Goal: Task Accomplishment & Management: Complete application form

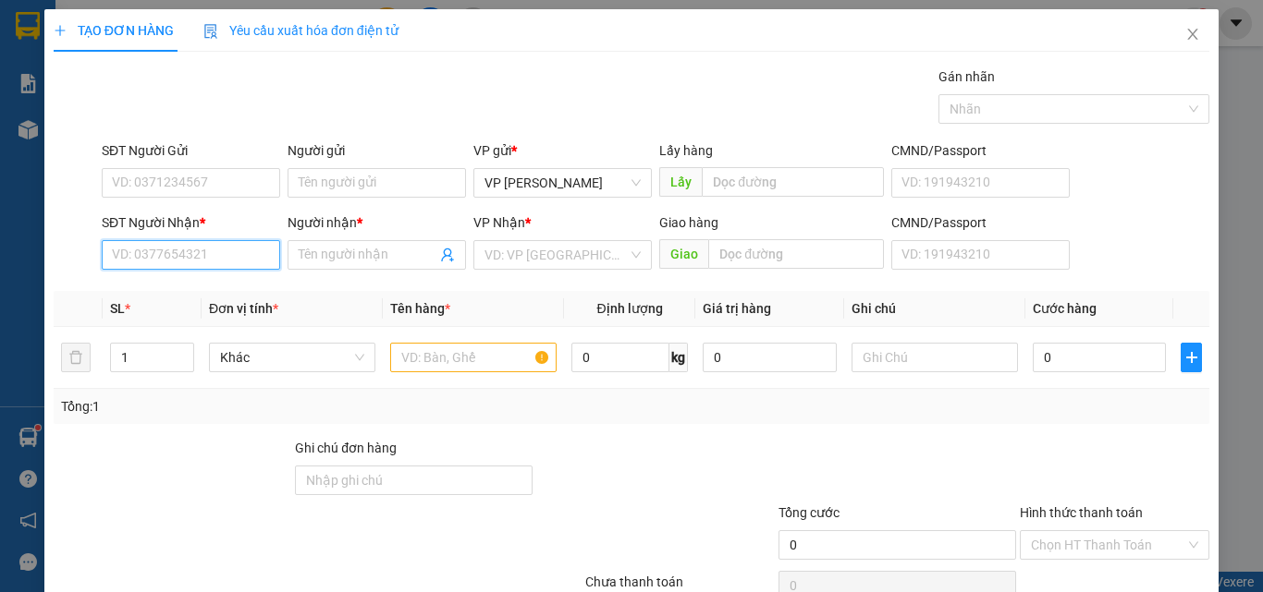
click at [142, 253] on input "SĐT Người Nhận *" at bounding box center [191, 255] width 178 height 30
type input "9"
type input "0963229441"
click at [163, 280] on div "0963229441 - HOÀNG" at bounding box center [189, 292] width 177 height 30
type input "HOÀNG"
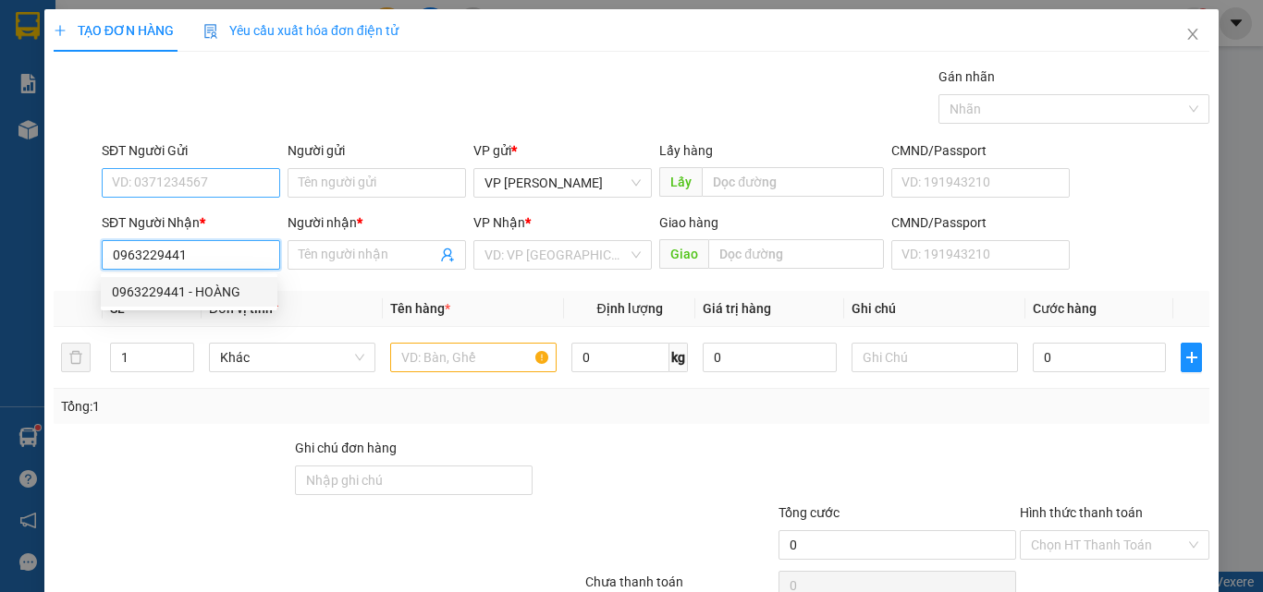
type input "TAM HIỆP - CỔNG 11"
type input "0963229441"
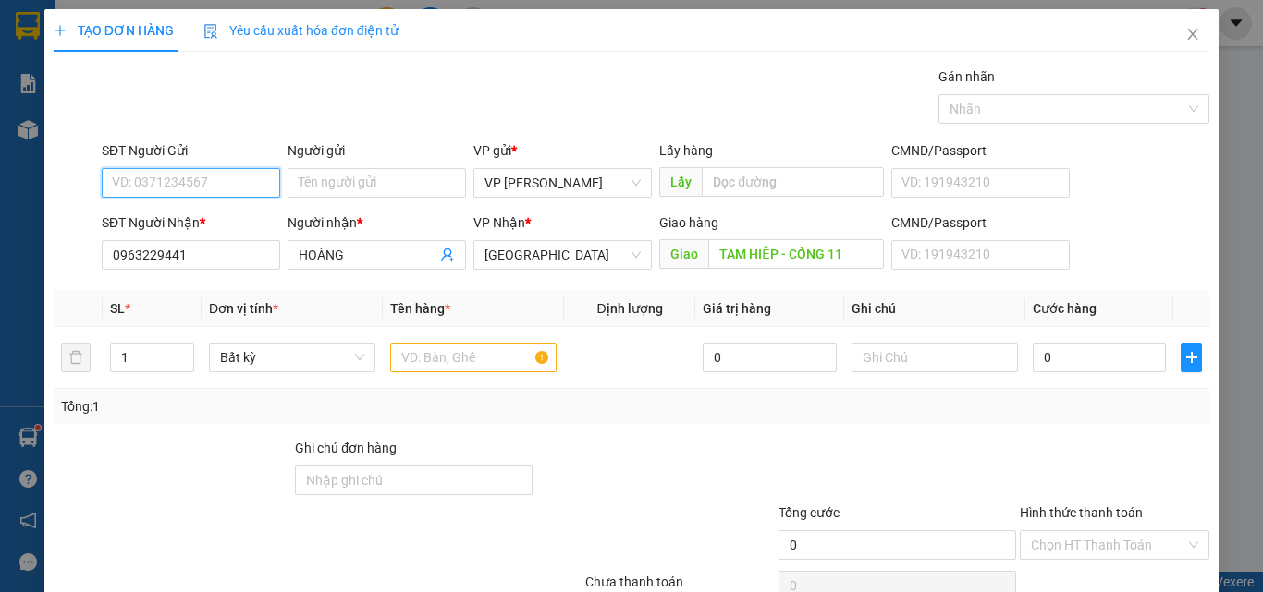
click at [188, 190] on input "SĐT Người Gửi" at bounding box center [191, 183] width 178 height 30
drag, startPoint x: 190, startPoint y: 222, endPoint x: 204, endPoint y: 243, distance: 25.4
click at [190, 224] on div "0393783607" at bounding box center [189, 220] width 154 height 20
type input "0393783607"
click at [419, 360] on input "text" at bounding box center [473, 358] width 166 height 30
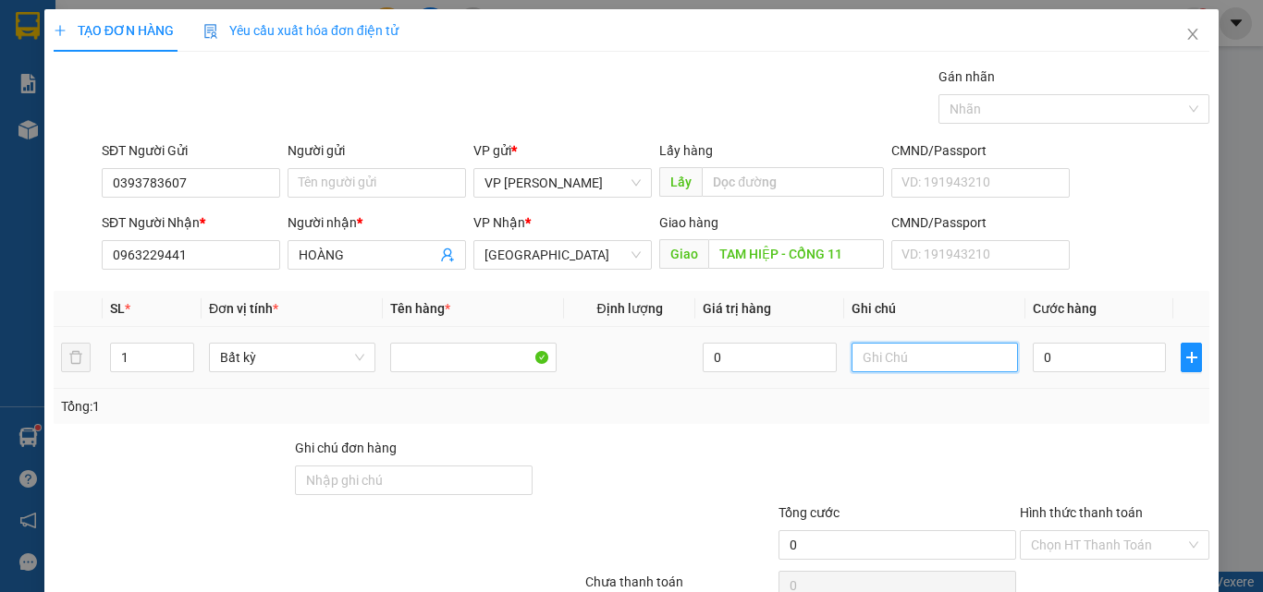
click at [897, 368] on input "text" at bounding box center [934, 358] width 166 height 30
drag, startPoint x: 897, startPoint y: 366, endPoint x: 1000, endPoint y: 429, distance: 121.1
click at [1003, 432] on div "Transit Pickup Surcharge Ids Transit Deliver Surcharge Ids Transit Deliver Surc…" at bounding box center [631, 357] width 1155 height 581
drag, startPoint x: 917, startPoint y: 380, endPoint x: 912, endPoint y: 364, distance: 16.4
click at [916, 379] on td at bounding box center [934, 358] width 181 height 62
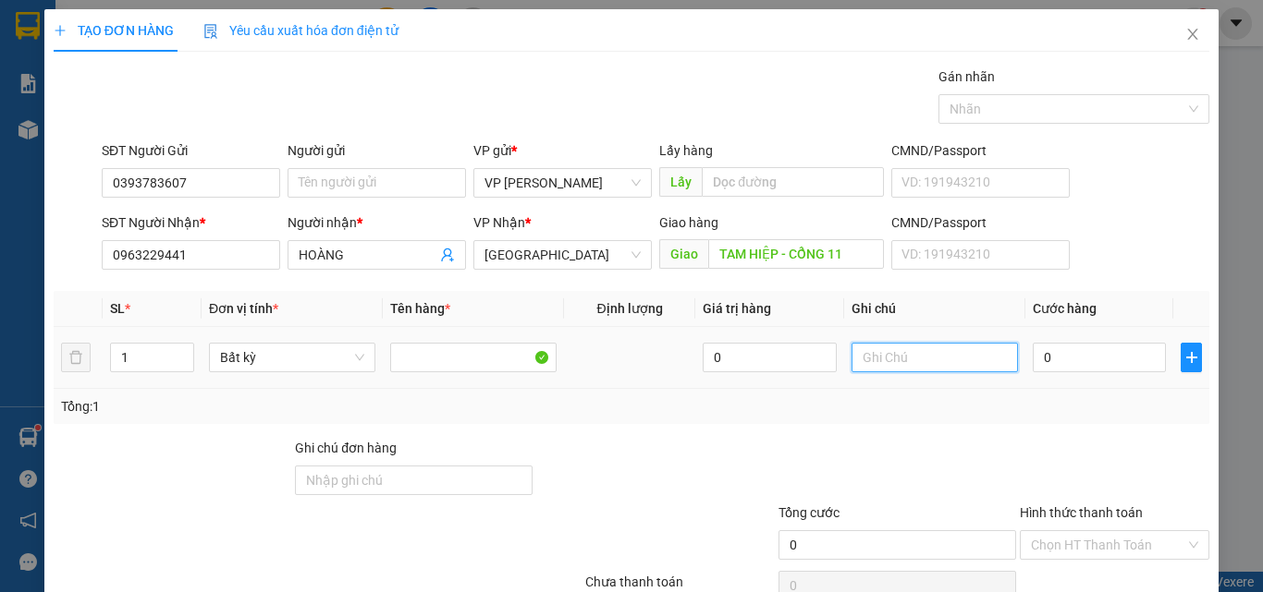
click at [912, 364] on input "text" at bounding box center [934, 358] width 166 height 30
type input "1 TH XỐP - ĐỒ KHÔ"
click at [1058, 355] on input "0" at bounding box center [1098, 358] width 133 height 30
type input "9"
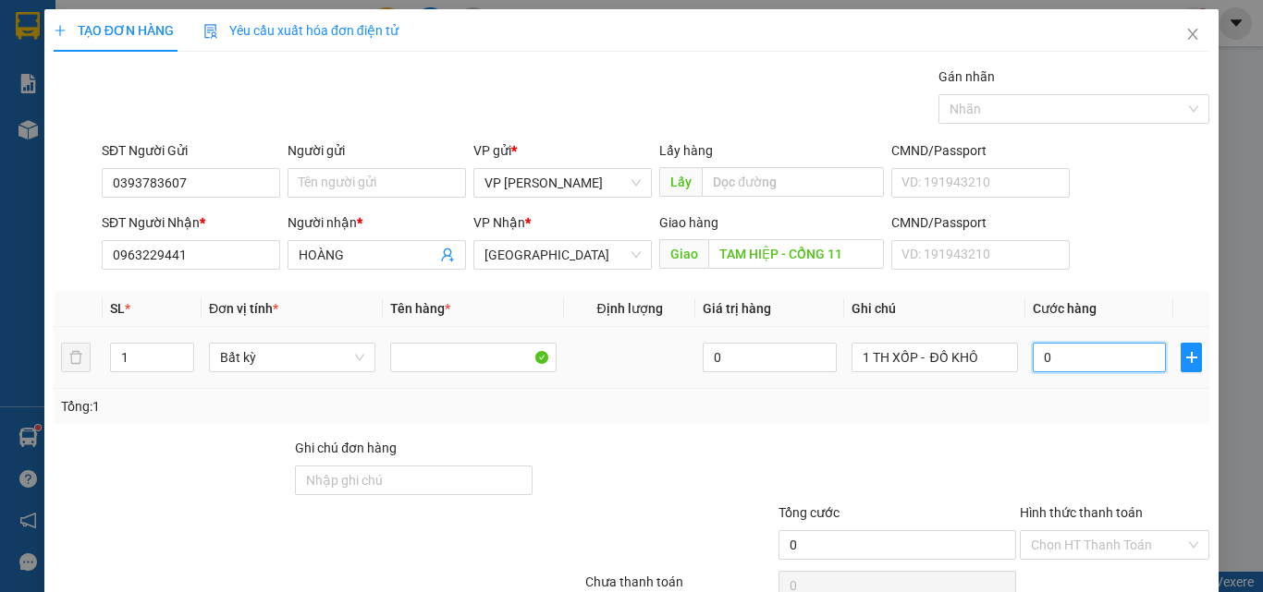
type input "9"
type input "90"
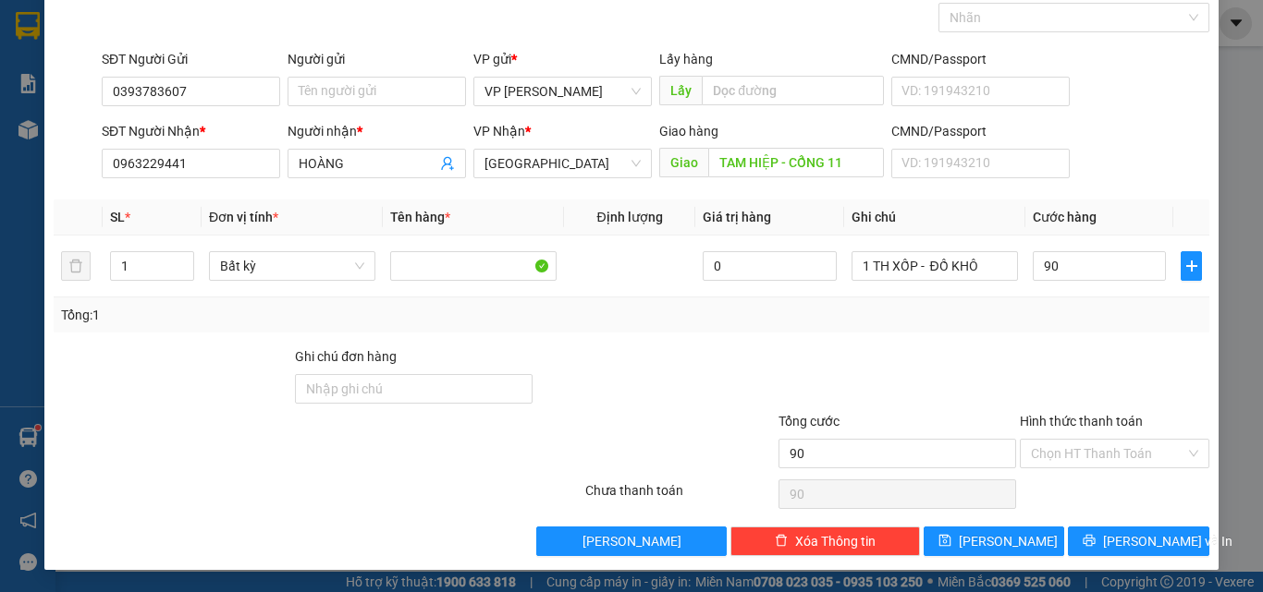
type input "90.000"
click at [1066, 495] on div "Chọn HT Thanh Toán" at bounding box center [1114, 494] width 193 height 37
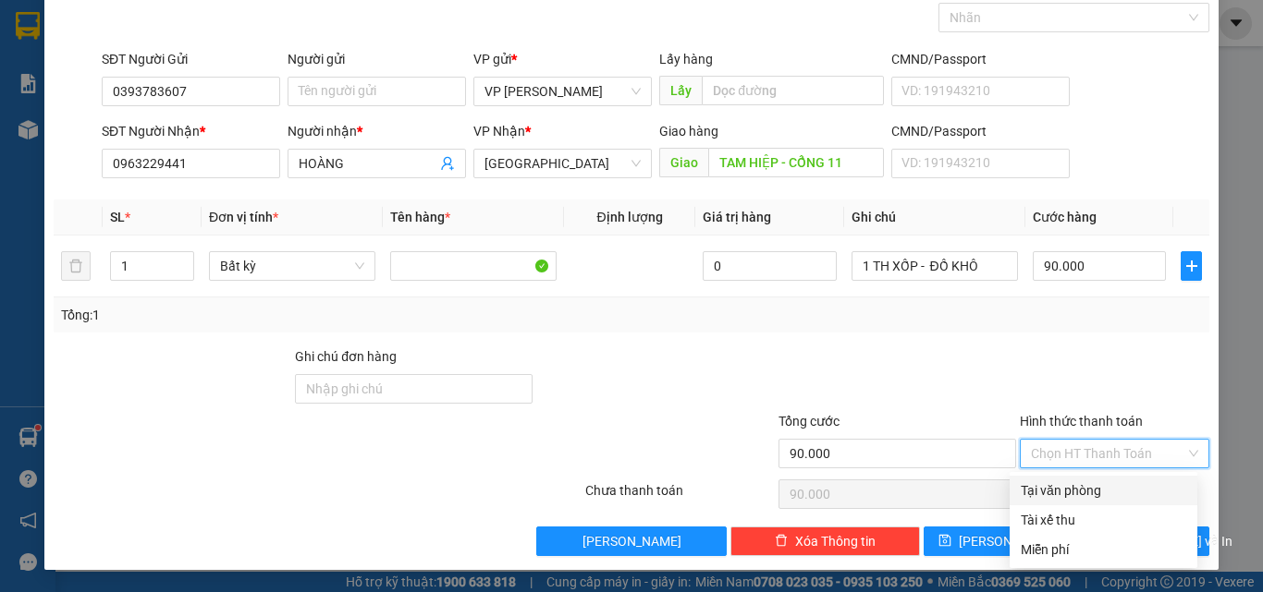
drag, startPoint x: 1097, startPoint y: 457, endPoint x: 1092, endPoint y: 469, distance: 13.2
click at [1097, 456] on input "Hình thức thanh toán" at bounding box center [1108, 454] width 154 height 28
click at [1085, 489] on div "Tại văn phòng" at bounding box center [1102, 491] width 165 height 20
type input "0"
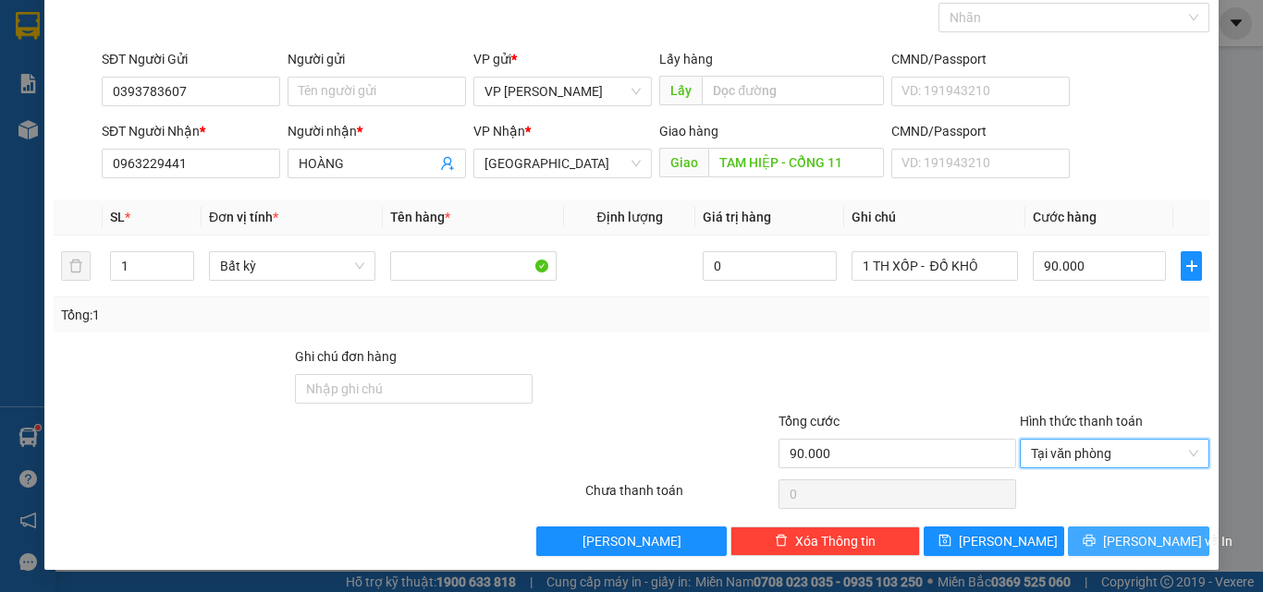
click at [1094, 529] on div "Transit Pickup Surcharge Ids Transit Deliver Surcharge Ids Transit Deliver Surc…" at bounding box center [631, 265] width 1155 height 581
drag, startPoint x: 1098, startPoint y: 535, endPoint x: 1019, endPoint y: 440, distance: 124.0
click at [1098, 531] on button "[PERSON_NAME] và In" at bounding box center [1138, 542] width 141 height 30
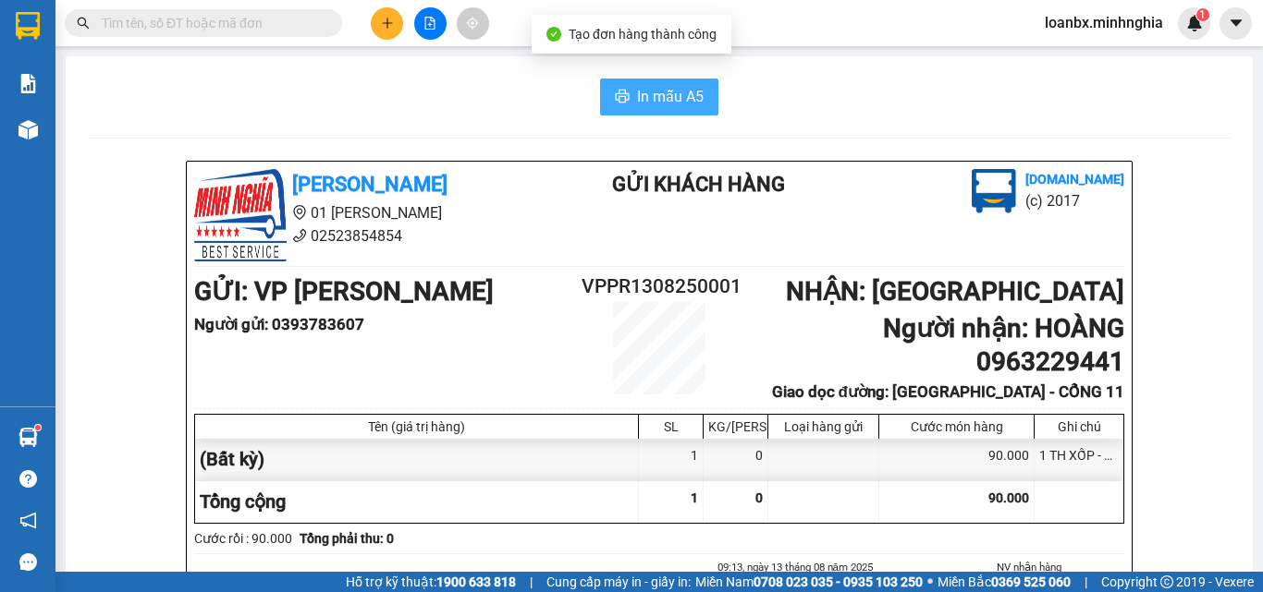
click at [617, 94] on icon "printer" at bounding box center [622, 96] width 15 height 15
click at [57, 151] on main "In mẫu A5 Minh Nghĩa 01 Đinh Tiên Hoàng 02523854854 Gửi khách hàng Vexere.com (…" at bounding box center [631, 286] width 1263 height 572
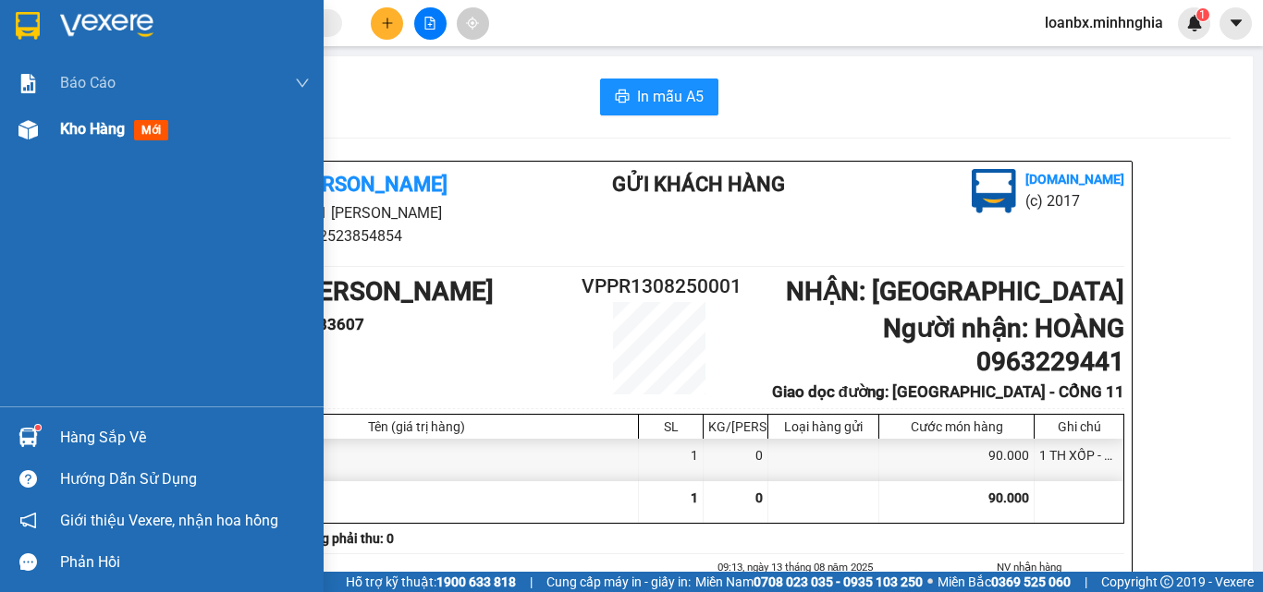
click at [33, 118] on div at bounding box center [28, 130] width 32 height 32
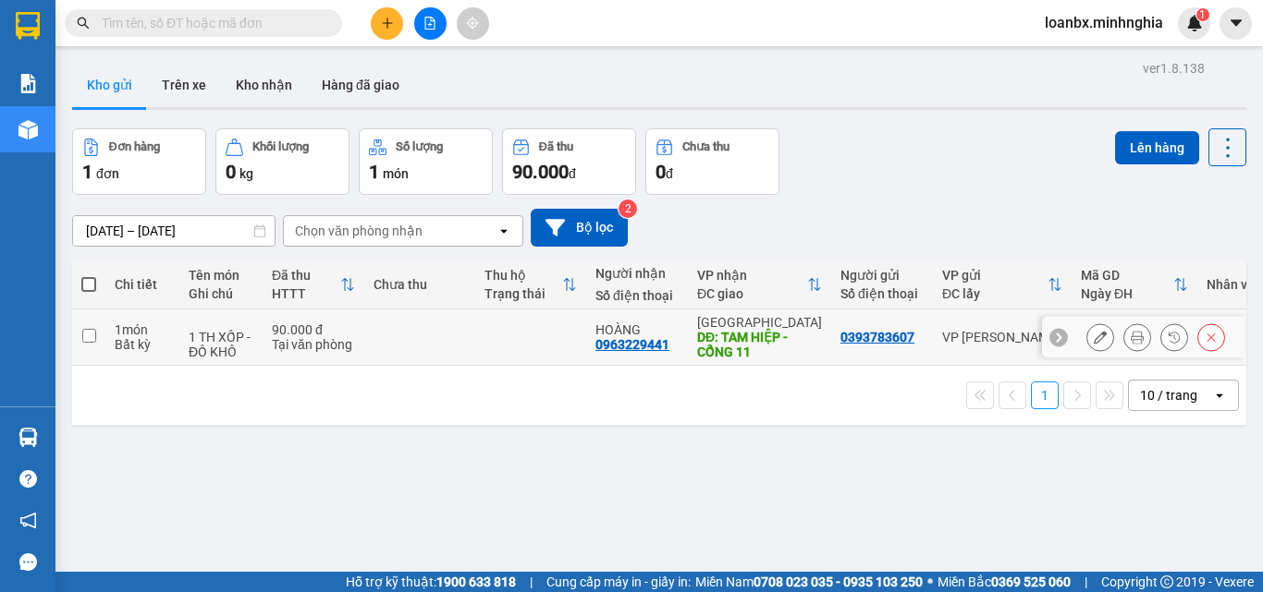
click at [547, 344] on td at bounding box center [530, 338] width 111 height 56
checkbox input "true"
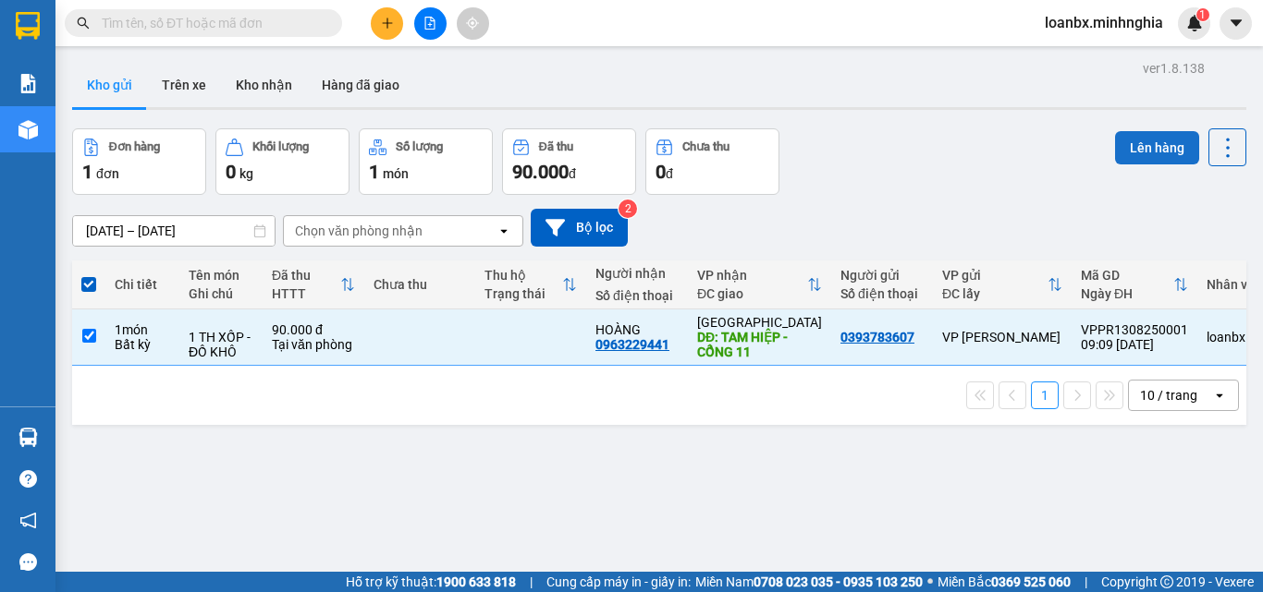
click at [1163, 163] on button "Lên hàng" at bounding box center [1157, 147] width 84 height 33
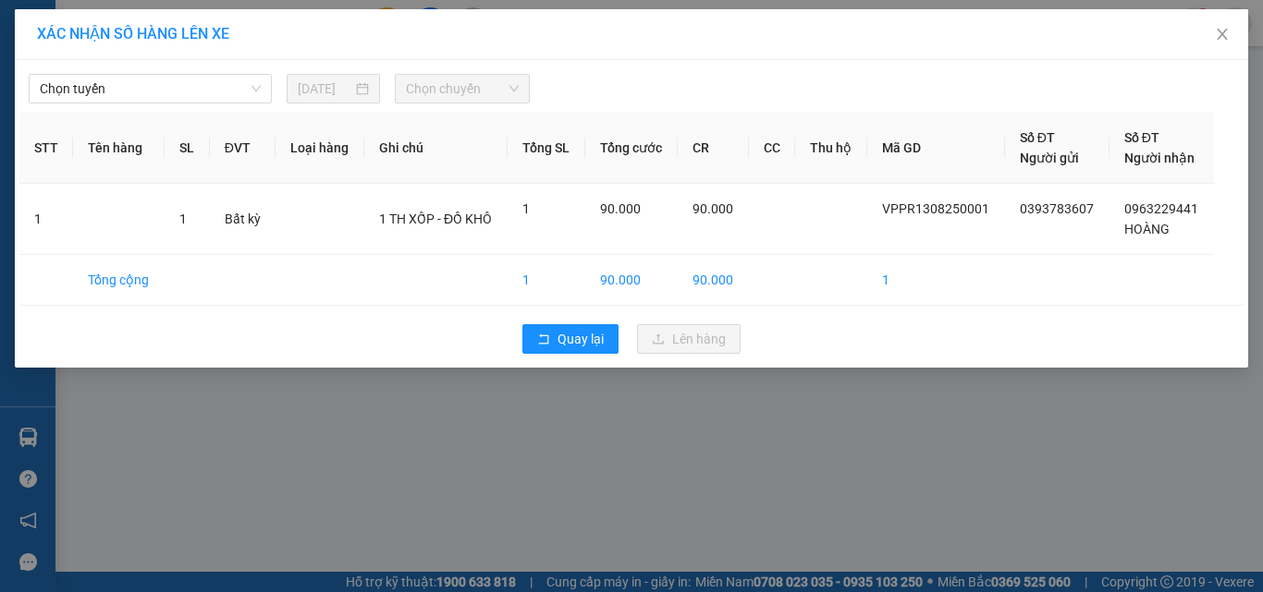
click at [184, 104] on div "Chọn tuyến [DATE] Chọn chuyến STT Tên hàng SL ĐVT Loại hàng Ghi chú Tổng SL Tổn…" at bounding box center [631, 214] width 1233 height 308
click at [116, 61] on div "Chọn tuyến [DATE] Chọn chuyến STT Tên hàng SL ĐVT Loại hàng Ghi chú Tổng SL Tổn…" at bounding box center [631, 214] width 1233 height 308
click at [120, 76] on span "Chọn tuyến" at bounding box center [150, 89] width 221 height 28
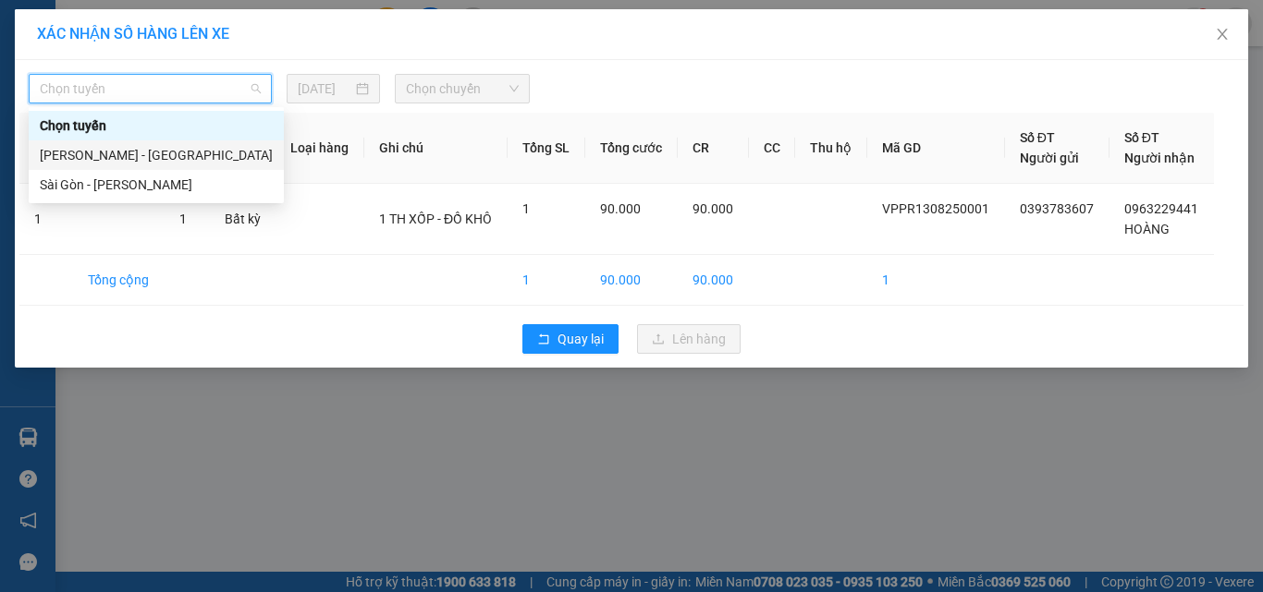
click at [119, 155] on div "[PERSON_NAME] - [GEOGRAPHIC_DATA]" at bounding box center [156, 155] width 233 height 20
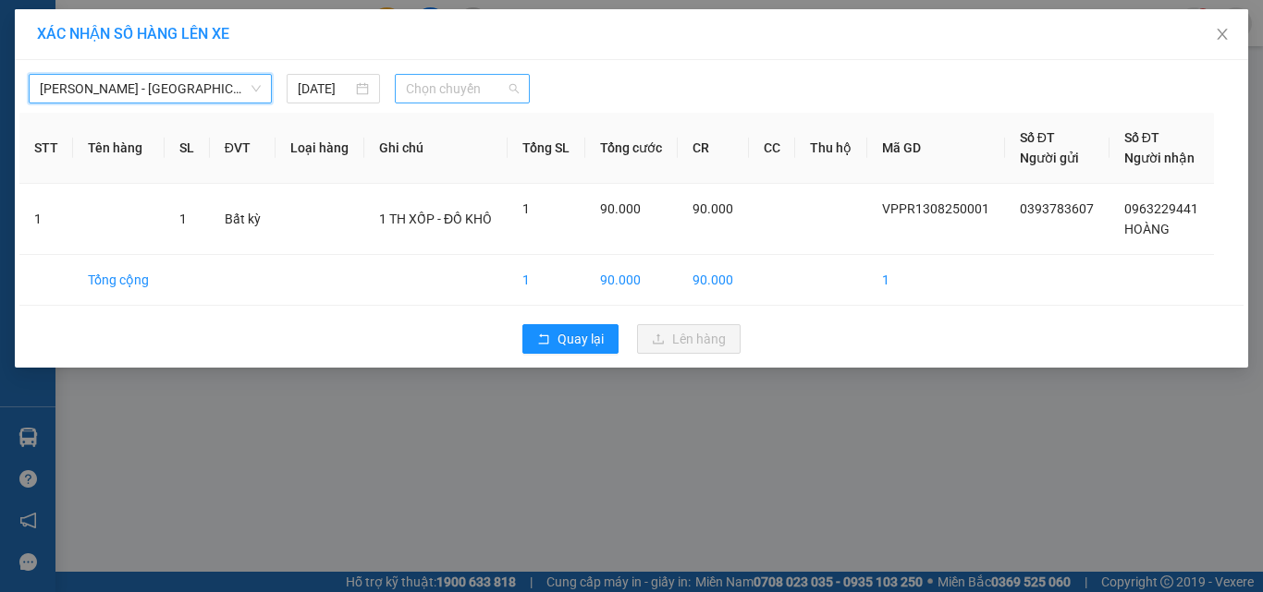
drag, startPoint x: 462, startPoint y: 81, endPoint x: 466, endPoint y: 95, distance: 14.3
click at [466, 84] on span "Chọn chuyến" at bounding box center [463, 89] width 114 height 28
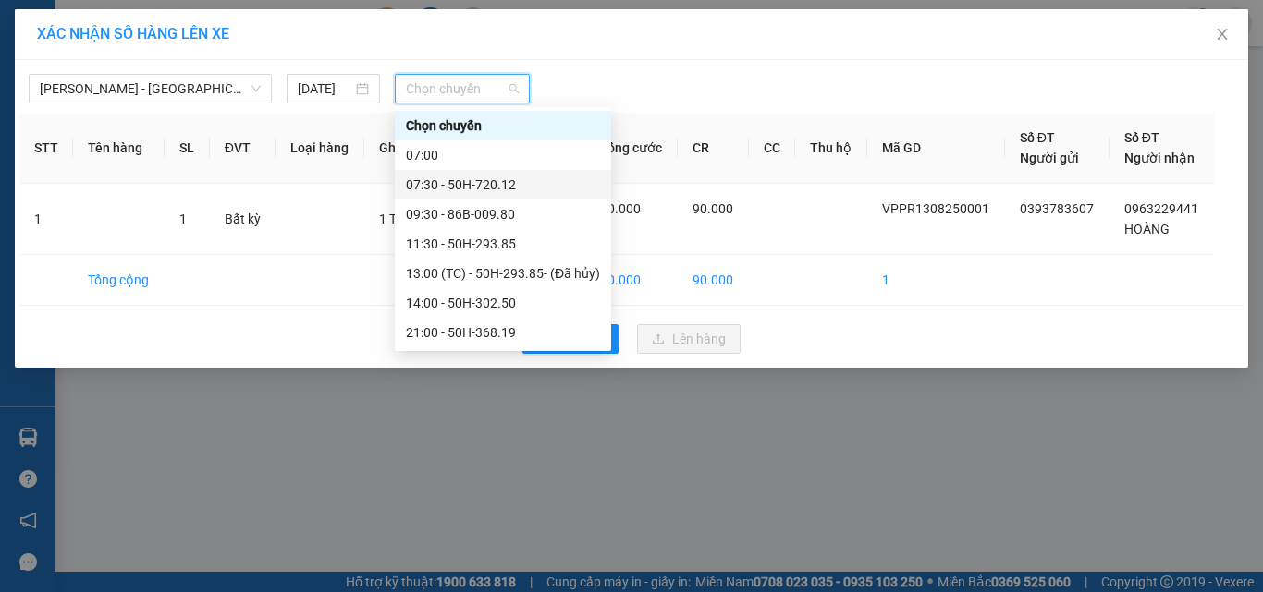
click at [455, 187] on div "07:30 - 50H-720.12" at bounding box center [503, 185] width 194 height 20
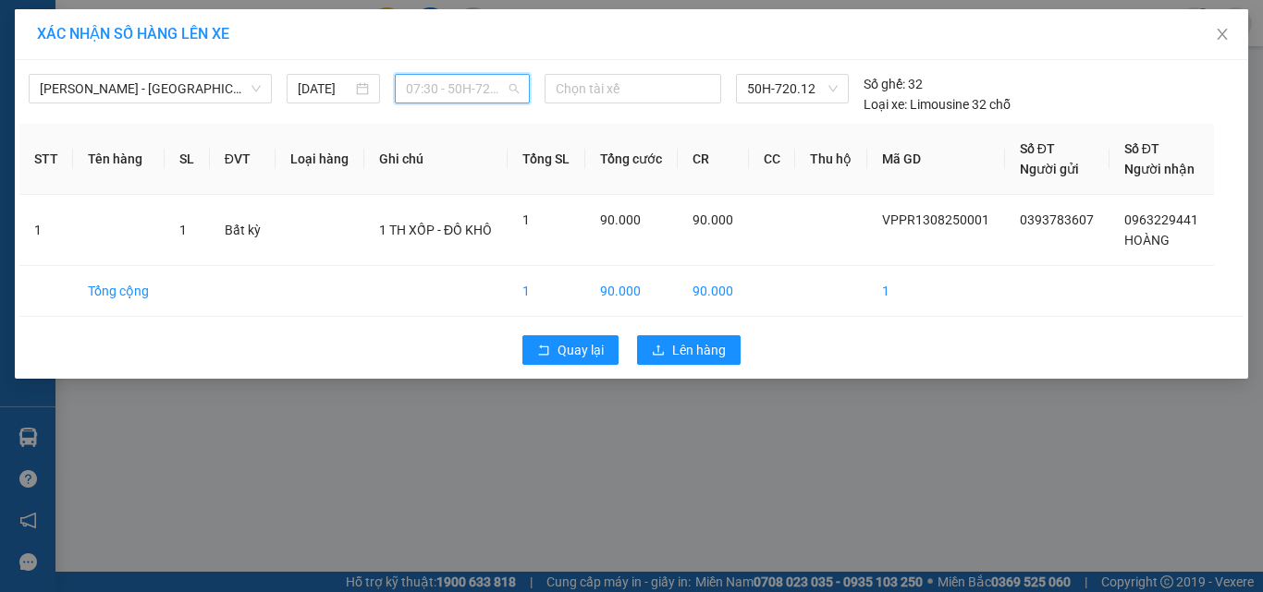
click at [464, 85] on span "07:30 - 50H-720.12" at bounding box center [463, 89] width 114 height 28
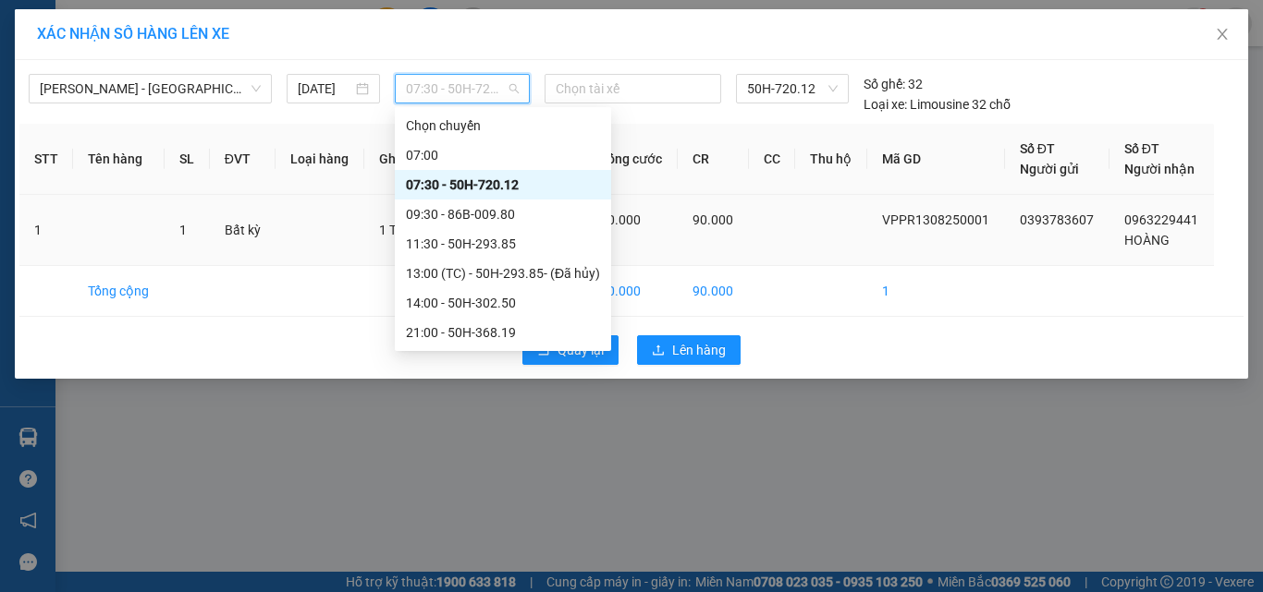
click at [450, 197] on div "07:30 - 50H-720.12" at bounding box center [503, 185] width 216 height 30
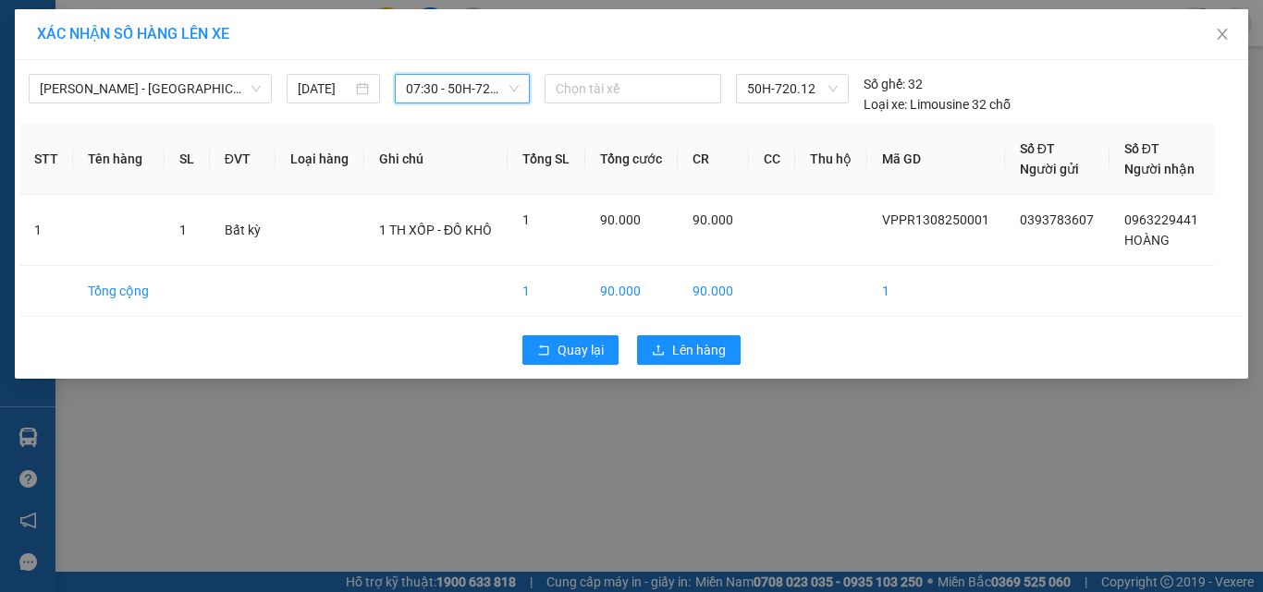
click at [465, 98] on span "07:30 - 50H-720.12" at bounding box center [463, 89] width 114 height 28
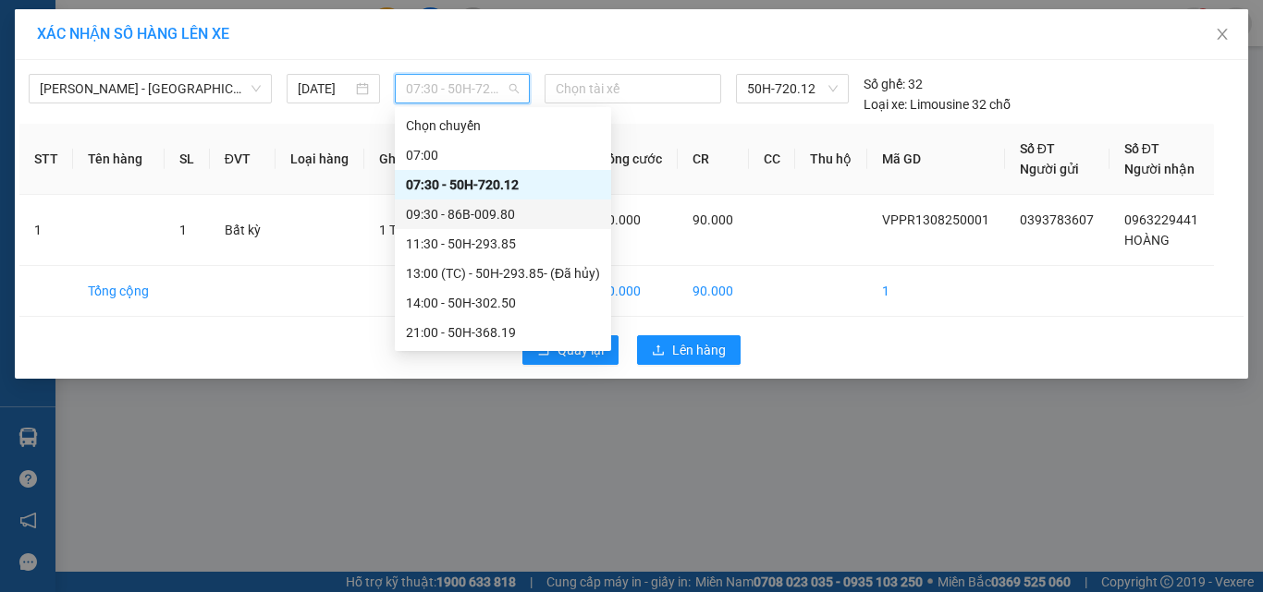
click at [477, 215] on div "09:30 - 86B-009.80" at bounding box center [503, 214] width 194 height 20
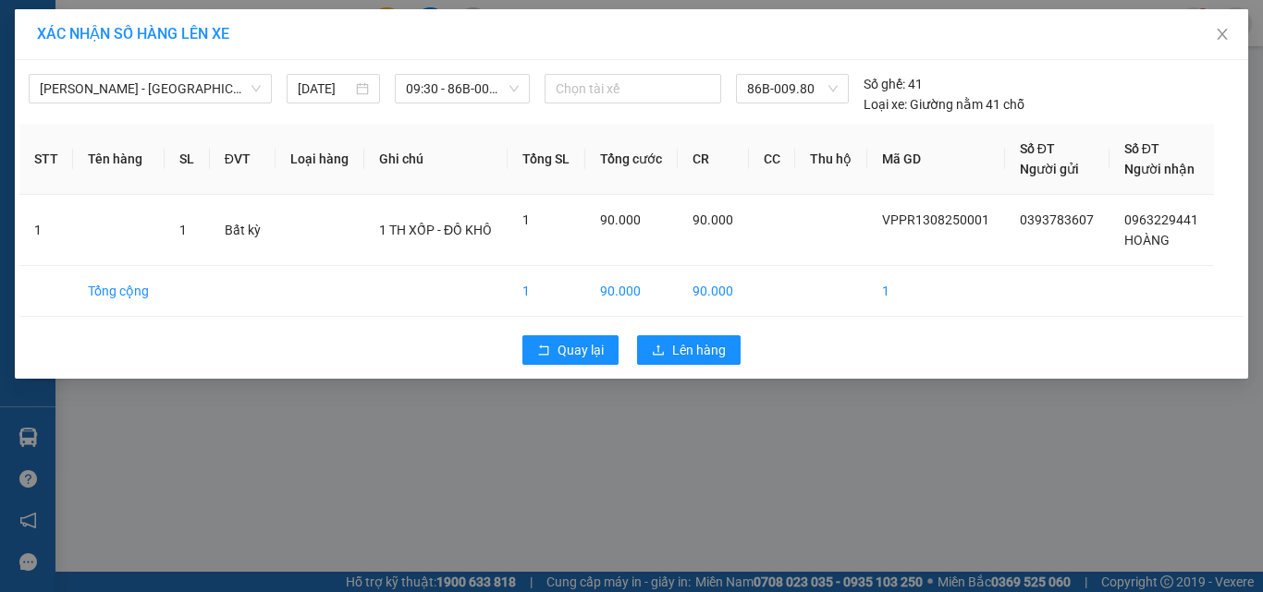
click at [709, 367] on div "Quay lại Lên hàng" at bounding box center [631, 350] width 1224 height 48
click at [690, 359] on span "Lên hàng" at bounding box center [699, 350] width 54 height 20
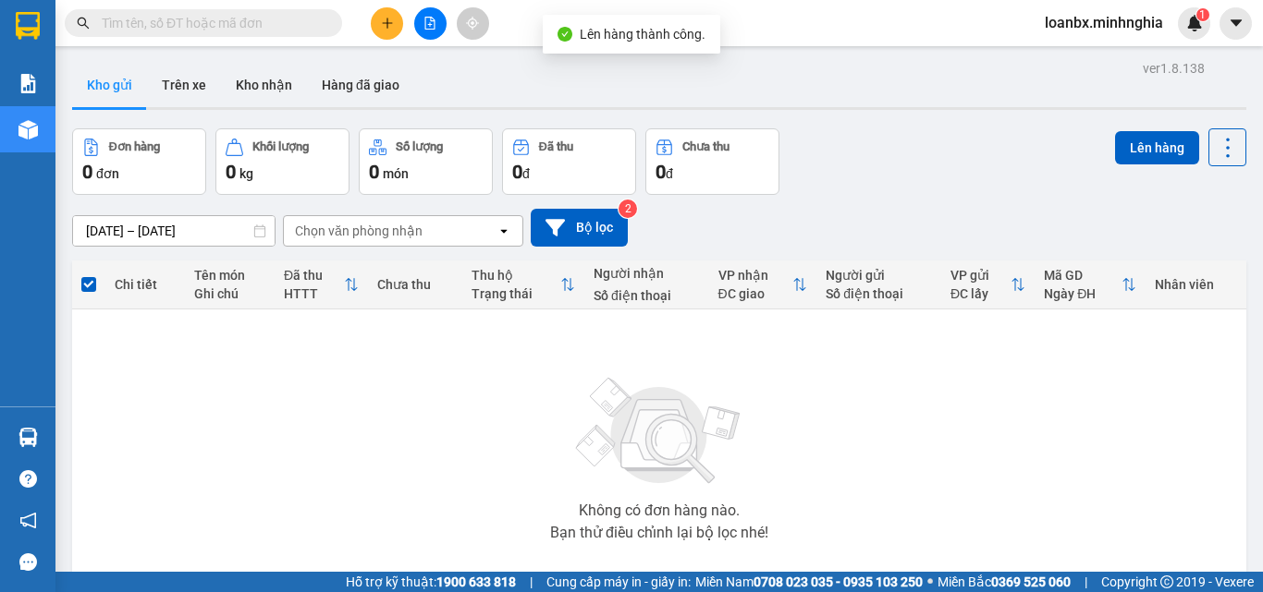
click at [435, 22] on icon "file-add" at bounding box center [429, 23] width 13 height 13
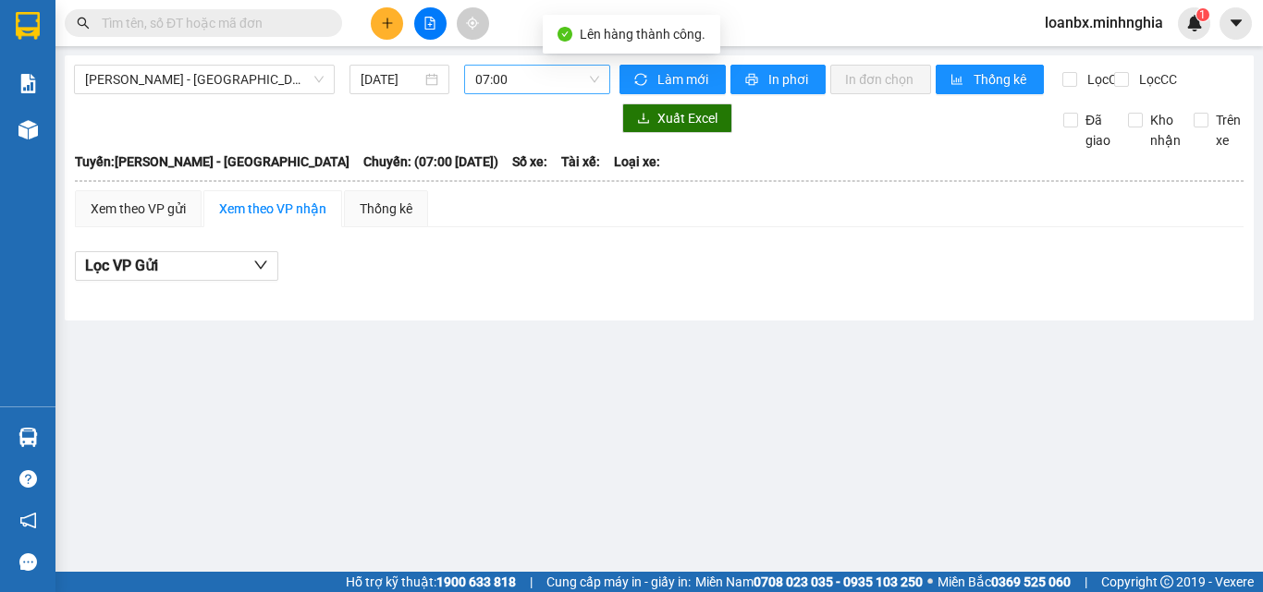
click at [548, 78] on span "07:00" at bounding box center [537, 80] width 124 height 28
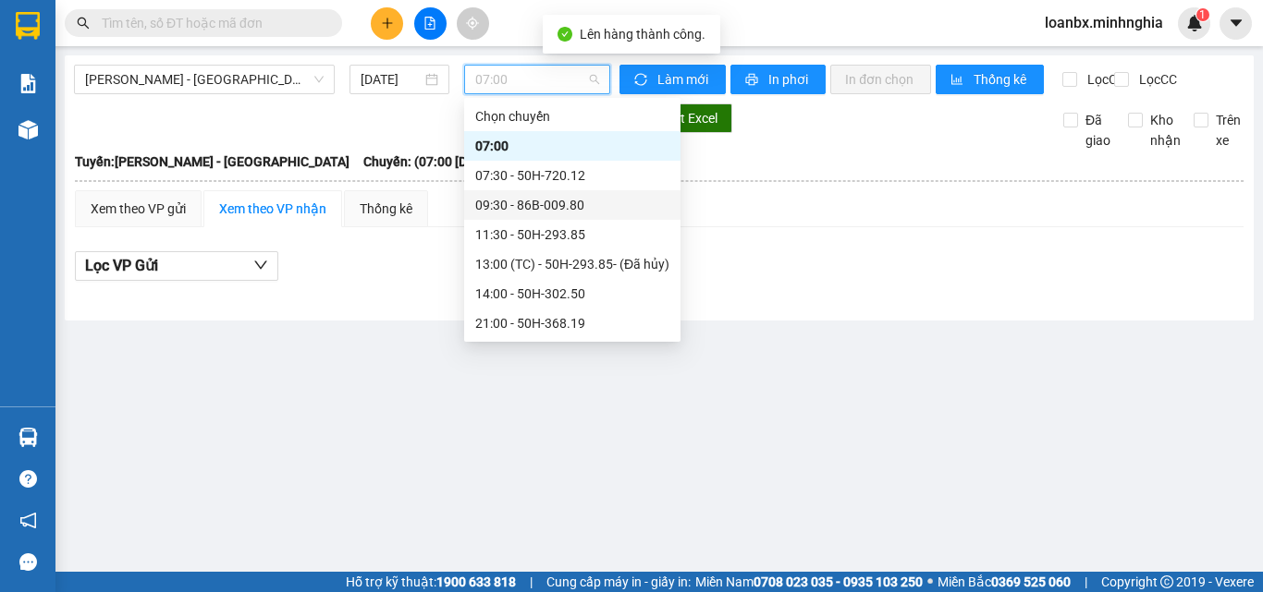
click at [536, 200] on div "09:30 - 86B-009.80" at bounding box center [572, 205] width 194 height 20
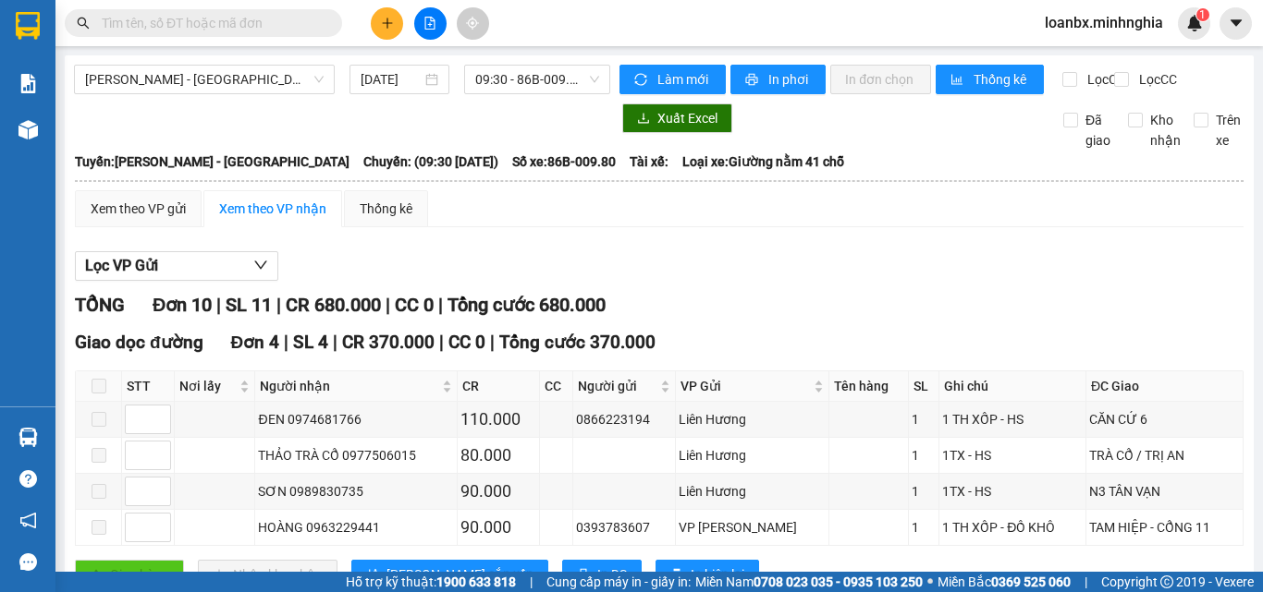
click at [132, 189] on th at bounding box center [659, 181] width 1170 height 17
click at [145, 227] on div "Xem theo VP gửi" at bounding box center [138, 208] width 127 height 37
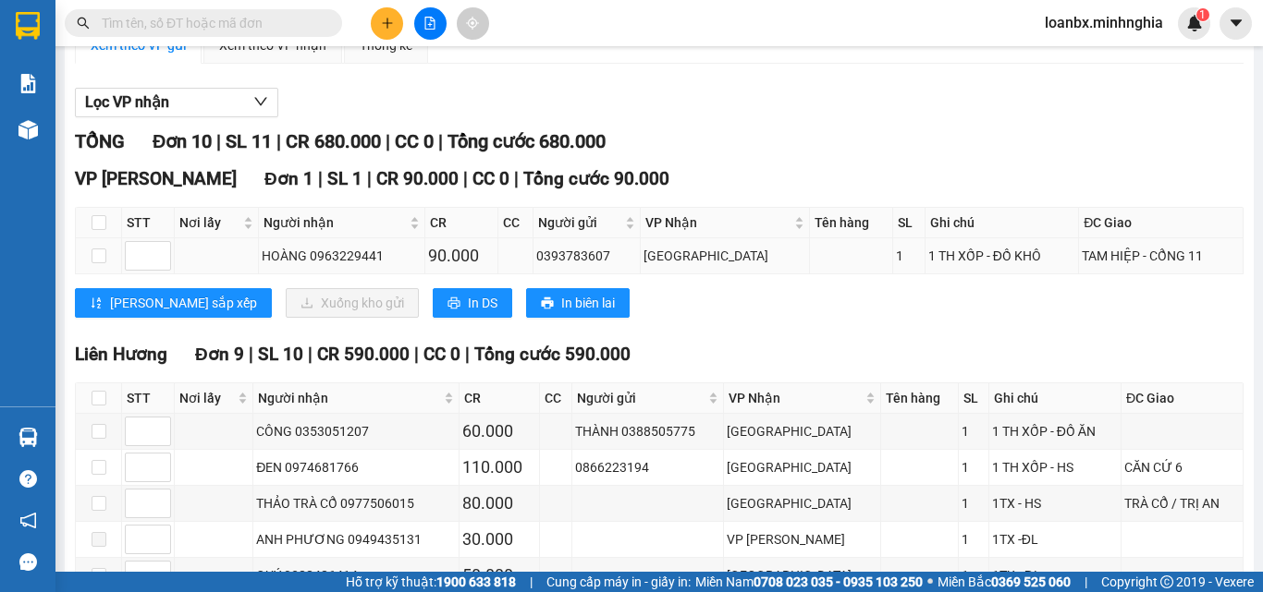
scroll to position [71, 0]
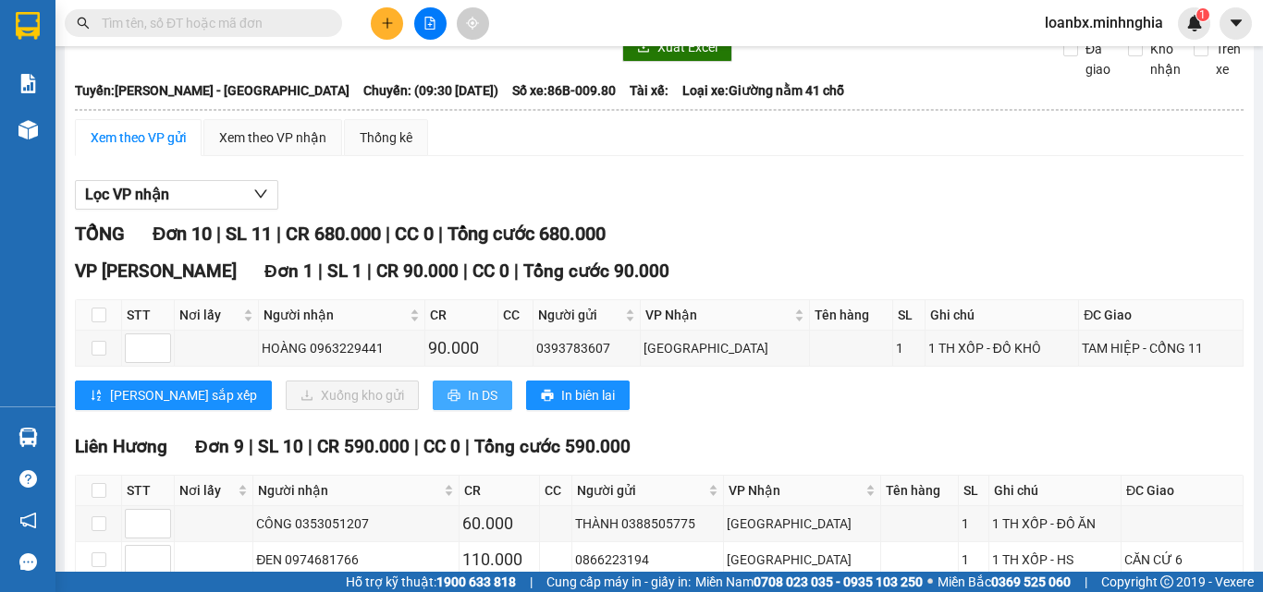
click at [447, 402] on icon "printer" at bounding box center [453, 396] width 12 height 12
click at [391, 22] on icon "plus" at bounding box center [387, 23] width 13 height 13
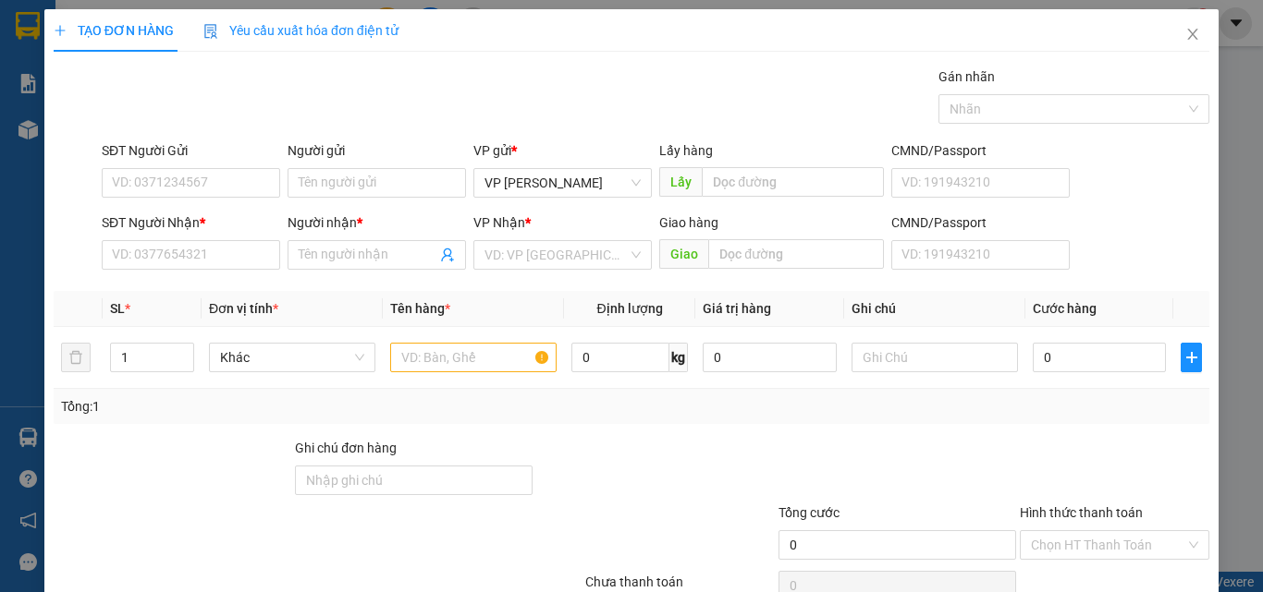
drag, startPoint x: 218, startPoint y: 233, endPoint x: 222, endPoint y: 270, distance: 37.2
click at [218, 235] on div "SĐT Người Nhận *" at bounding box center [191, 227] width 178 height 28
click at [223, 273] on div "SĐT Người Nhận * VD: 0377654321" at bounding box center [191, 245] width 178 height 65
click at [219, 271] on div "SĐT Người Nhận * VD: 0377654321" at bounding box center [191, 245] width 178 height 65
click at [215, 266] on input "SĐT Người Nhận *" at bounding box center [191, 255] width 178 height 30
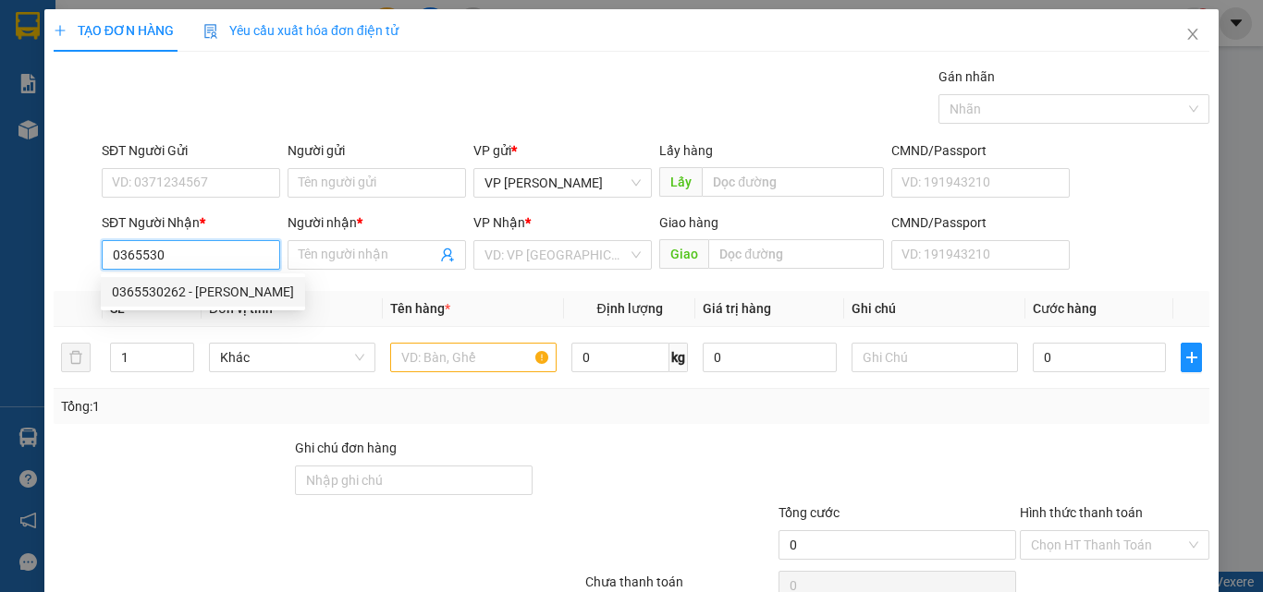
click at [215, 295] on div "0365530262 - [PERSON_NAME]" at bounding box center [203, 292] width 182 height 20
type input "0365530262"
type input "THANH"
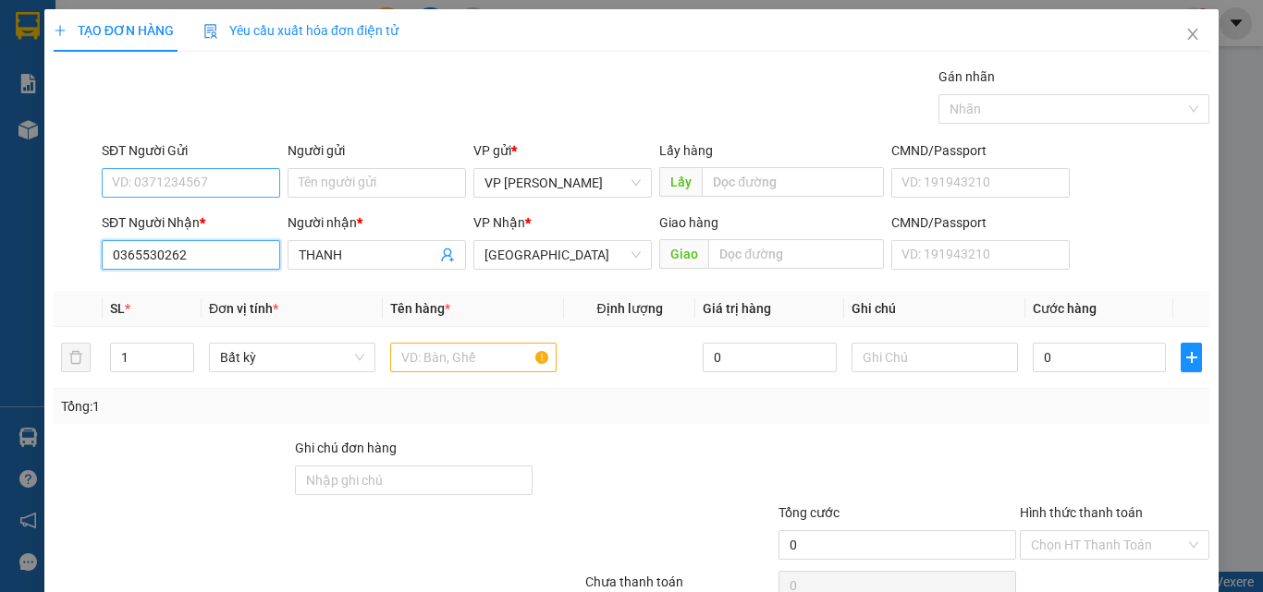
type input "0365530262"
click at [247, 172] on input "SĐT Người Gửi" at bounding box center [191, 183] width 178 height 30
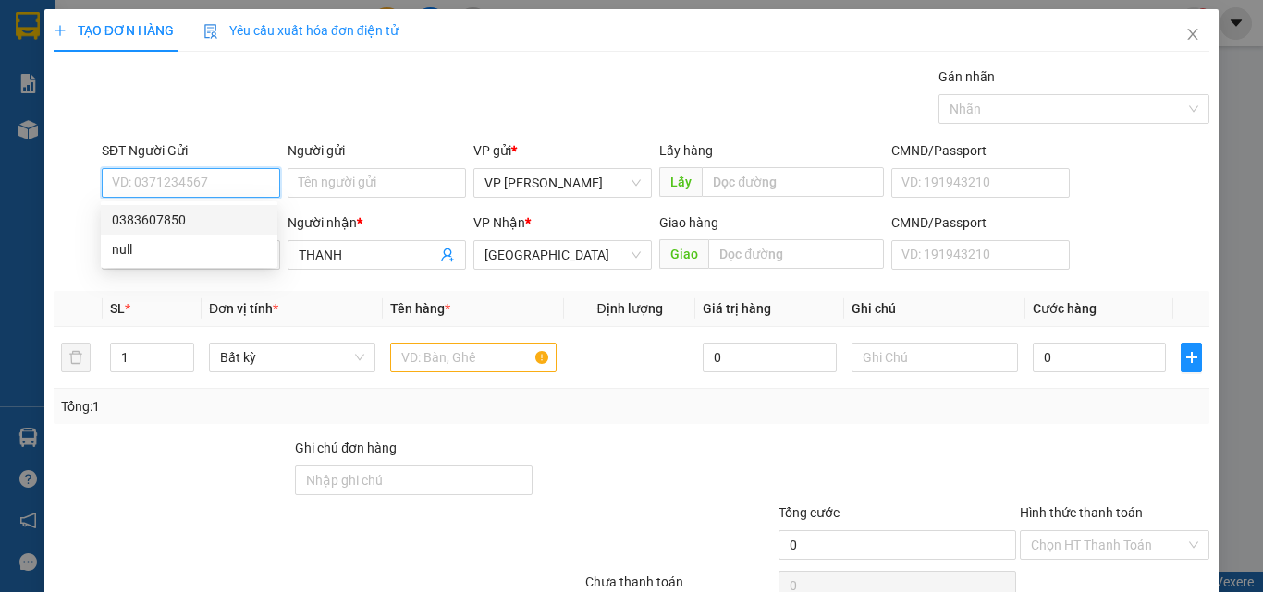
click at [187, 214] on div "0383607850" at bounding box center [189, 220] width 154 height 20
type input "0383607850"
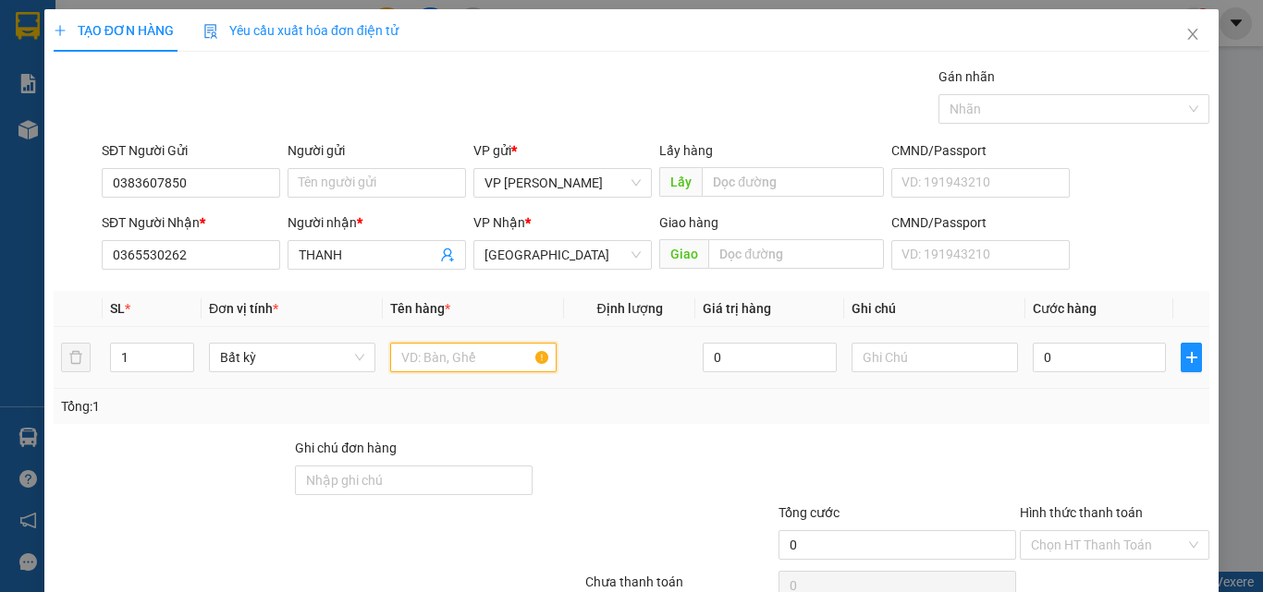
click at [446, 365] on input "text" at bounding box center [473, 358] width 166 height 30
type input "816"
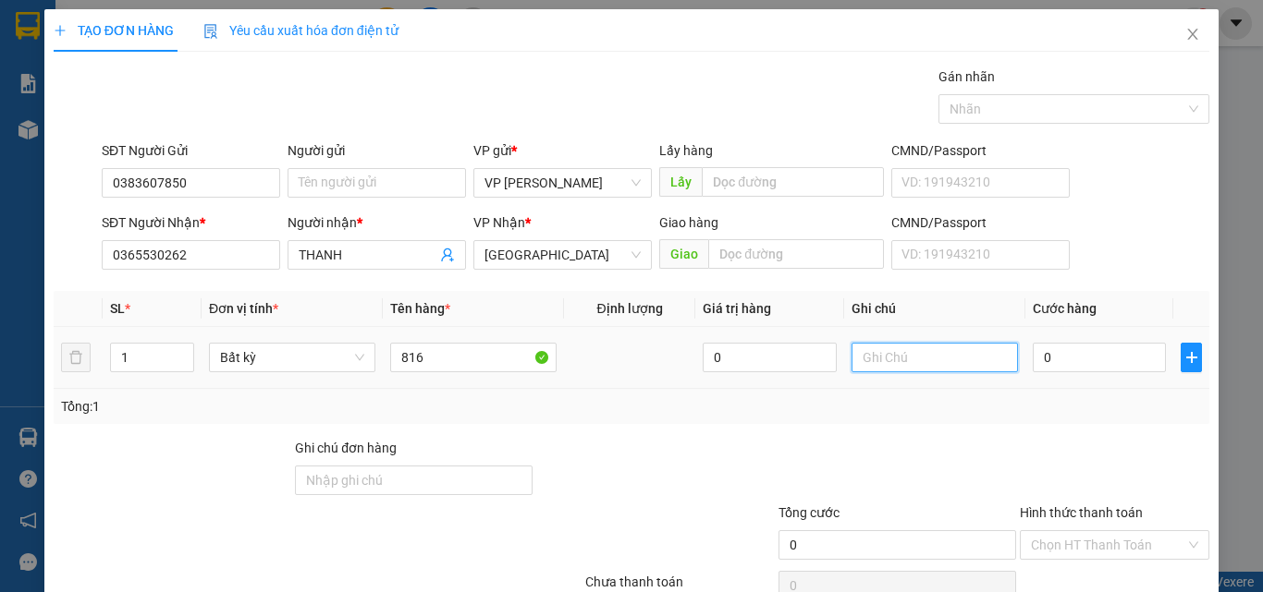
click at [866, 360] on input "text" at bounding box center [934, 358] width 166 height 30
type input "1 BỊ TRẮNG - GT"
type input "3"
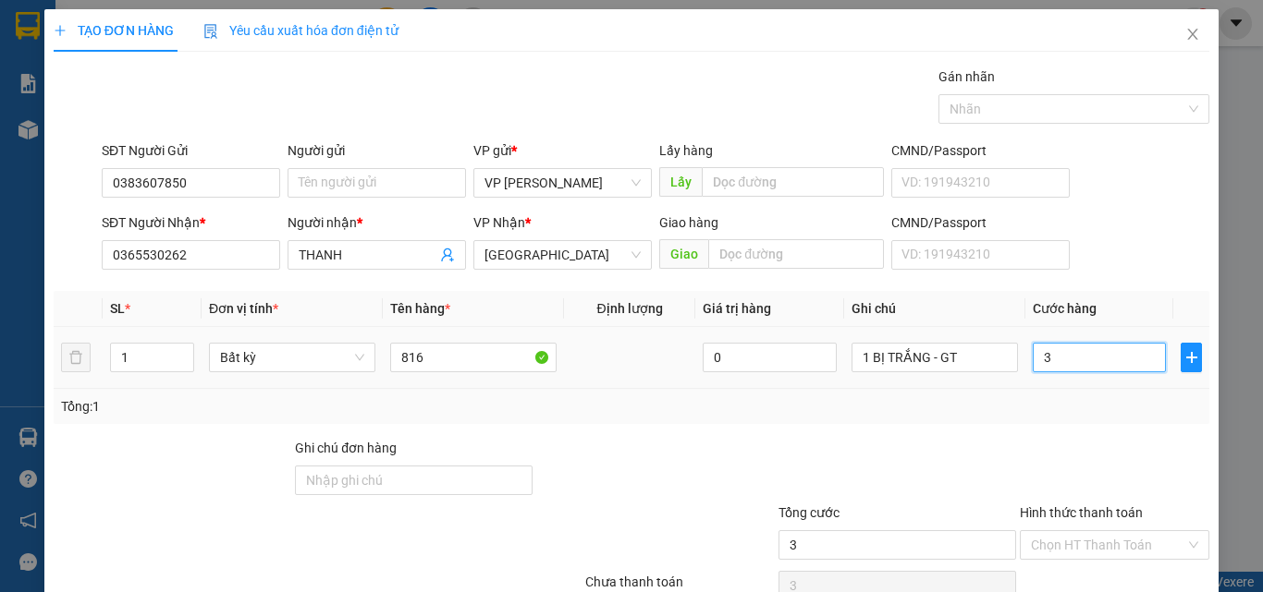
type input "30"
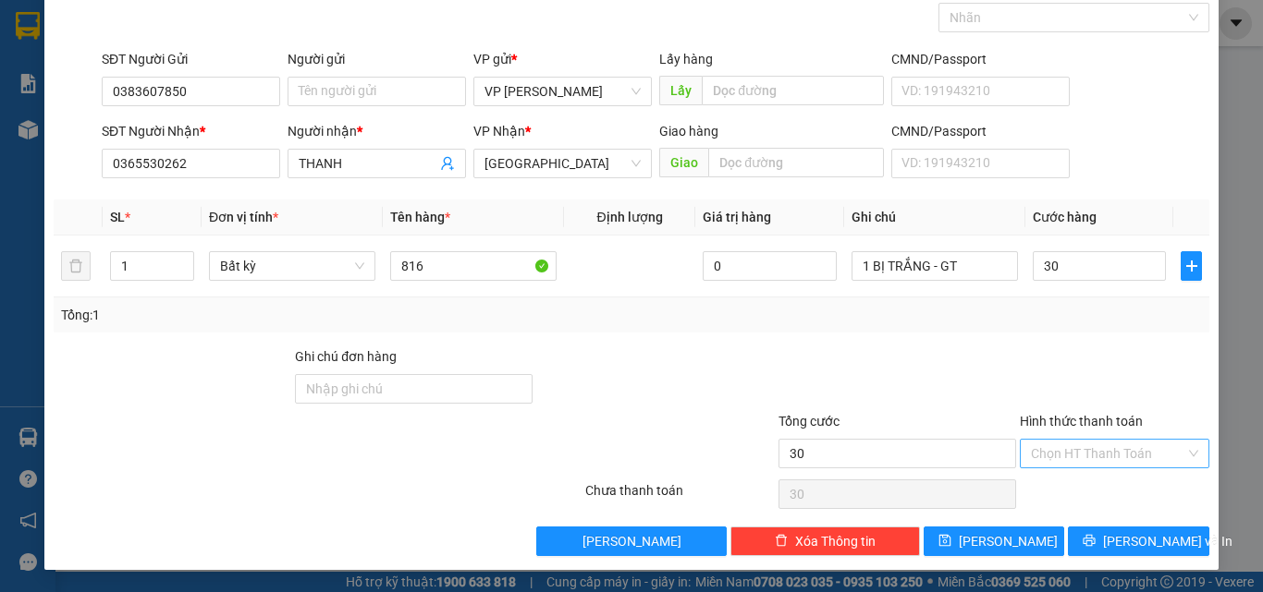
type input "30.000"
click at [1106, 454] on input "Hình thức thanh toán" at bounding box center [1108, 454] width 154 height 28
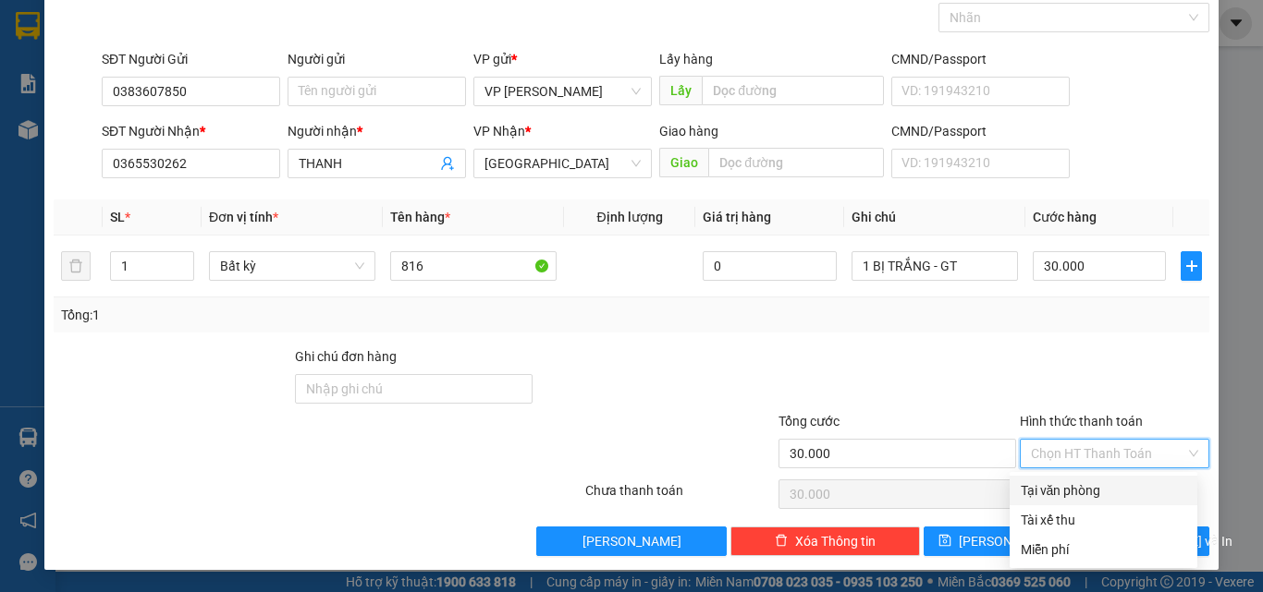
click at [1090, 492] on div "Tại văn phòng" at bounding box center [1102, 491] width 165 height 20
type input "0"
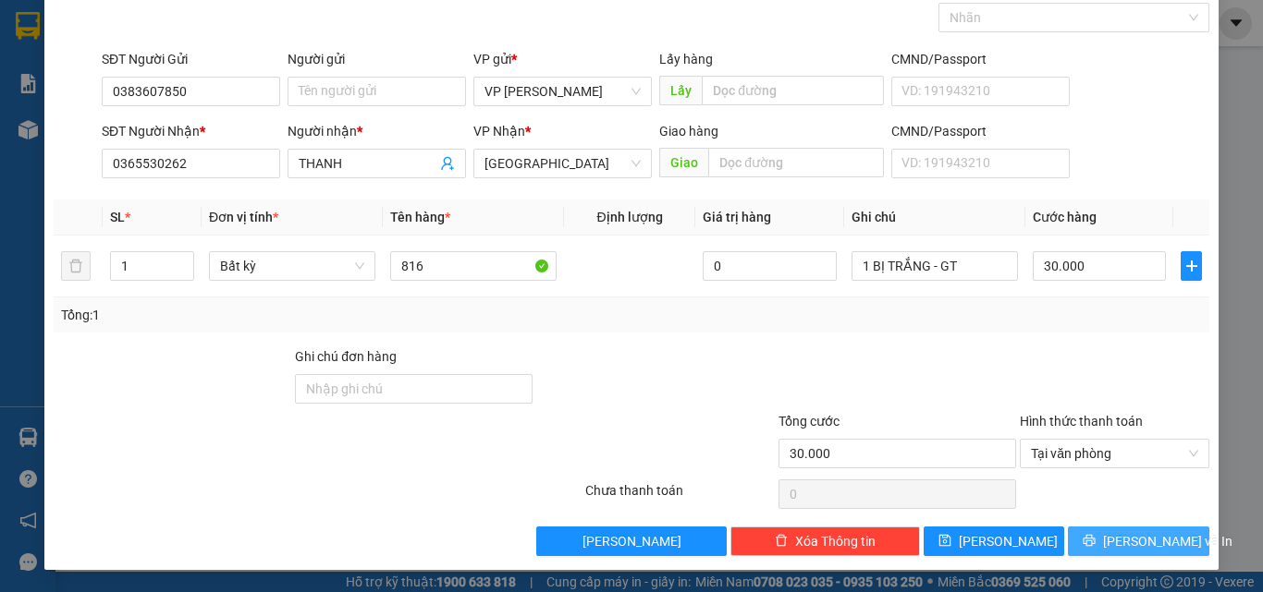
click at [1105, 536] on button "[PERSON_NAME] và In" at bounding box center [1138, 542] width 141 height 30
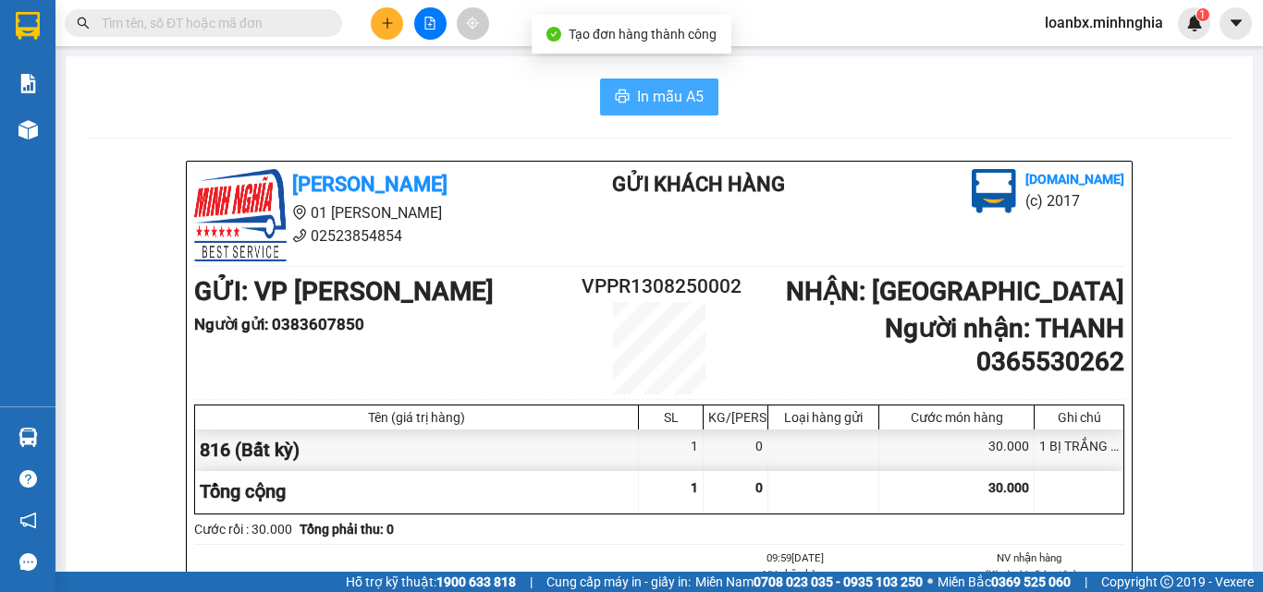
click at [687, 95] on span "In mẫu A5" at bounding box center [670, 96] width 67 height 23
click at [425, 18] on icon "file-add" at bounding box center [430, 23] width 10 height 13
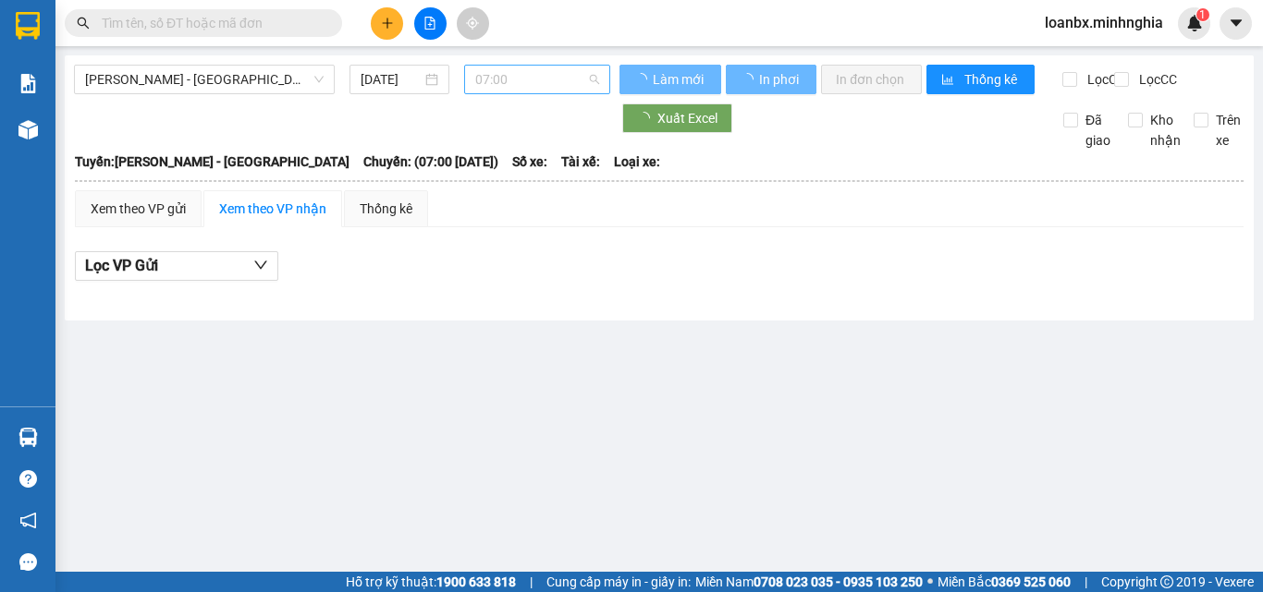
click at [538, 88] on span "07:00" at bounding box center [537, 80] width 124 height 28
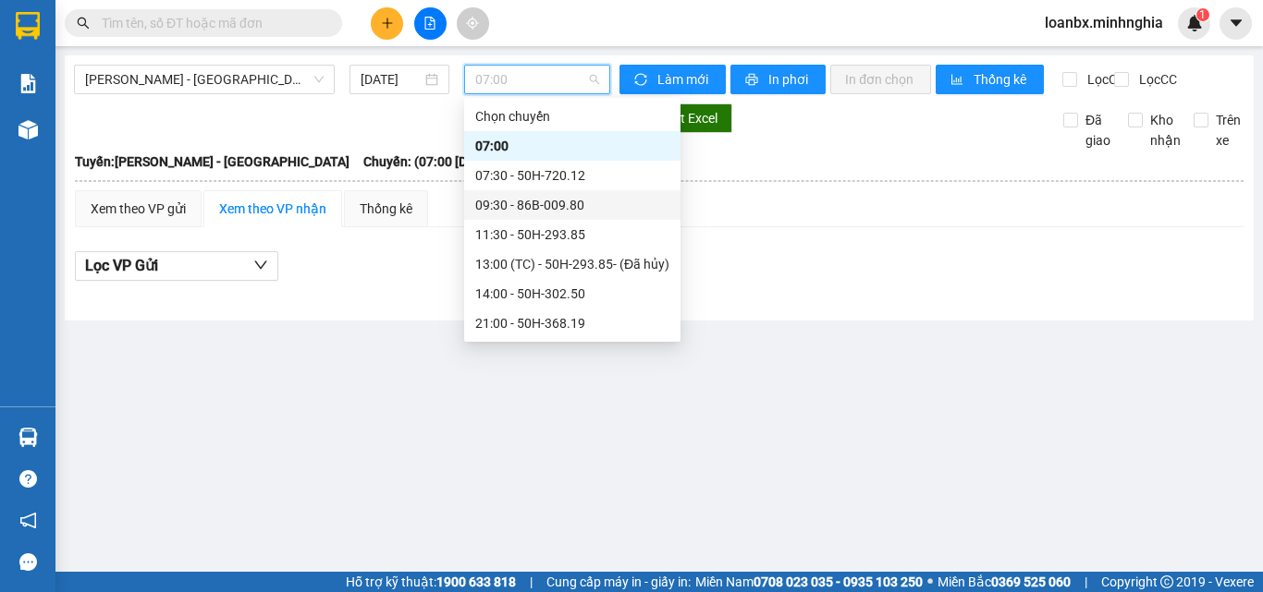
click at [581, 214] on div "09:30 - 86B-009.80" at bounding box center [572, 205] width 216 height 30
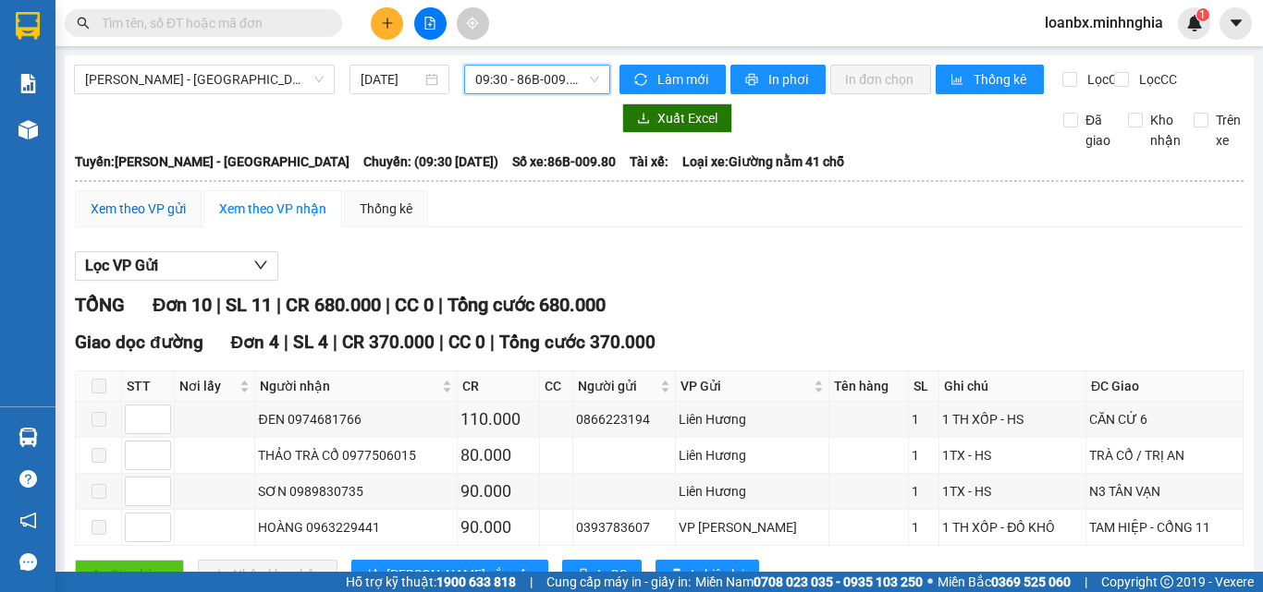
click at [166, 219] on div "Xem theo VP gửi" at bounding box center [138, 209] width 95 height 20
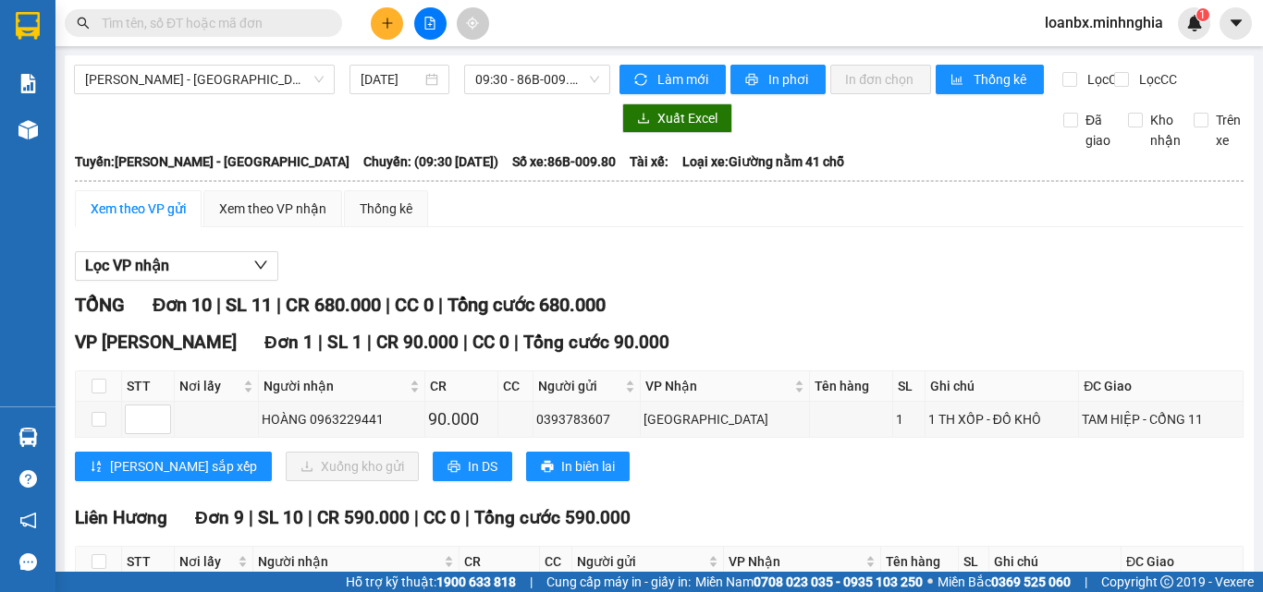
drag, startPoint x: 385, startPoint y: 15, endPoint x: 385, endPoint y: 27, distance: 12.0
click at [385, 27] on button at bounding box center [387, 23] width 32 height 32
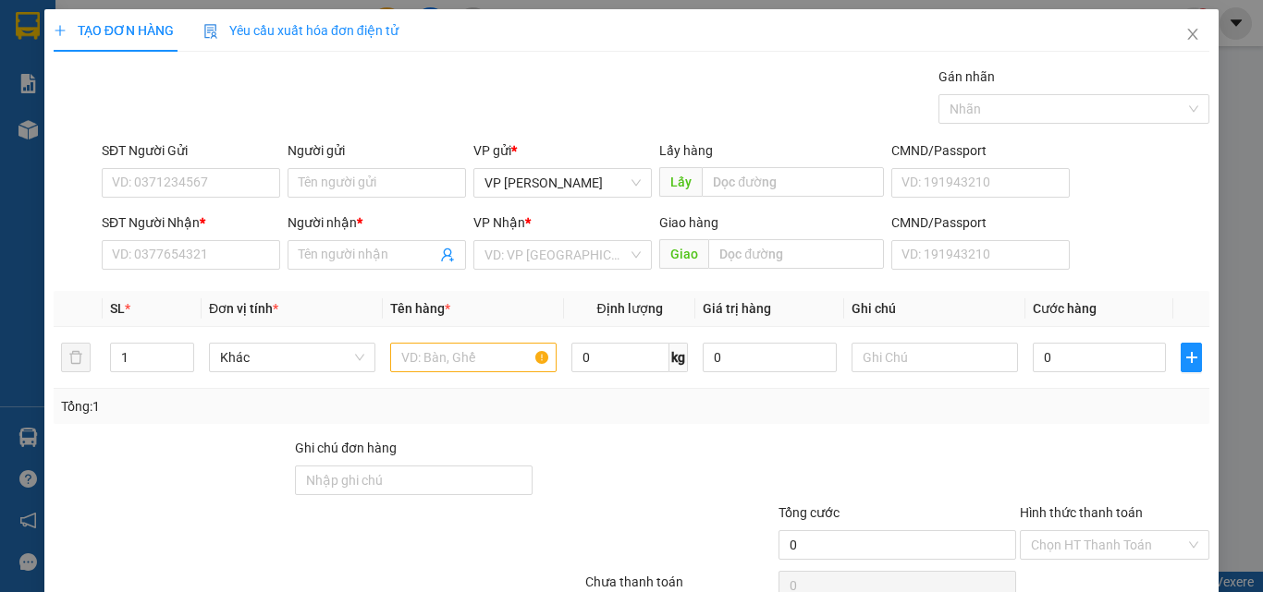
click at [139, 275] on div "SĐT Người Nhận * VD: 0377654321" at bounding box center [191, 245] width 178 height 65
click at [143, 251] on input "SĐT Người Nhận *" at bounding box center [191, 255] width 178 height 30
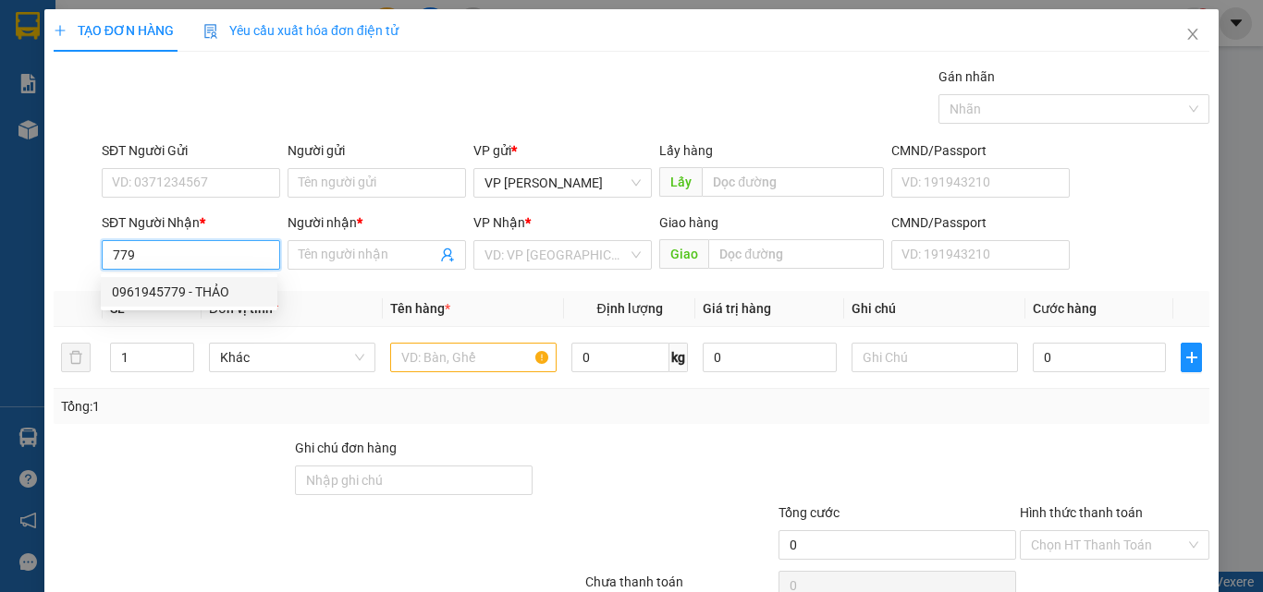
click at [191, 291] on div "0961945779 - THẢO" at bounding box center [189, 292] width 154 height 20
type input "0961945779"
type input "THẢO"
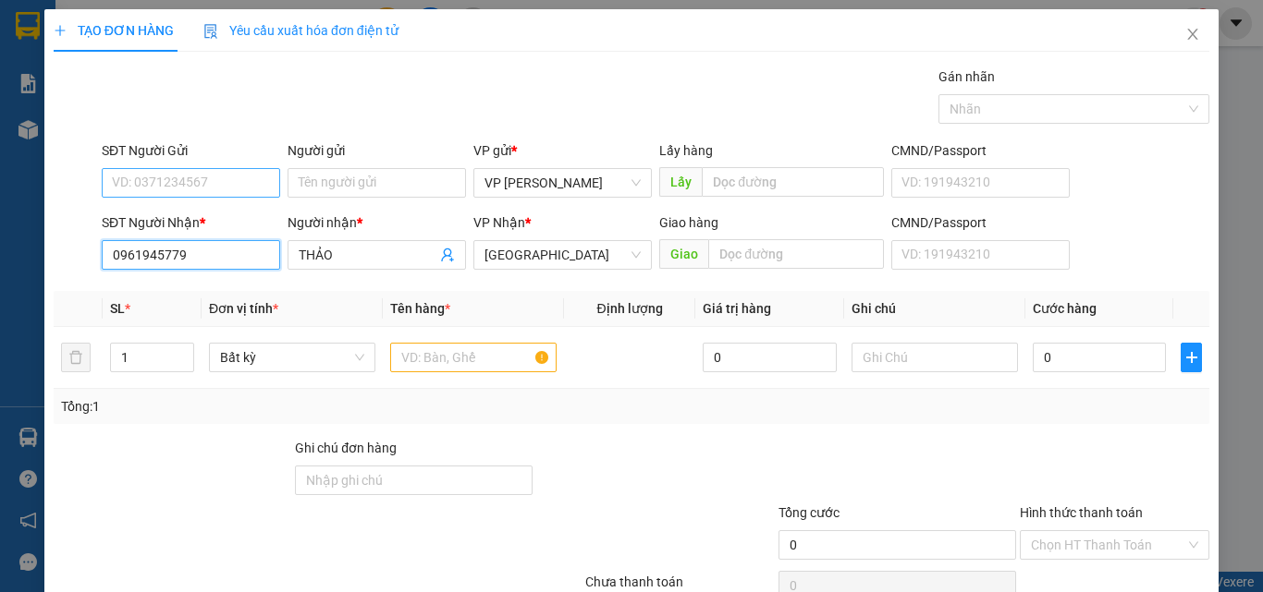
type input "0961945779"
click at [171, 182] on input "SĐT Người Gửi" at bounding box center [191, 183] width 178 height 30
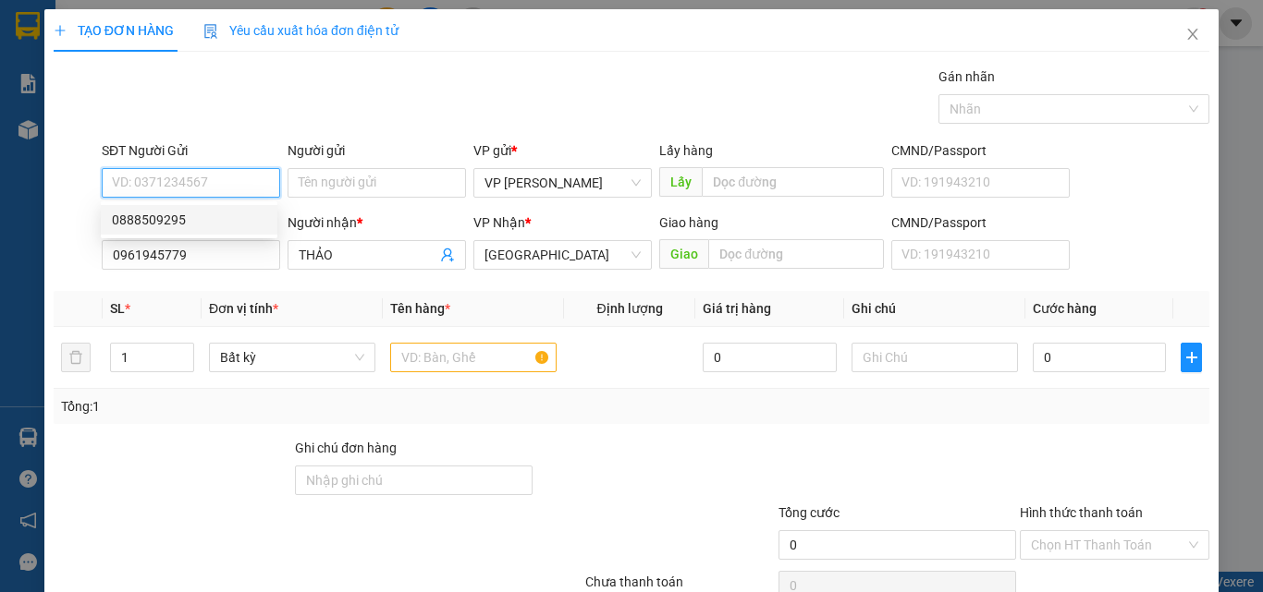
click at [187, 219] on div "0888509295" at bounding box center [189, 220] width 154 height 20
type input "0888509295"
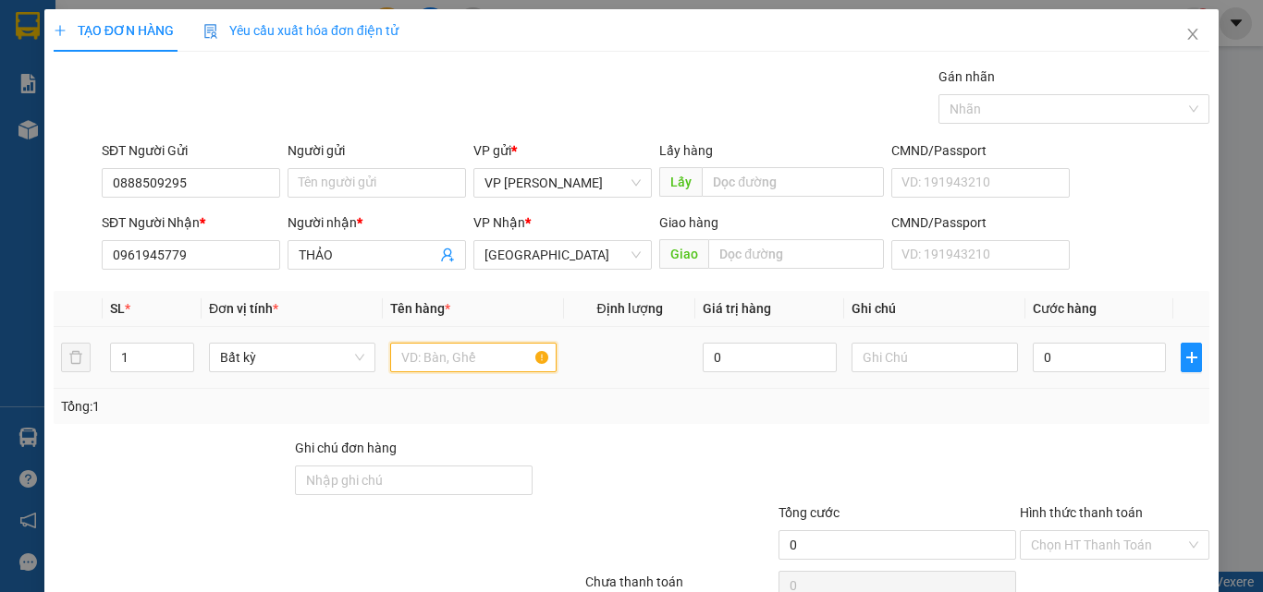
click at [441, 359] on input "text" at bounding box center [473, 358] width 166 height 30
type input "816"
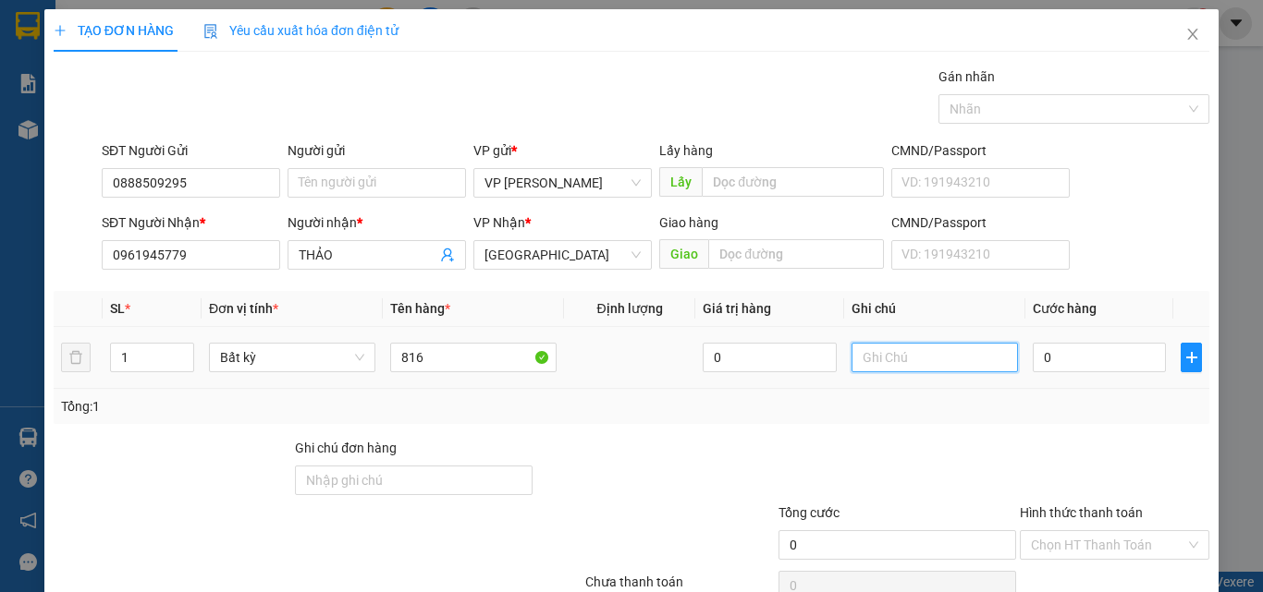
click at [911, 370] on input "text" at bounding box center [934, 358] width 166 height 30
type input "1 THX - THỊT BÒ"
click at [1040, 367] on input "0" at bounding box center [1098, 358] width 133 height 30
type input "6"
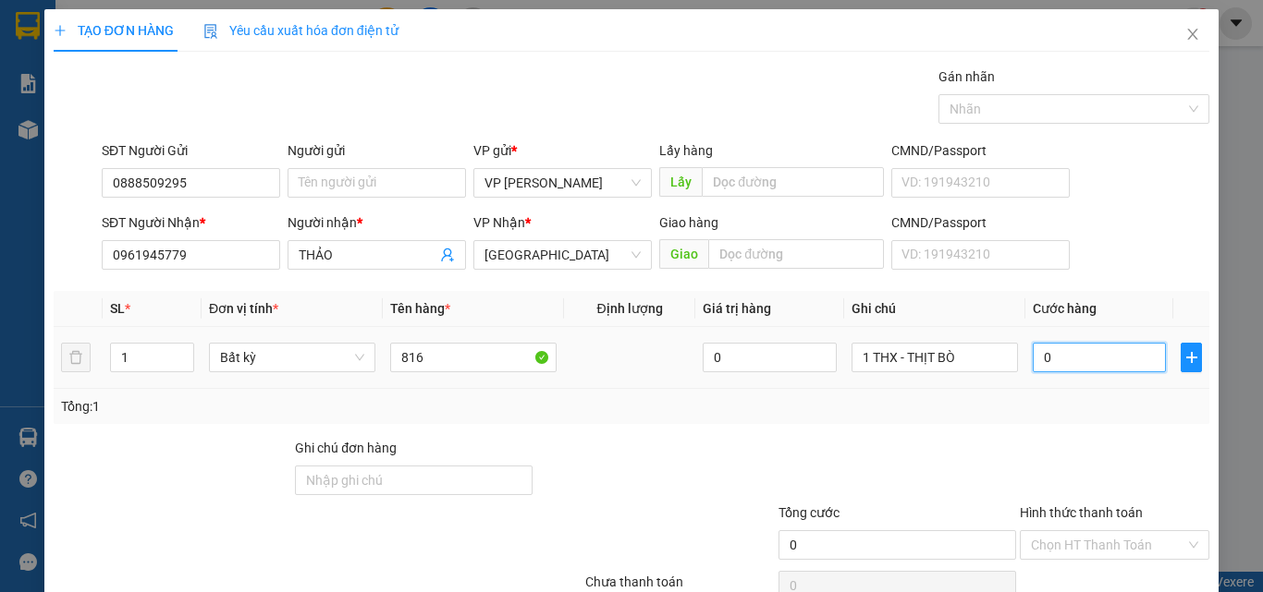
type input "6"
type input "60"
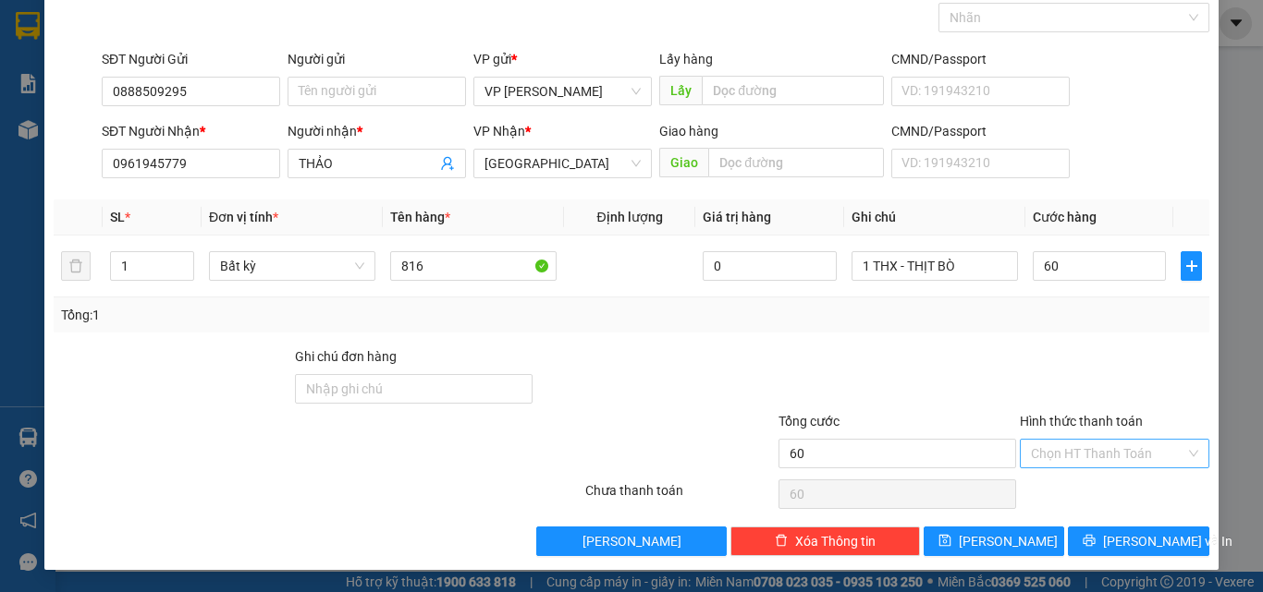
type input "60.000"
click at [1081, 466] on input "Hình thức thanh toán" at bounding box center [1108, 454] width 154 height 28
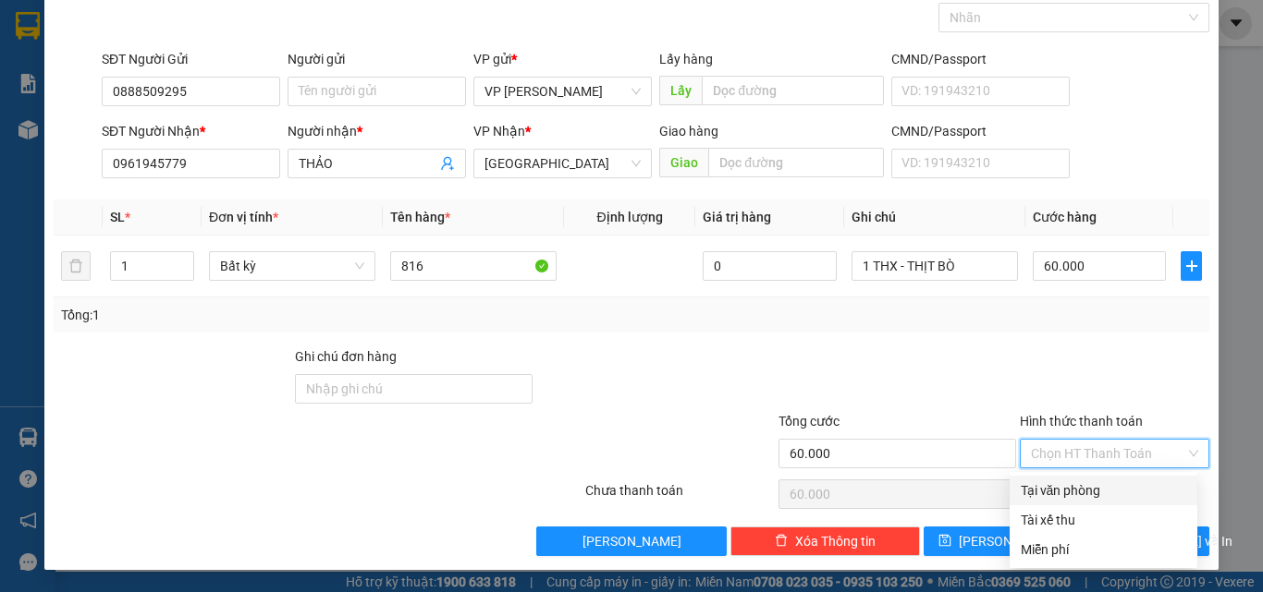
click at [1075, 488] on div "Tại văn phòng" at bounding box center [1102, 491] width 165 height 20
type input "0"
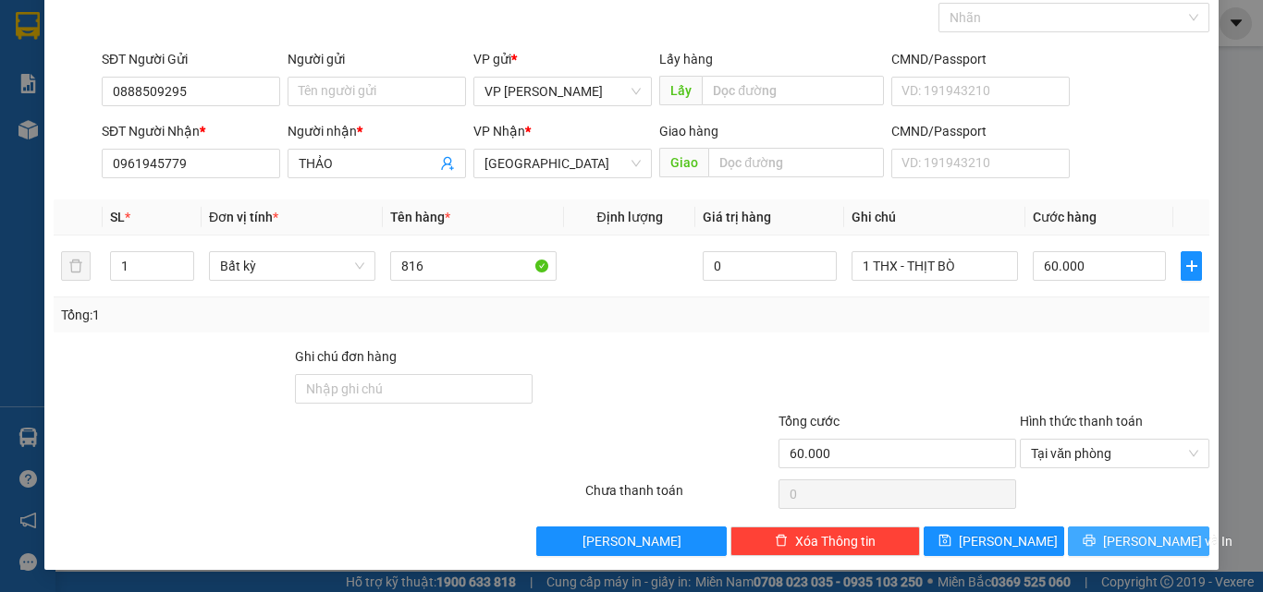
click at [1099, 531] on button "[PERSON_NAME] và In" at bounding box center [1138, 542] width 141 height 30
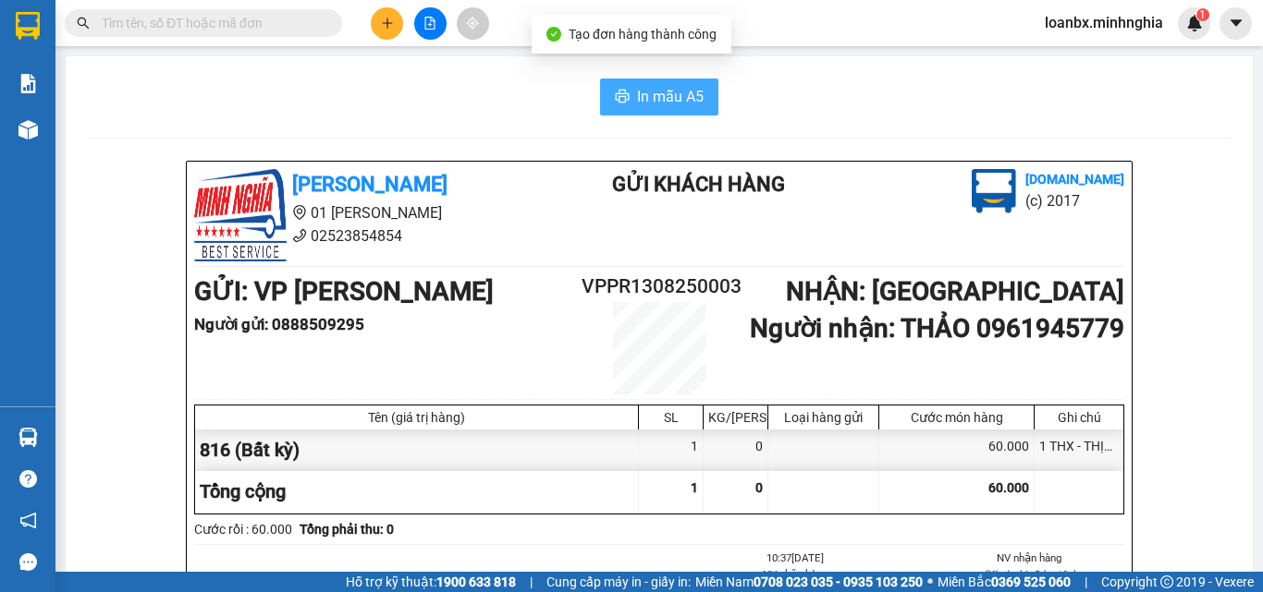
click at [627, 108] on button "In mẫu A5" at bounding box center [659, 97] width 118 height 37
click at [376, 27] on button at bounding box center [387, 23] width 32 height 32
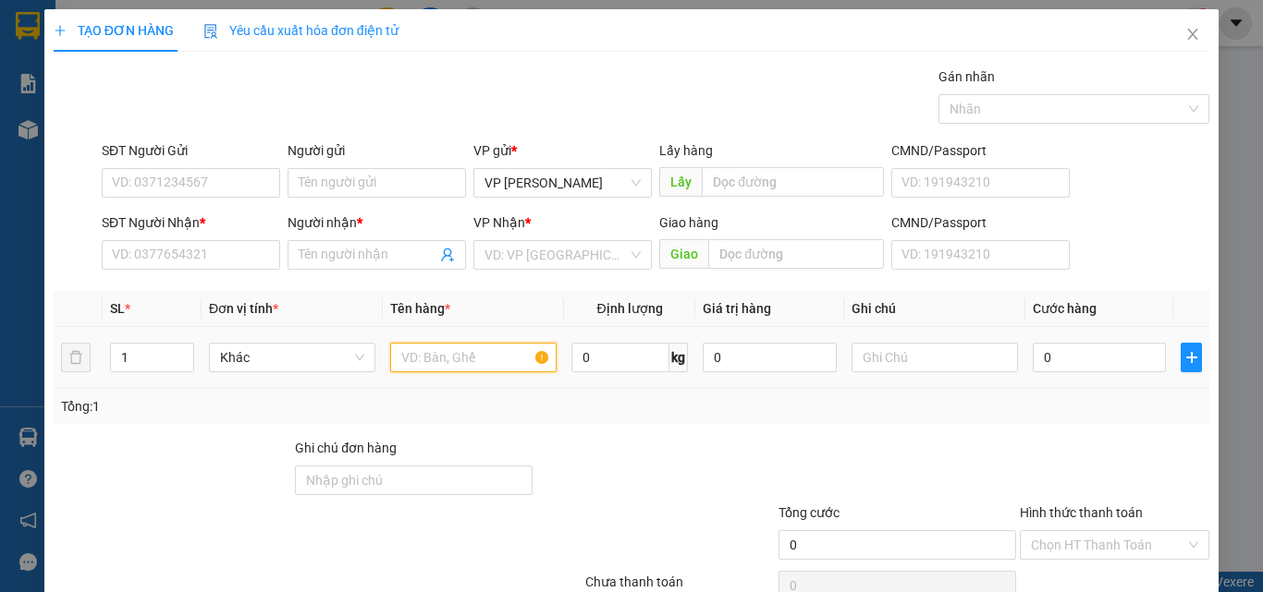
click at [431, 361] on input "text" at bounding box center [473, 358] width 166 height 30
type input "816"
type input "2"
click at [187, 348] on span "up" at bounding box center [183, 353] width 11 height 11
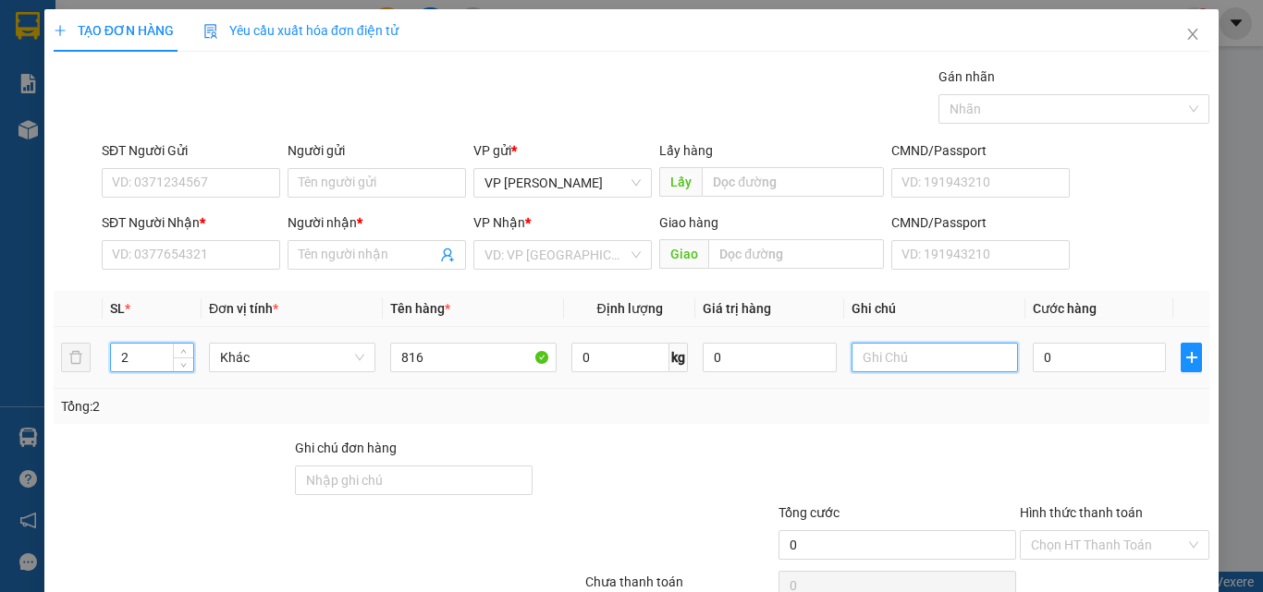
click at [877, 356] on input "text" at bounding box center [934, 358] width 166 height 30
type input "1 THX THG - CÁ"
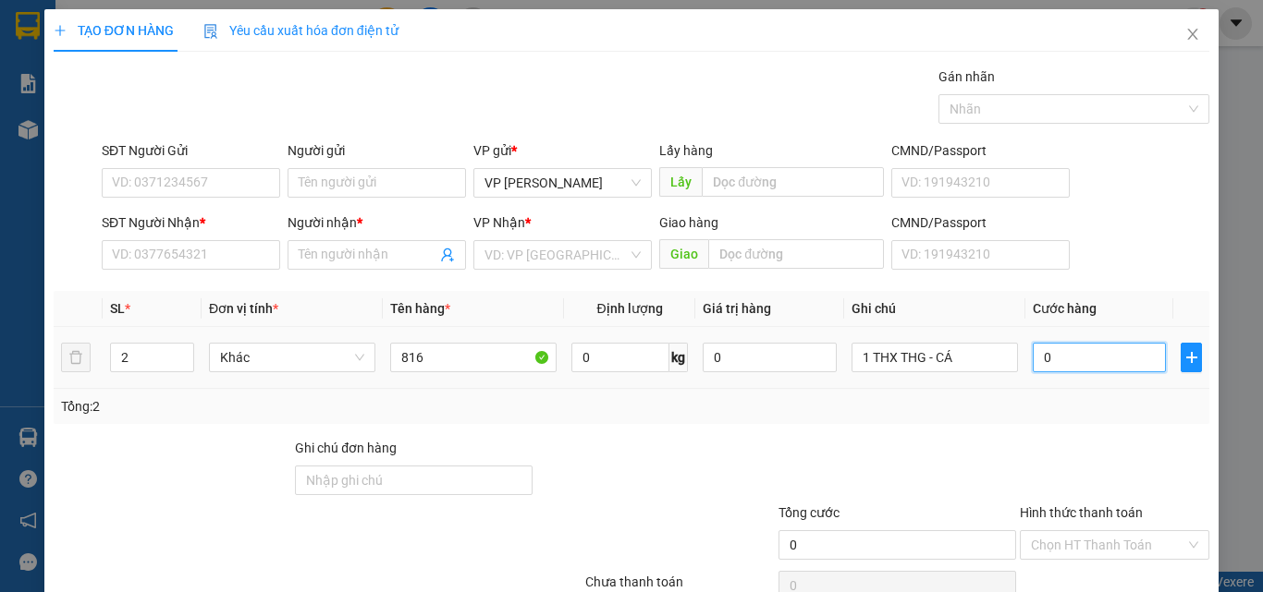
click at [1085, 364] on input "0" at bounding box center [1098, 358] width 133 height 30
type input "1"
type input "10"
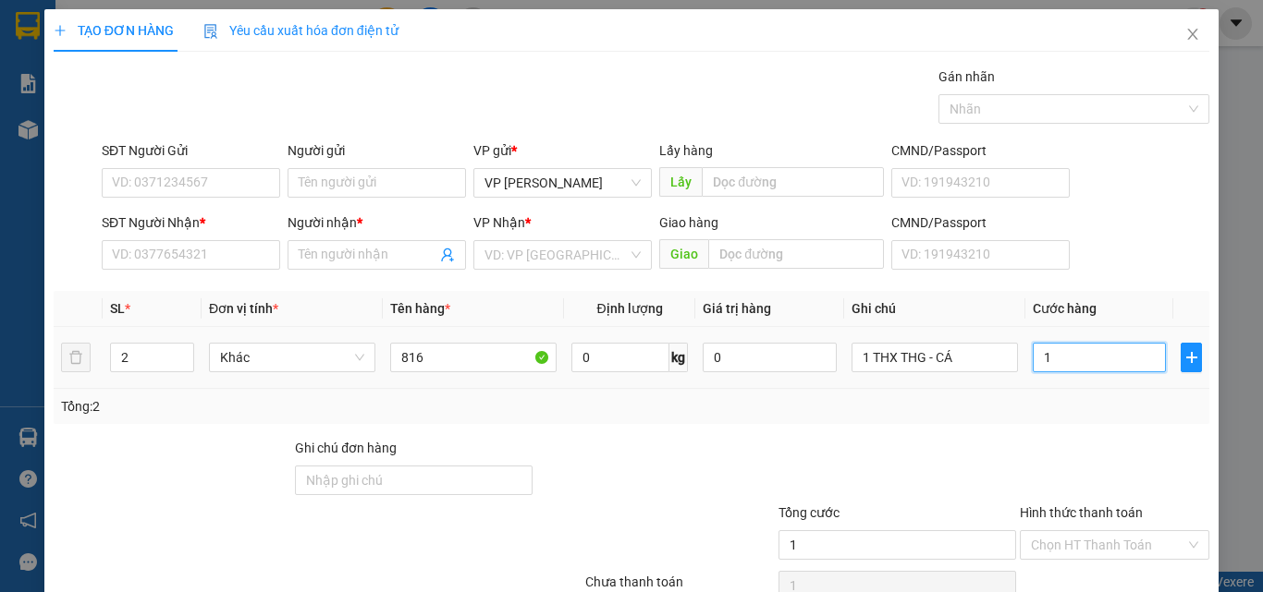
type input "10"
type input "100"
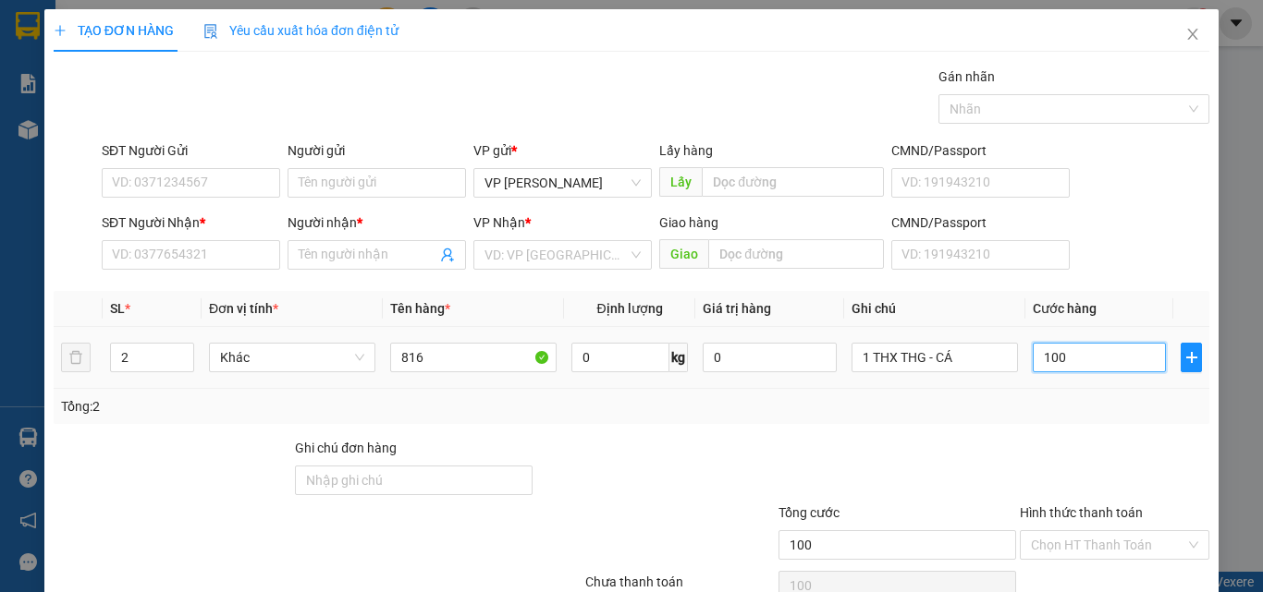
scroll to position [92, 0]
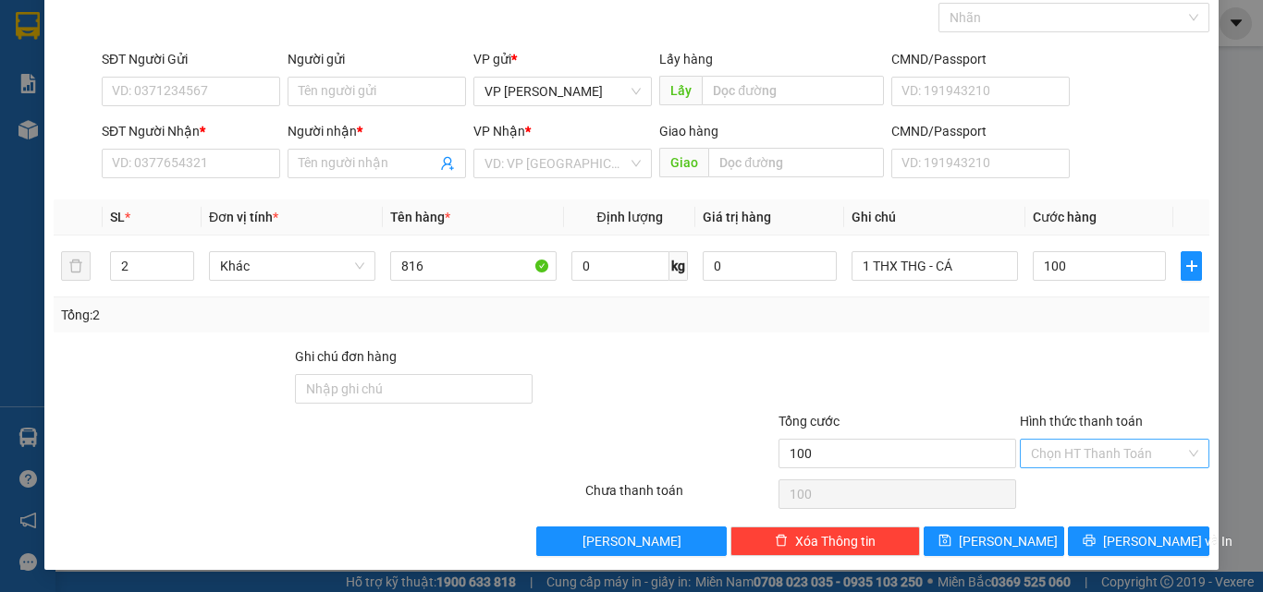
type input "100.000"
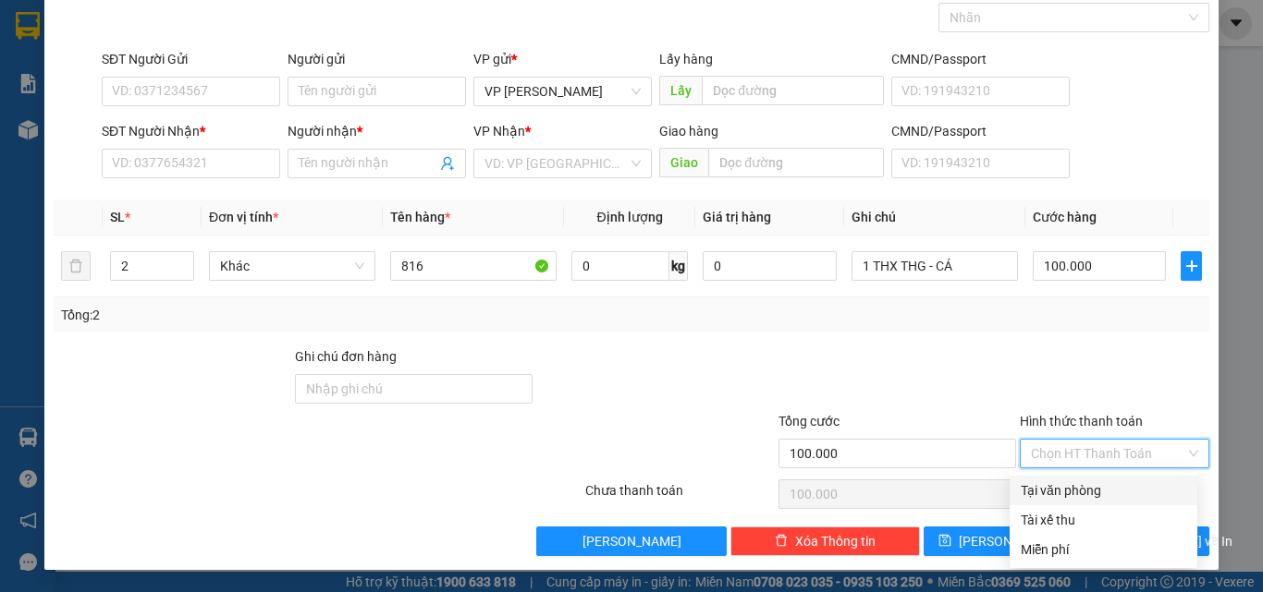
drag, startPoint x: 1081, startPoint y: 458, endPoint x: 1060, endPoint y: 486, distance: 34.9
click at [1081, 459] on input "Hình thức thanh toán" at bounding box center [1108, 454] width 154 height 28
click at [1058, 490] on div "Tại văn phòng" at bounding box center [1102, 491] width 165 height 20
type input "0"
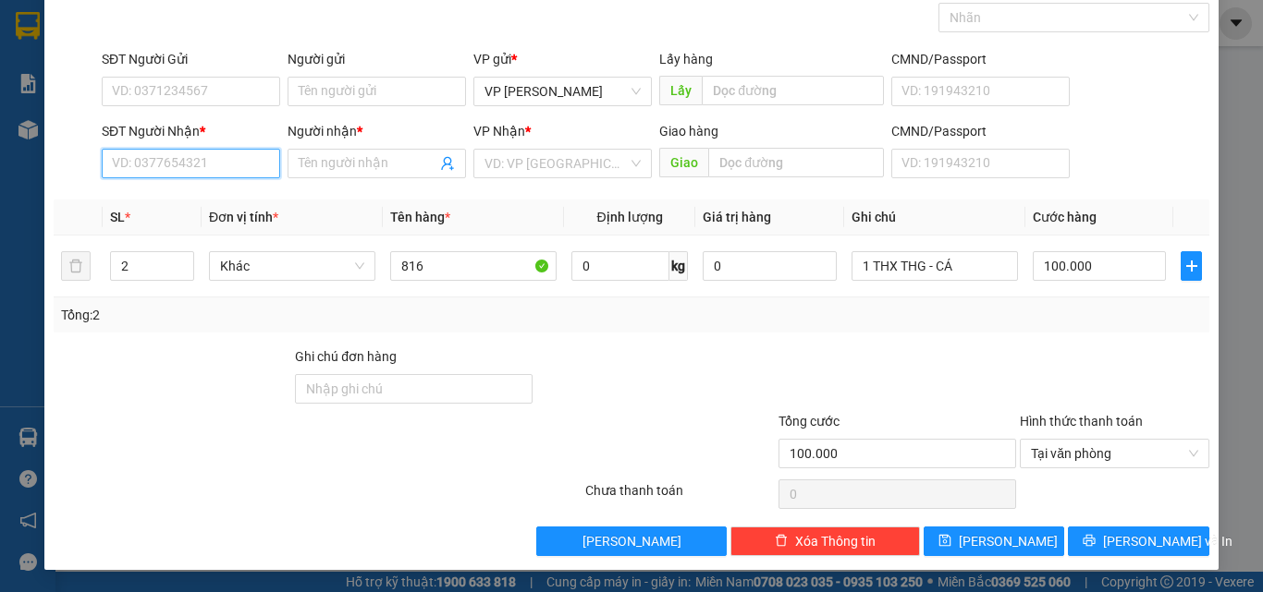
click at [140, 154] on input "SĐT Người Nhận *" at bounding box center [191, 164] width 178 height 30
type input "0946356582"
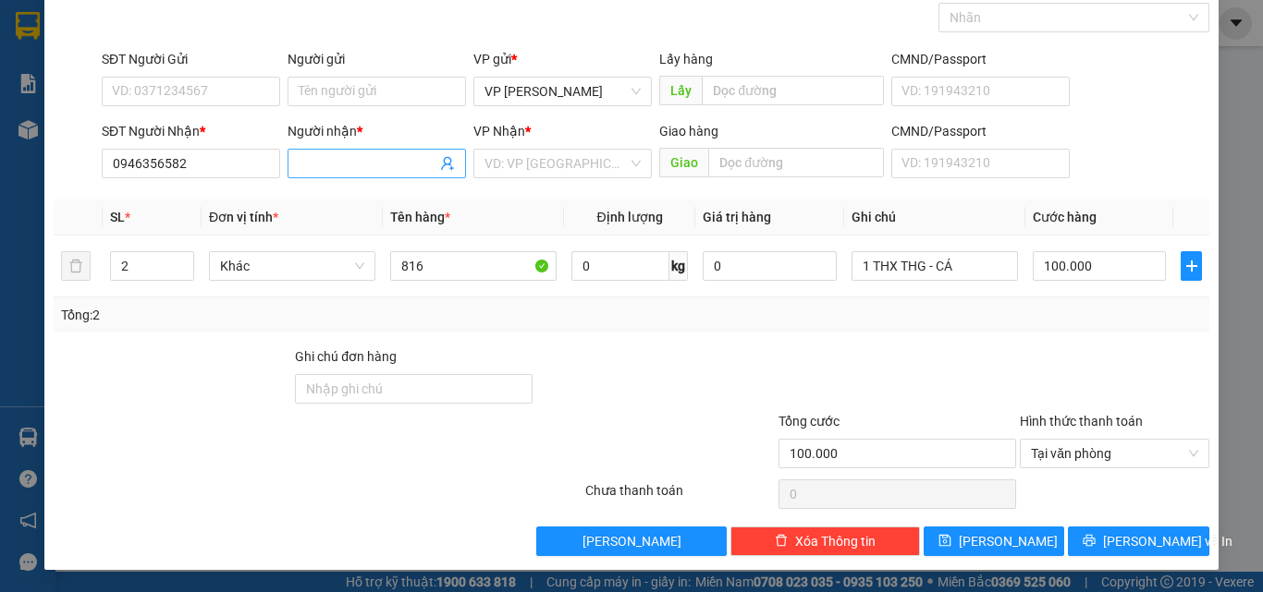
click at [350, 159] on input "Người nhận *" at bounding box center [368, 163] width 138 height 20
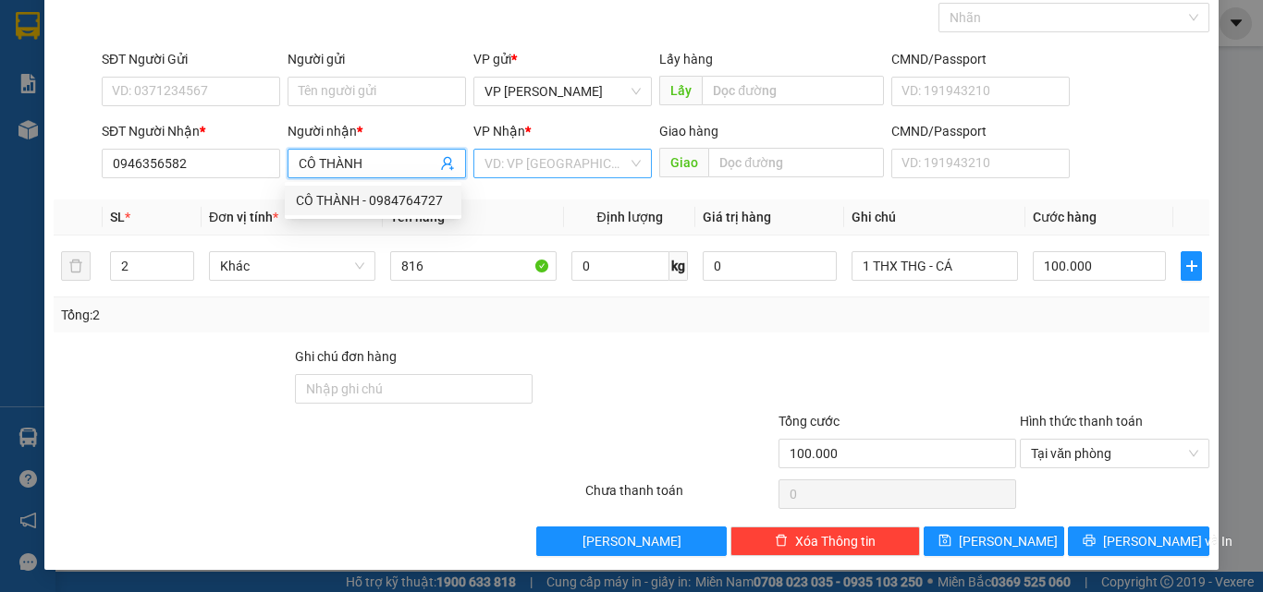
type input "CÔ THÀNH"
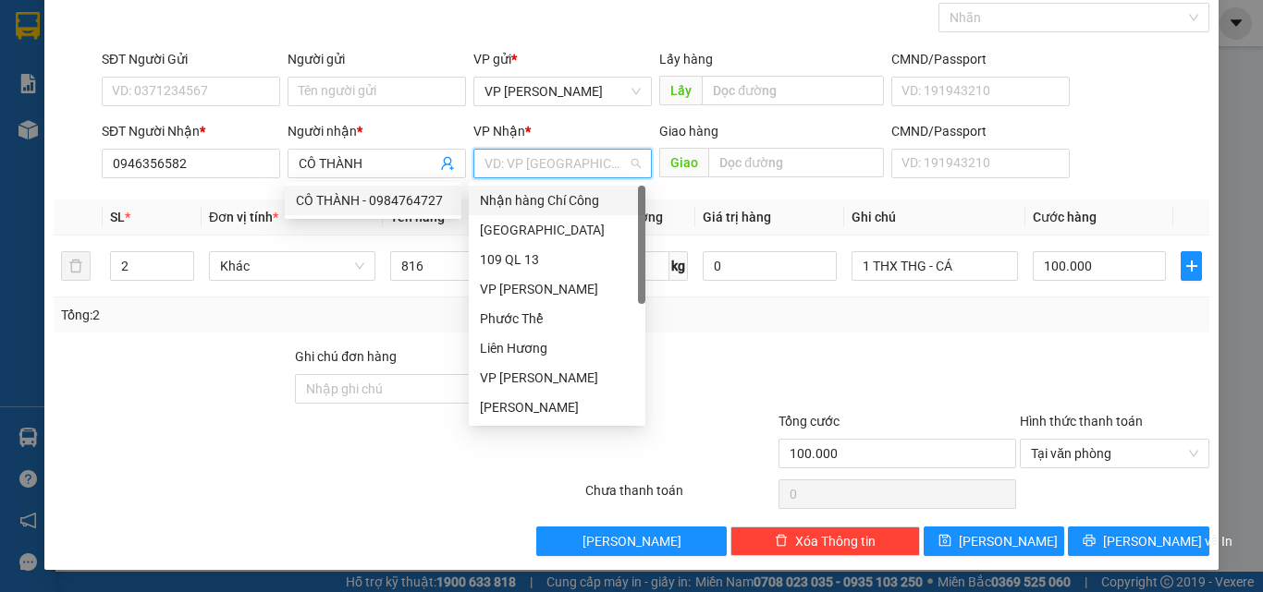
click at [536, 152] on input "search" at bounding box center [555, 164] width 143 height 28
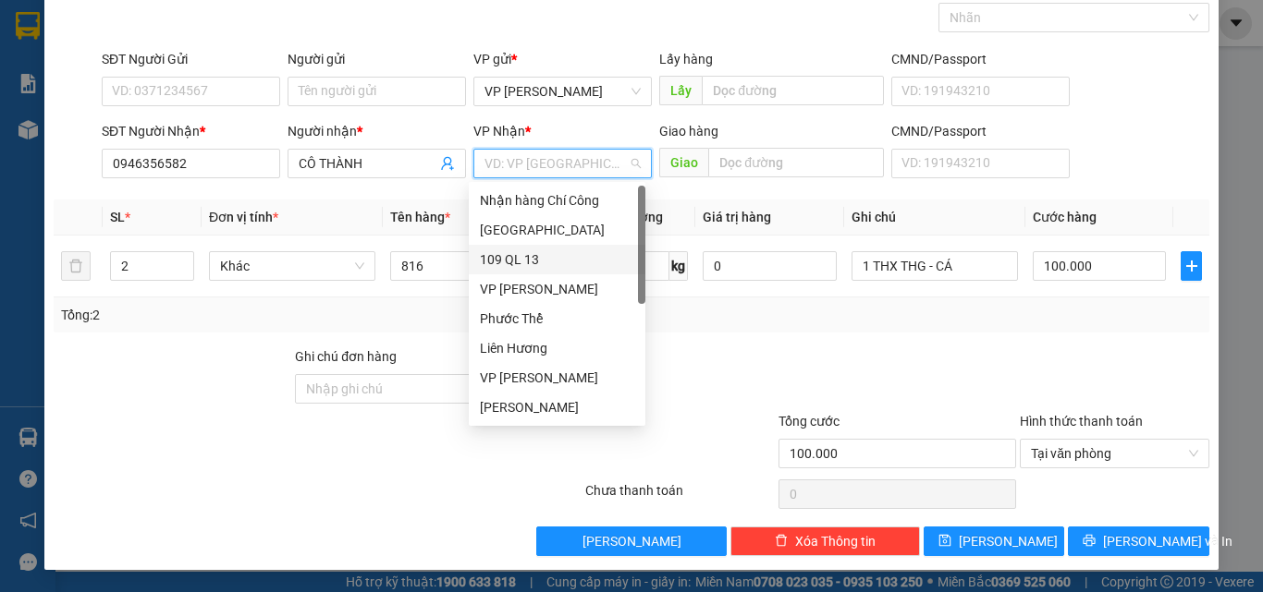
drag, startPoint x: 511, startPoint y: 247, endPoint x: 514, endPoint y: 234, distance: 13.2
click at [511, 245] on div "109 QL 13" at bounding box center [557, 260] width 177 height 30
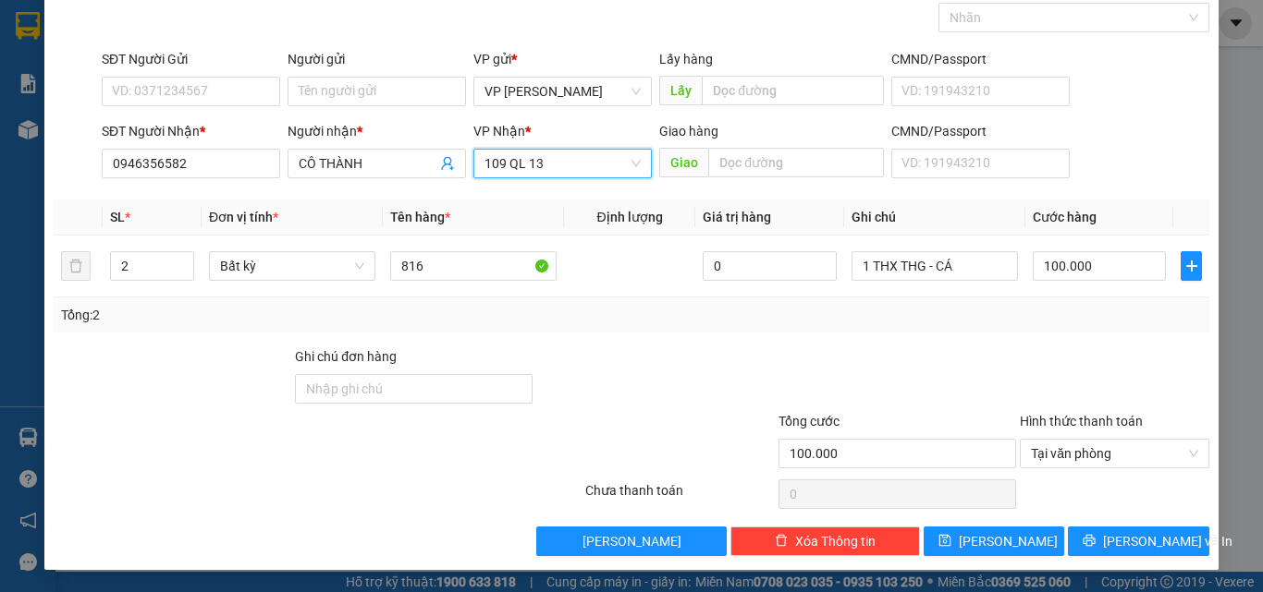
click at [551, 165] on span "109 QL 13" at bounding box center [562, 164] width 156 height 28
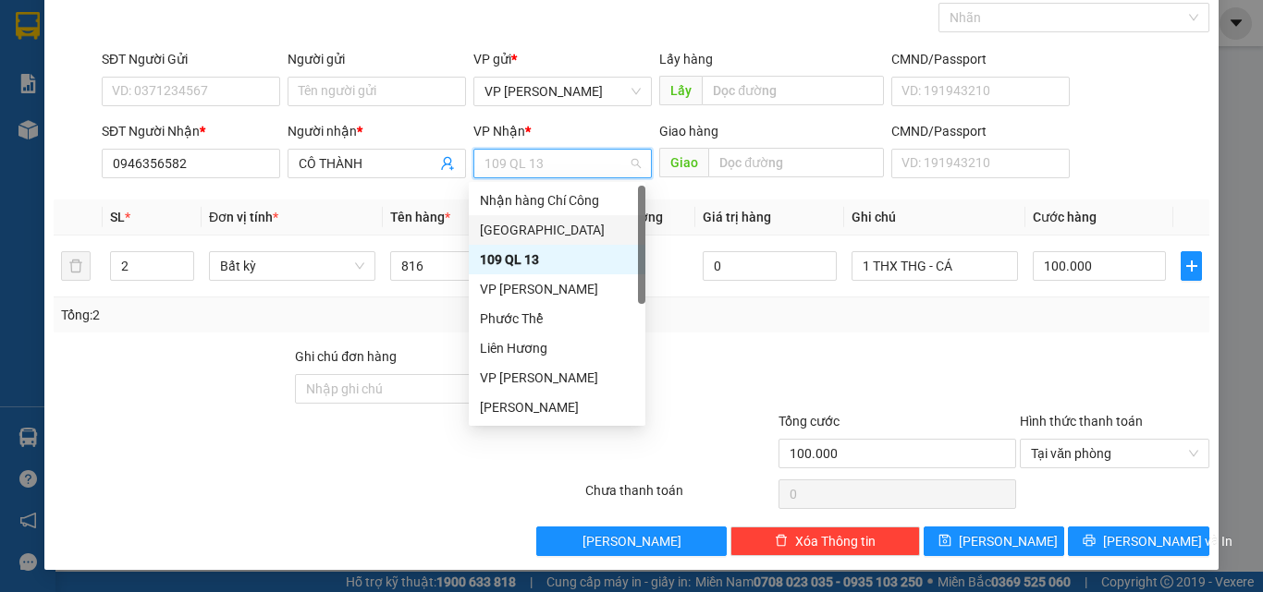
click at [495, 232] on div "[GEOGRAPHIC_DATA]" at bounding box center [557, 230] width 154 height 20
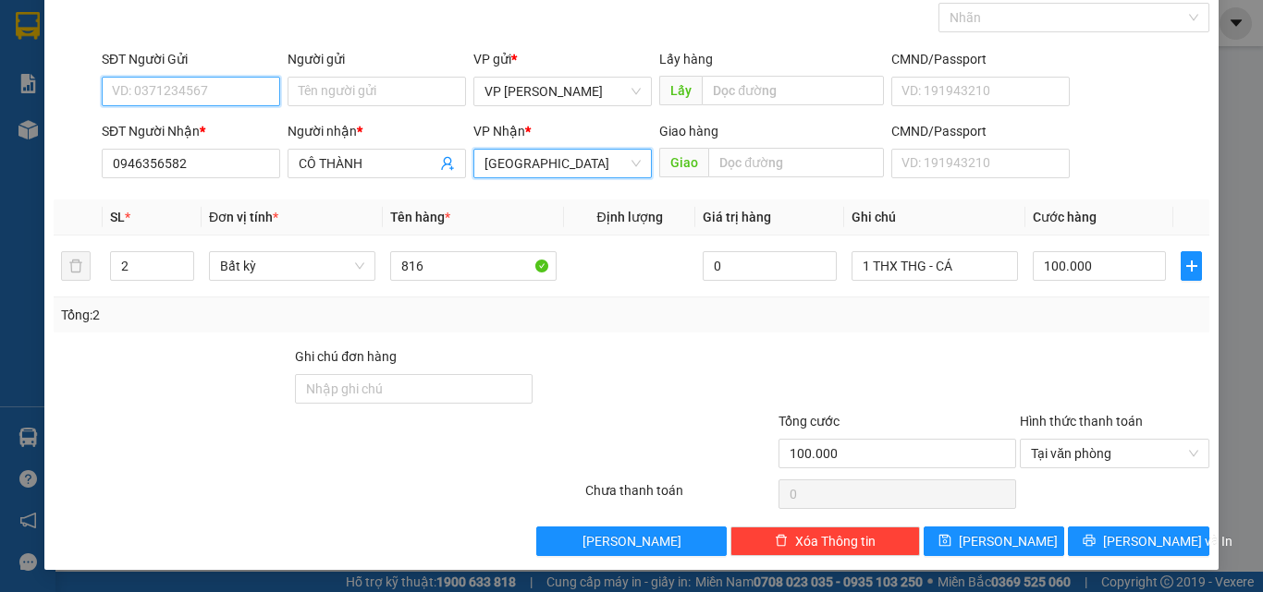
click at [172, 94] on input "SĐT Người Gửi" at bounding box center [191, 92] width 178 height 30
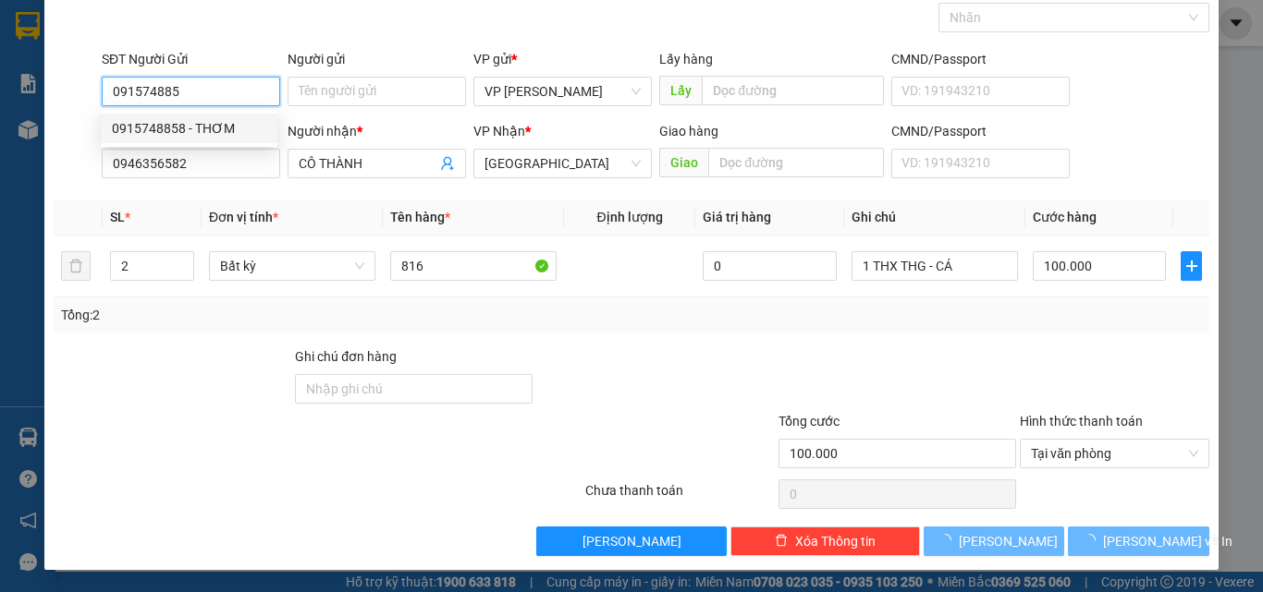
click at [186, 133] on div "0915748858 - THƠM" at bounding box center [189, 128] width 154 height 20
type input "0915748858"
type input "THƠM"
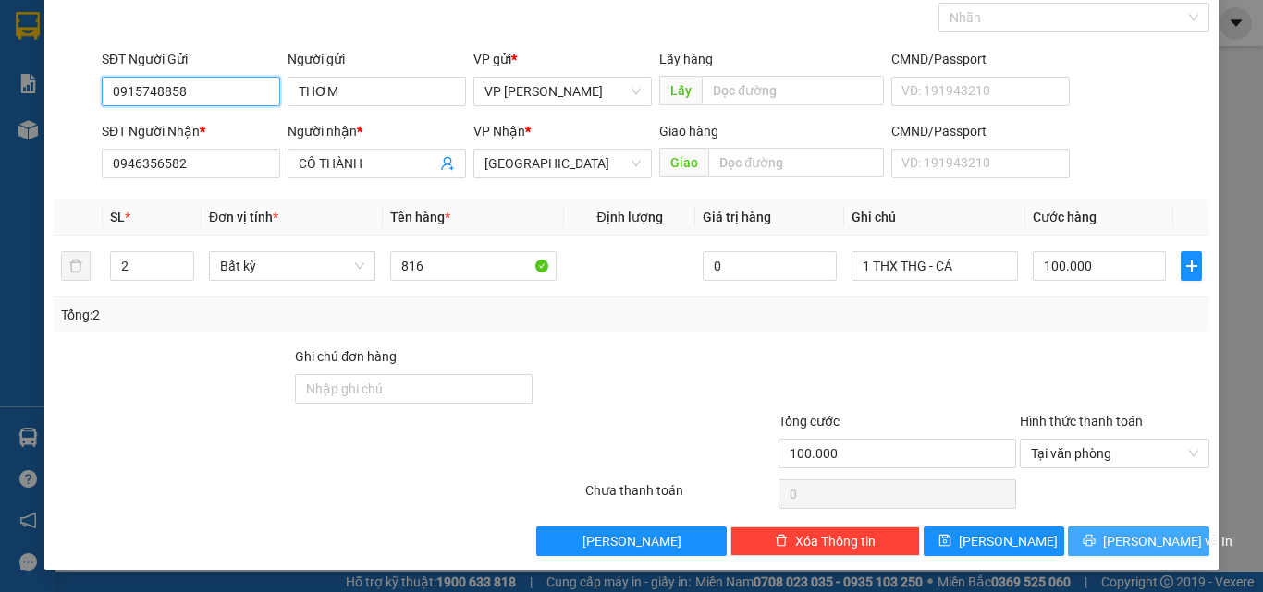
type input "0915748858"
click at [1123, 533] on span "[PERSON_NAME] và In" at bounding box center [1167, 541] width 129 height 20
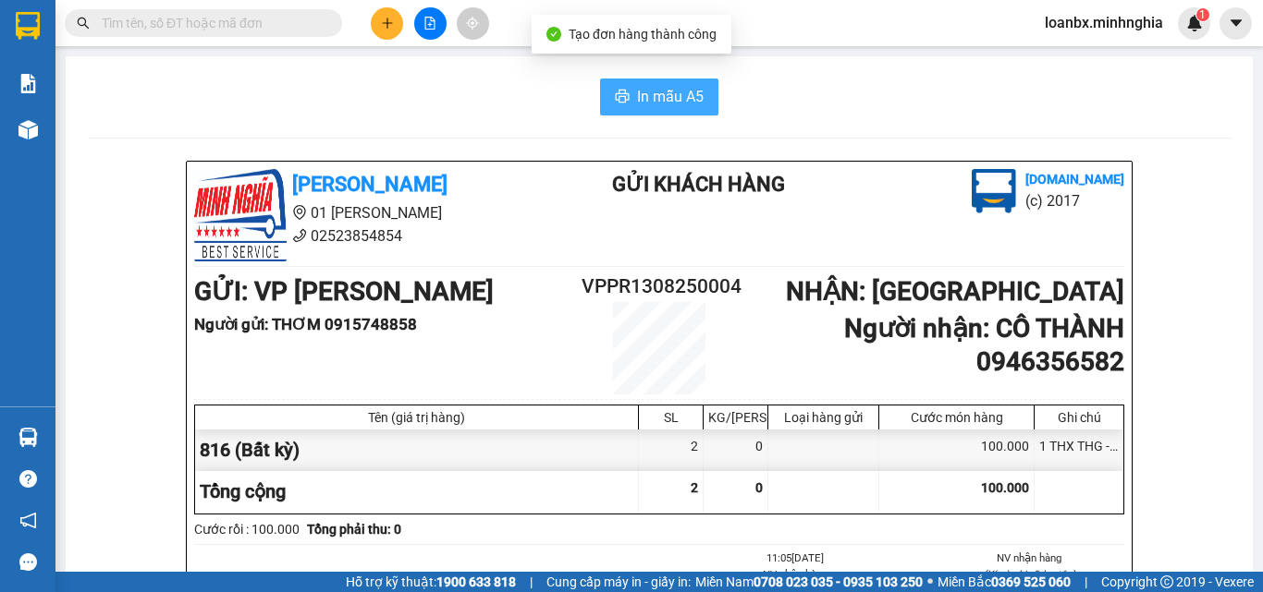
click at [682, 89] on span "In mẫu A5" at bounding box center [670, 96] width 67 height 23
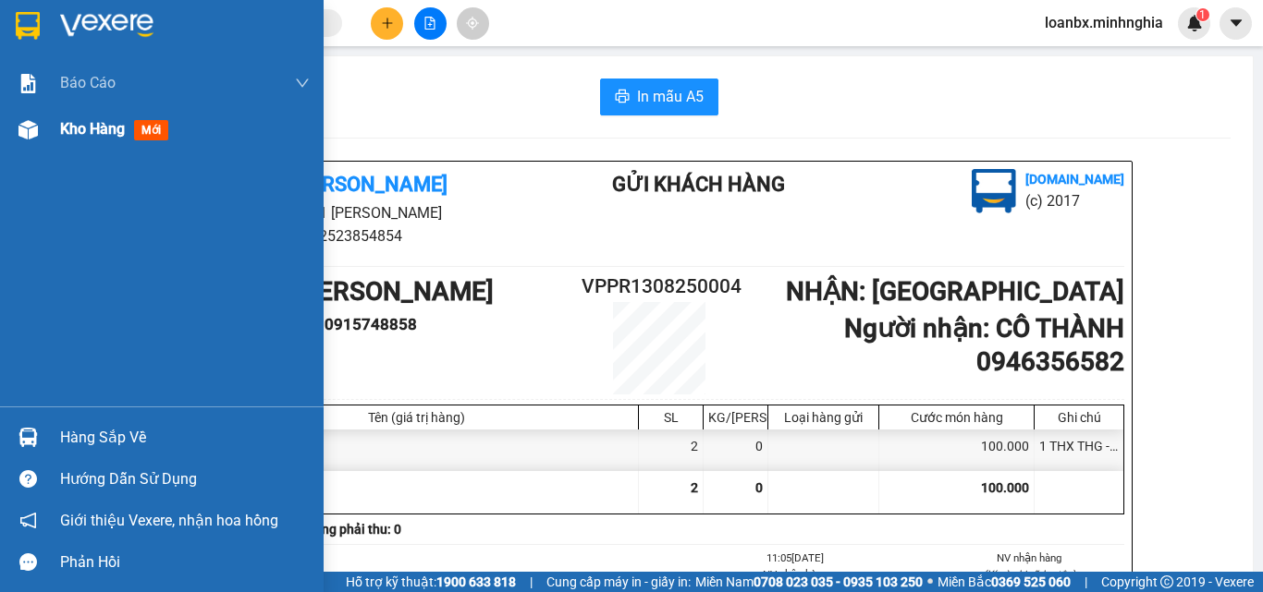
click at [19, 130] on img at bounding box center [27, 129] width 19 height 19
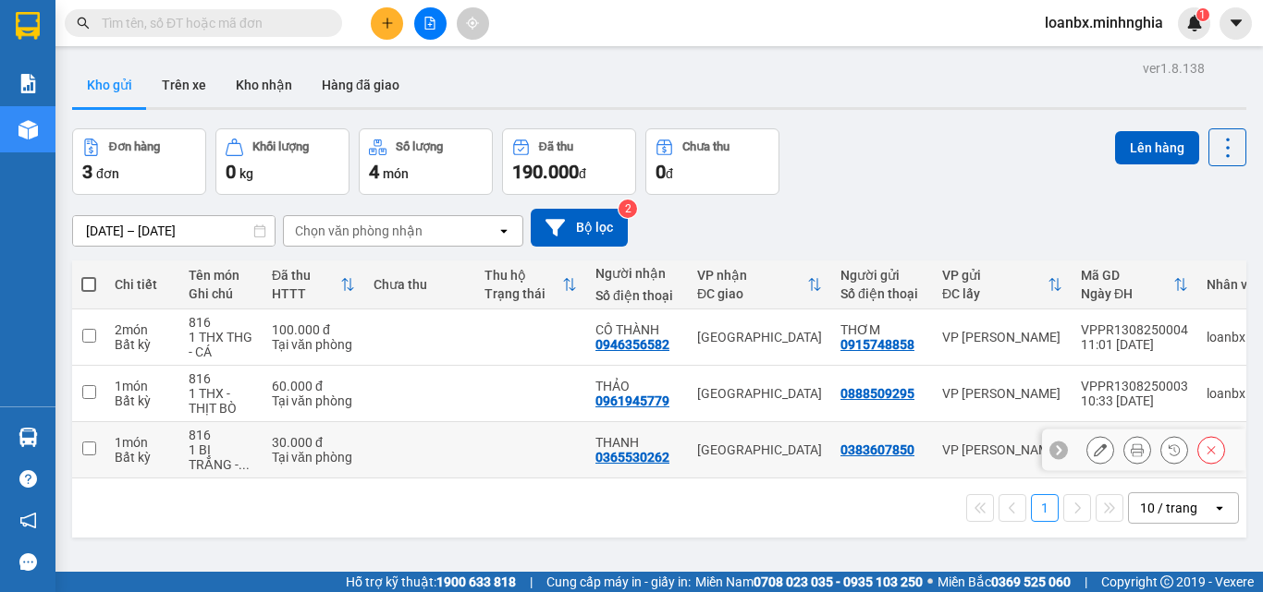
scroll to position [85, 0]
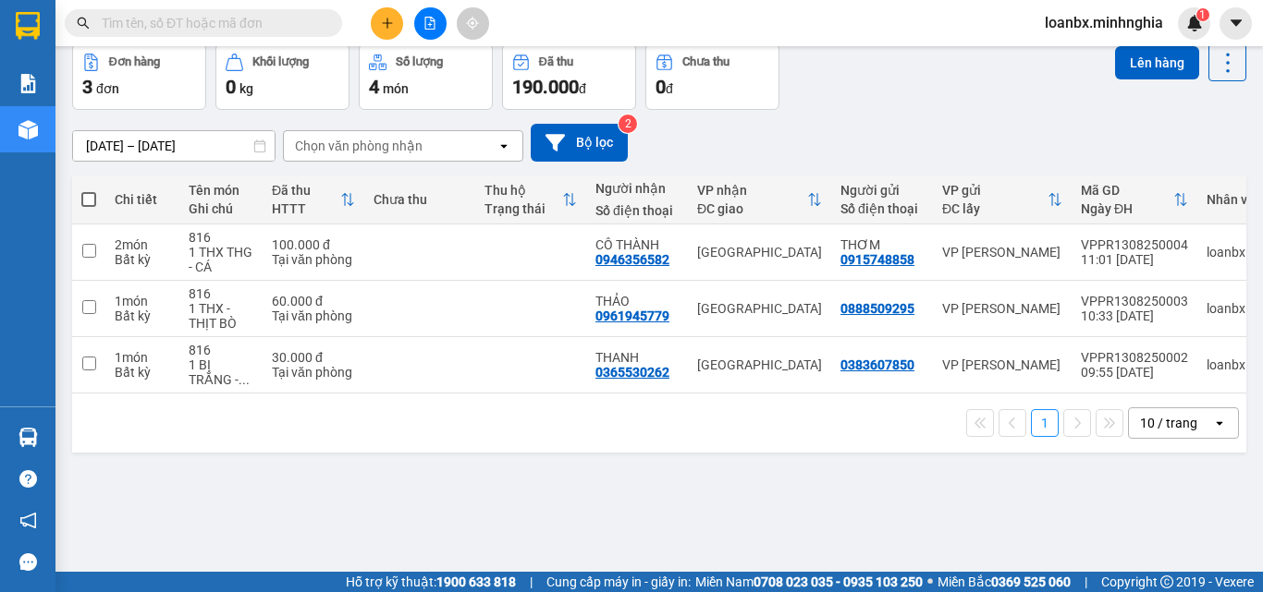
click at [401, 23] on button at bounding box center [387, 23] width 32 height 32
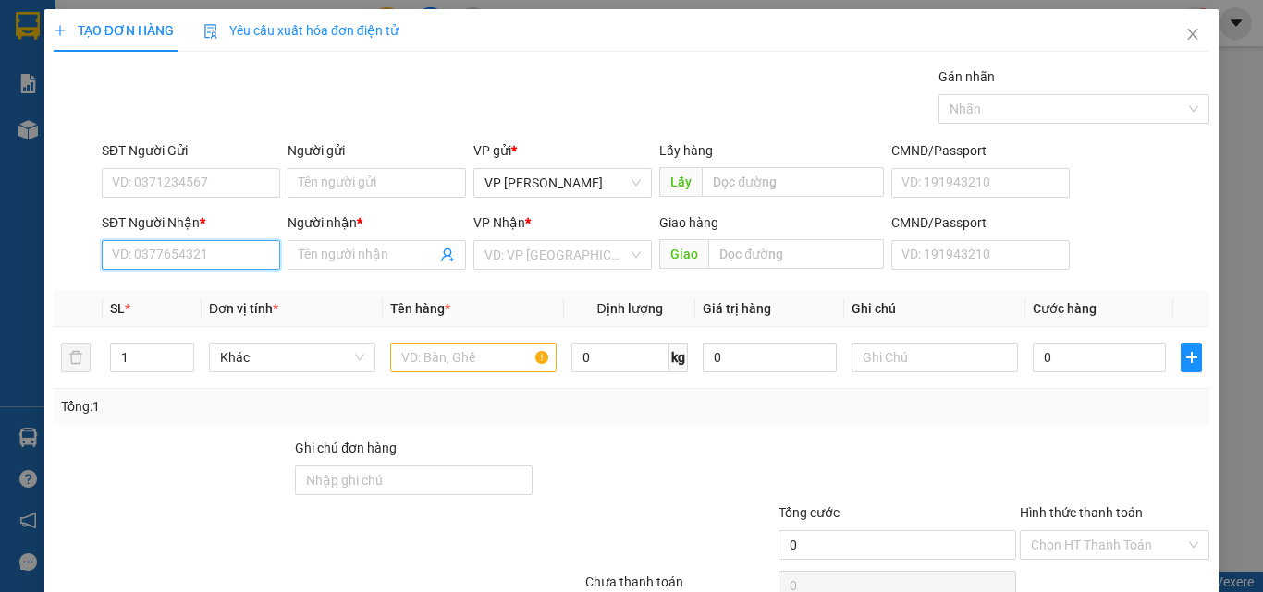
click at [165, 258] on input "SĐT Người Nhận *" at bounding box center [191, 255] width 178 height 30
drag, startPoint x: 166, startPoint y: 319, endPoint x: 148, endPoint y: 259, distance: 62.9
click at [148, 259] on input "093909" at bounding box center [191, 255] width 178 height 30
click at [153, 255] on input "093909" at bounding box center [191, 255] width 178 height 30
type input "0939091350"
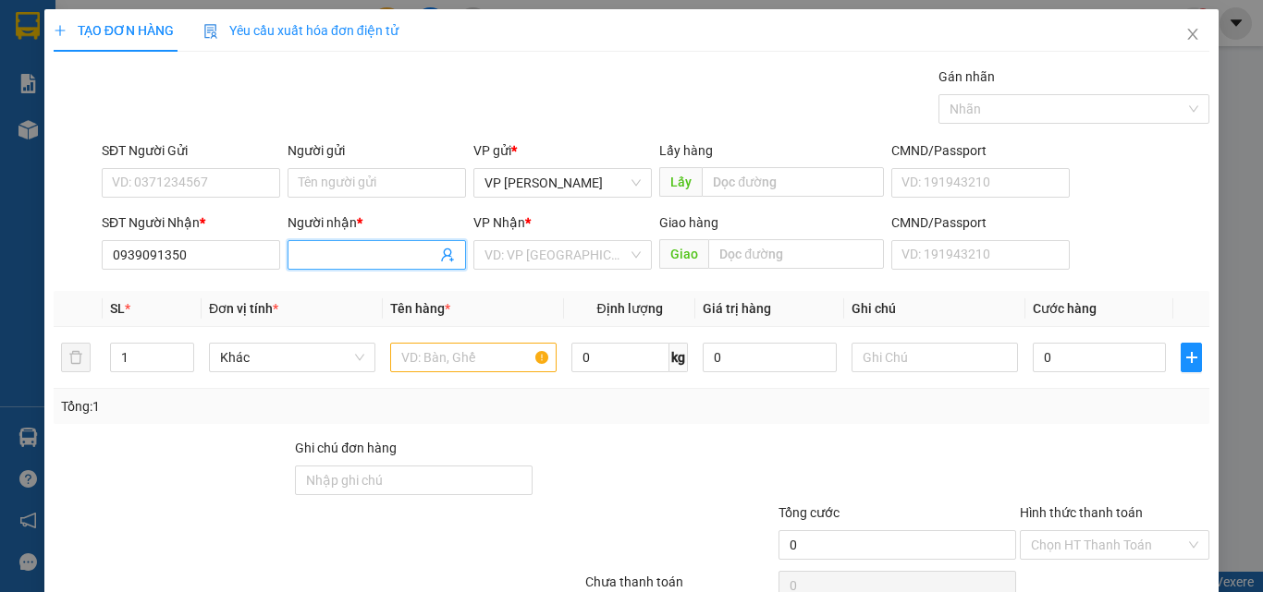
click at [318, 251] on input "Người nhận *" at bounding box center [368, 255] width 138 height 20
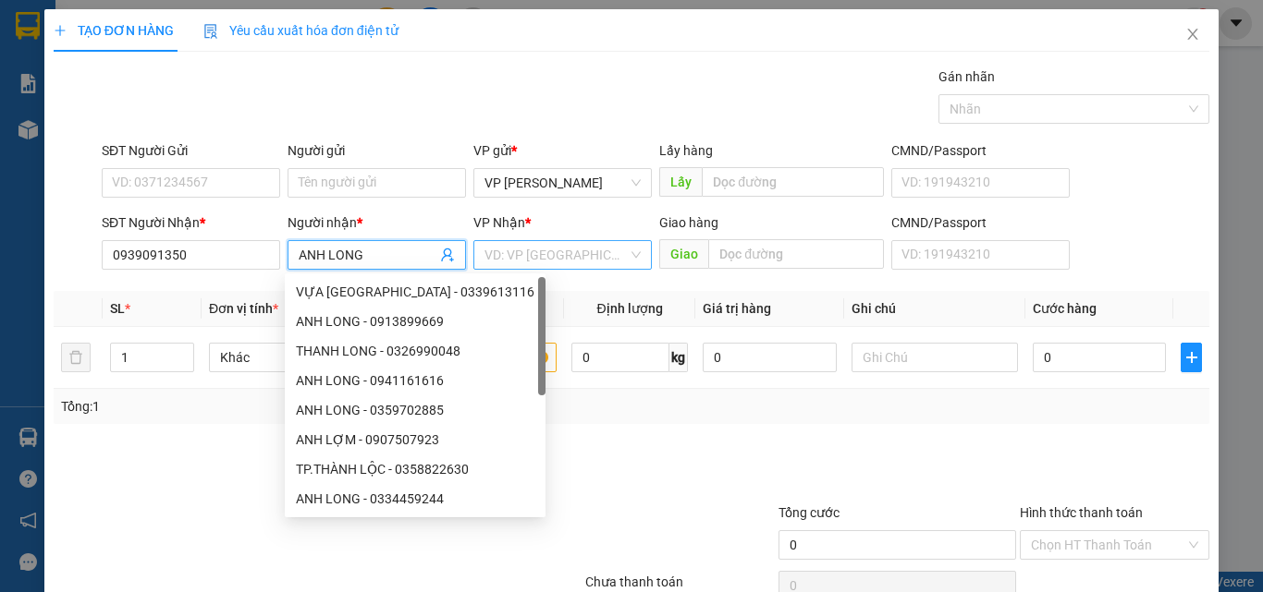
type input "ANH LONG"
click at [577, 263] on input "search" at bounding box center [555, 255] width 143 height 28
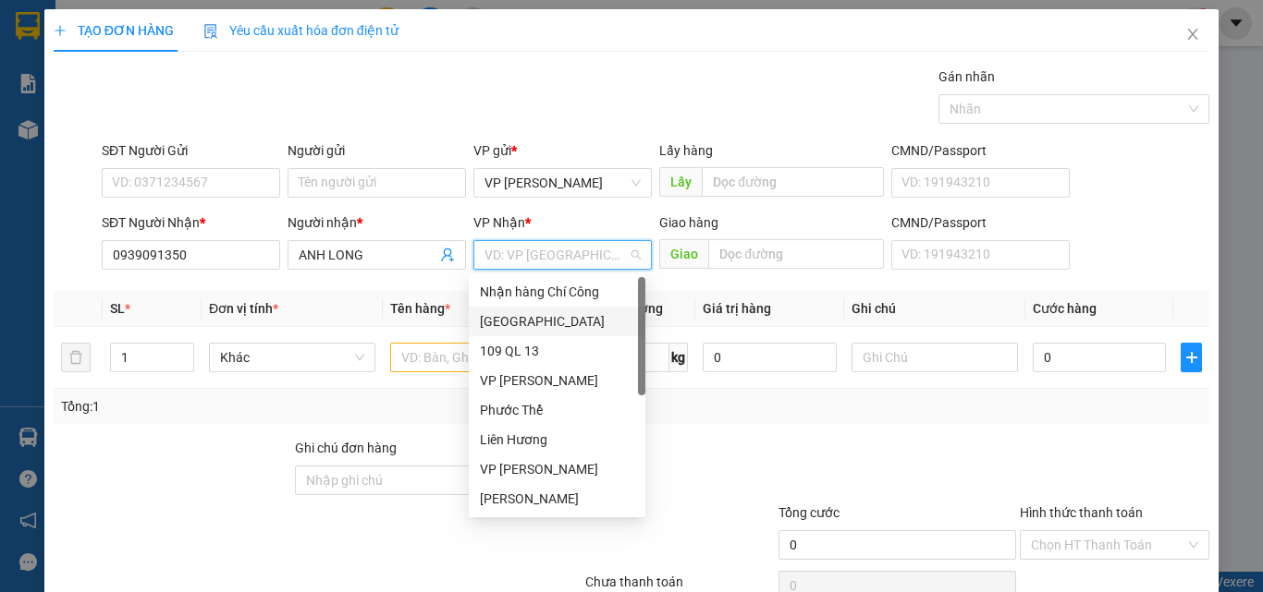
click at [534, 316] on div "[GEOGRAPHIC_DATA]" at bounding box center [557, 321] width 154 height 20
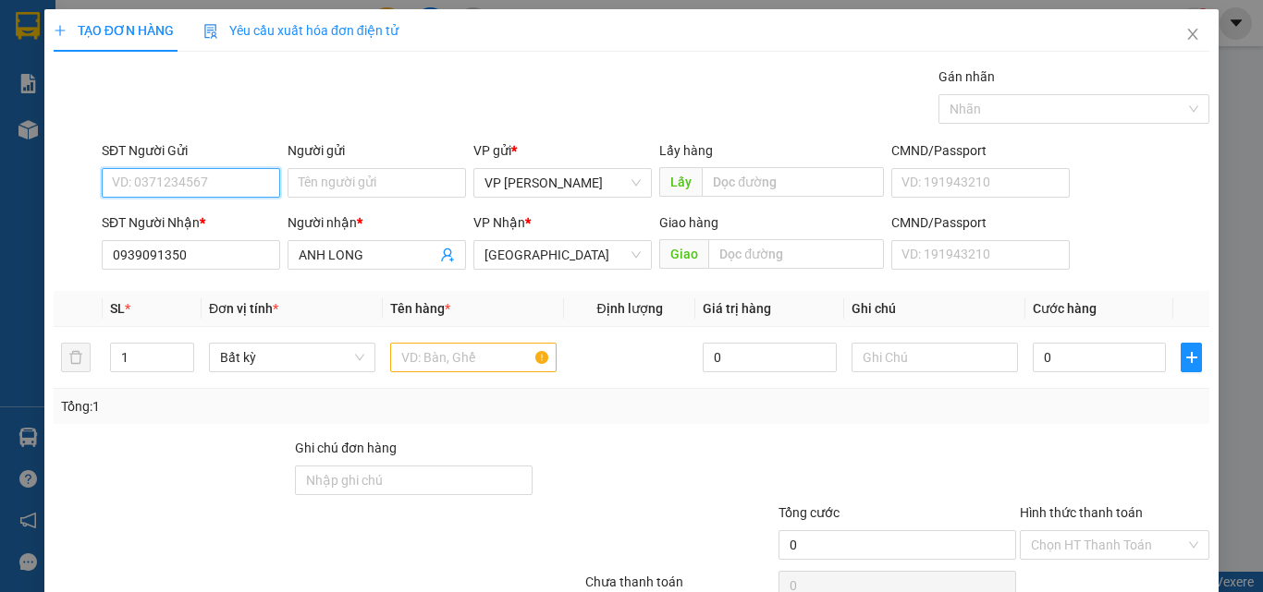
click at [214, 189] on input "SĐT Người Gửi" at bounding box center [191, 183] width 178 height 30
type input "0964517399"
click at [421, 352] on input "text" at bounding box center [473, 358] width 166 height 30
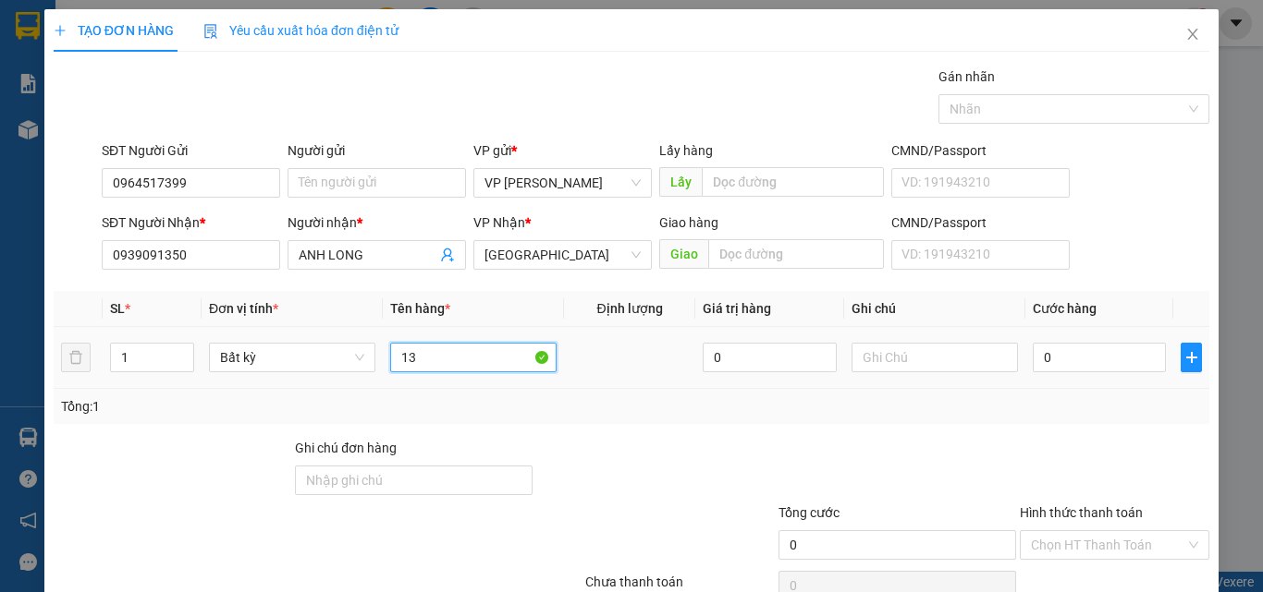
type input "1"
type input "816"
click at [912, 340] on div at bounding box center [934, 357] width 166 height 37
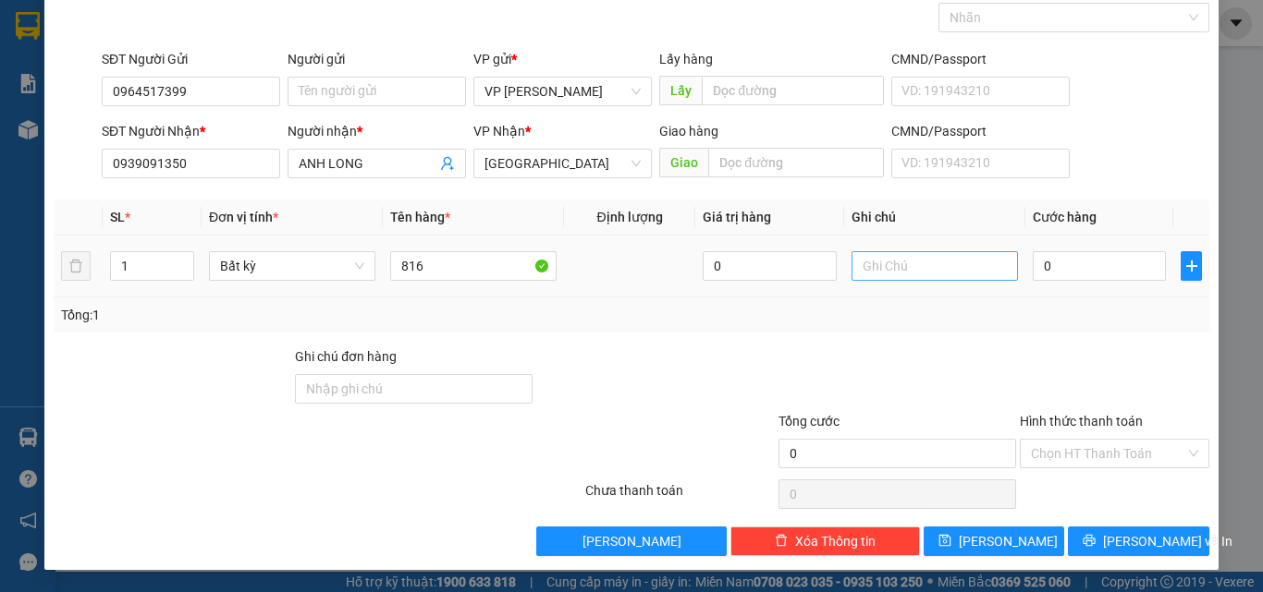
drag, startPoint x: 914, startPoint y: 243, endPoint x: 906, endPoint y: 253, distance: 13.1
click at [911, 249] on td at bounding box center [934, 267] width 181 height 62
click at [897, 263] on input "text" at bounding box center [934, 266] width 166 height 30
type input "1 THX - HS"
click at [1057, 270] on input "0" at bounding box center [1098, 266] width 133 height 30
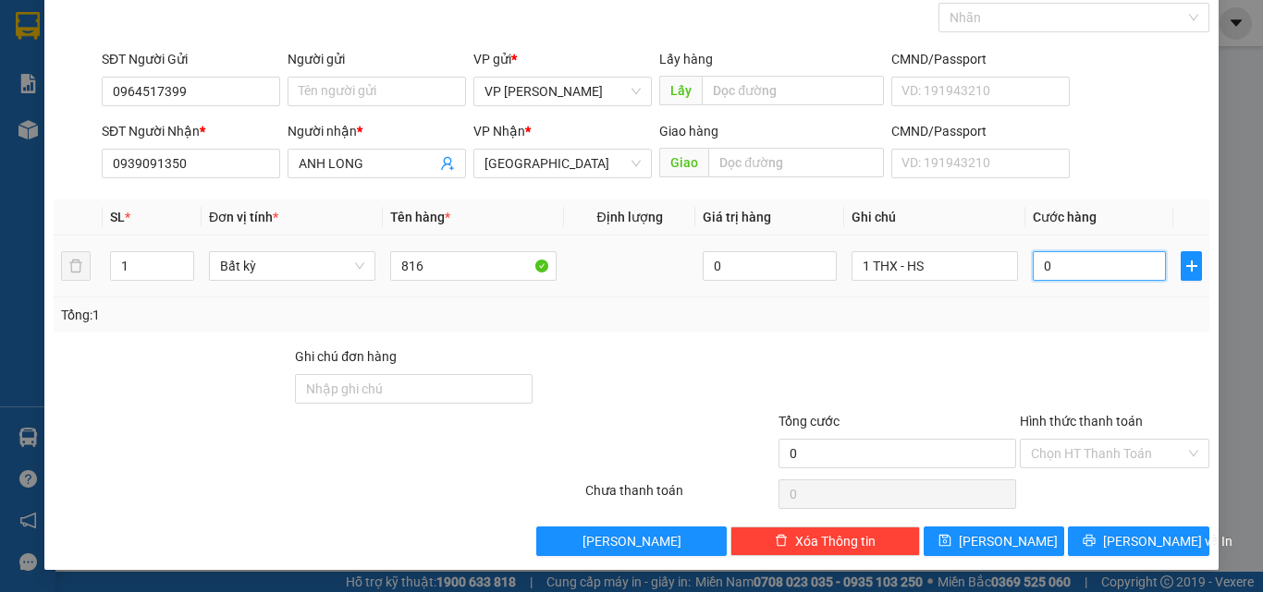
type input "4"
type input "40"
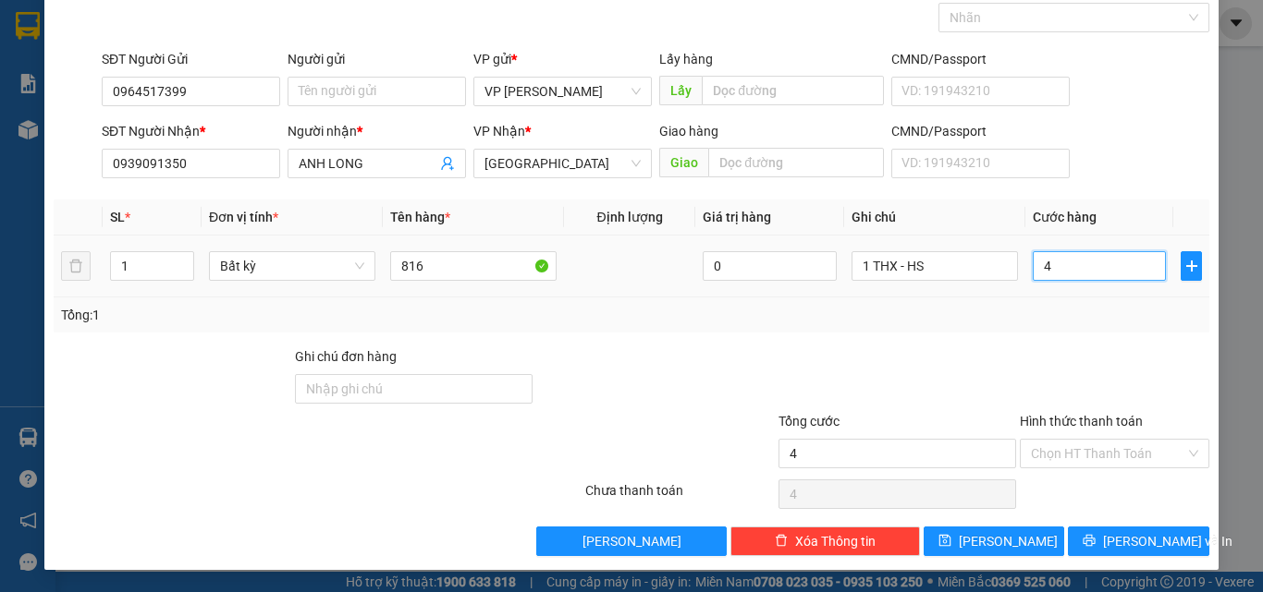
type input "40"
type input "40.000"
click at [1069, 456] on input "Hình thức thanh toán" at bounding box center [1108, 454] width 154 height 28
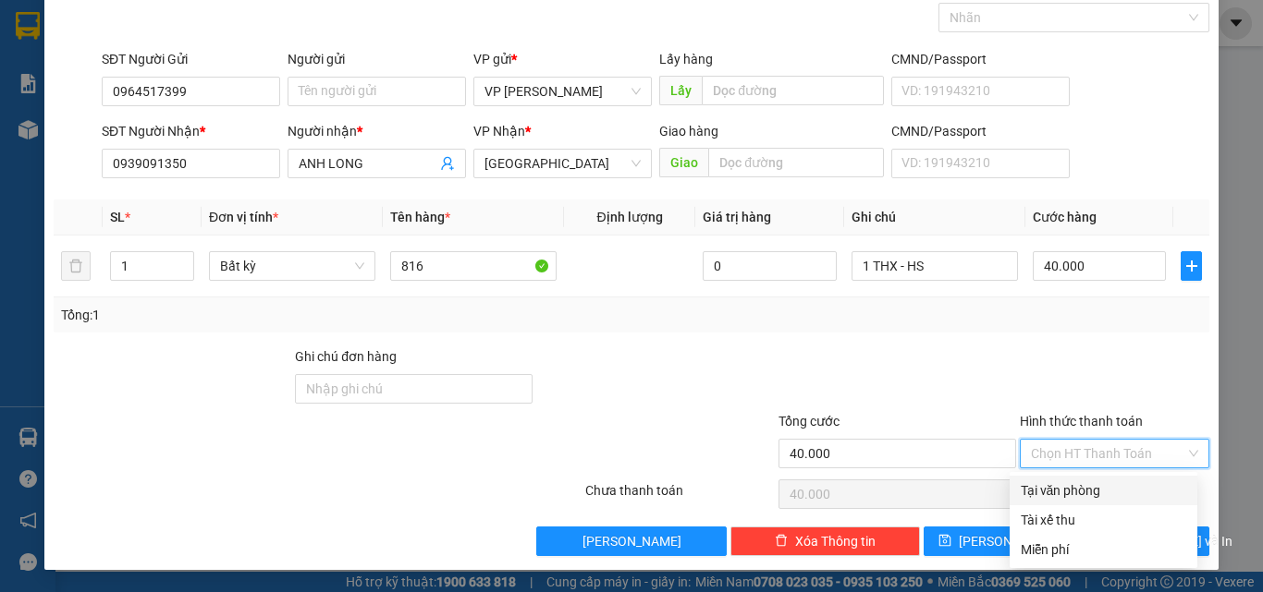
click at [1069, 495] on div "Tại văn phòng" at bounding box center [1102, 491] width 165 height 20
type input "0"
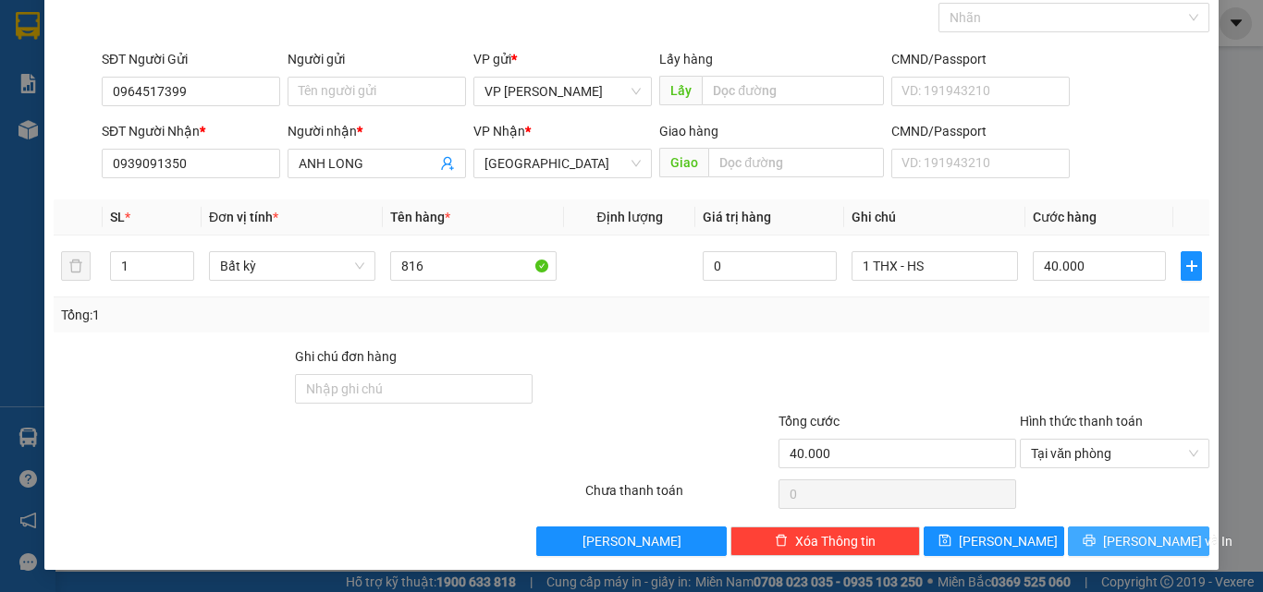
click at [1085, 529] on button "[PERSON_NAME] và In" at bounding box center [1138, 542] width 141 height 30
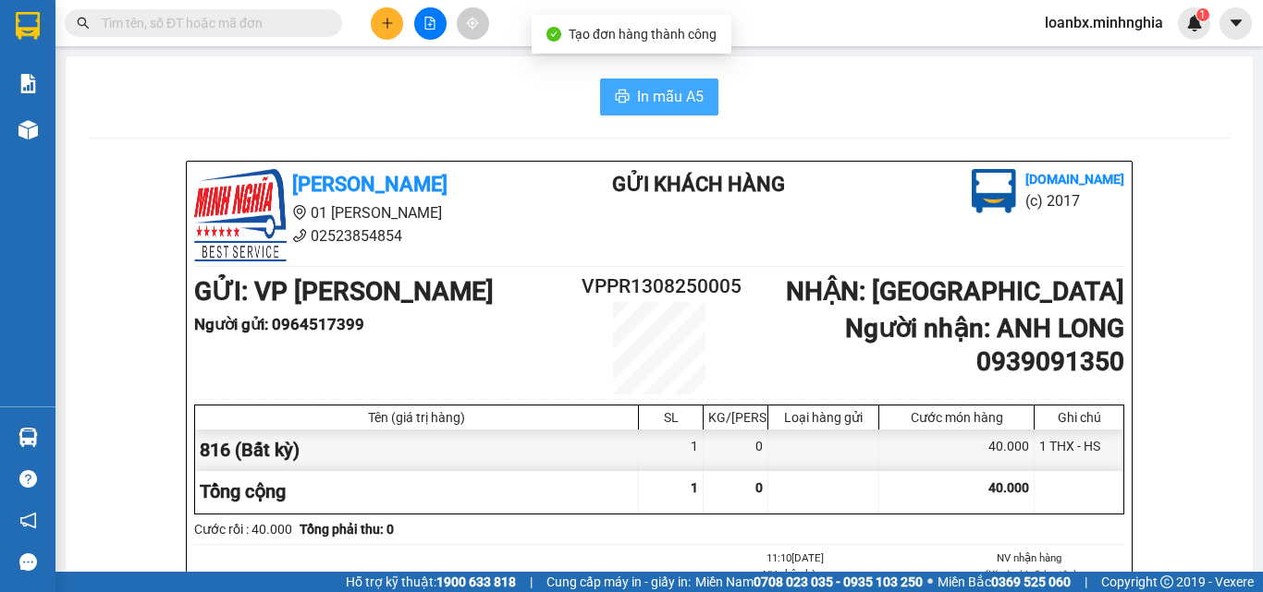
click at [618, 86] on button "In mẫu A5" at bounding box center [659, 97] width 118 height 37
click at [648, 113] on button "In mẫu A5" at bounding box center [659, 97] width 118 height 37
click at [384, 24] on icon "plus" at bounding box center [387, 23] width 13 height 13
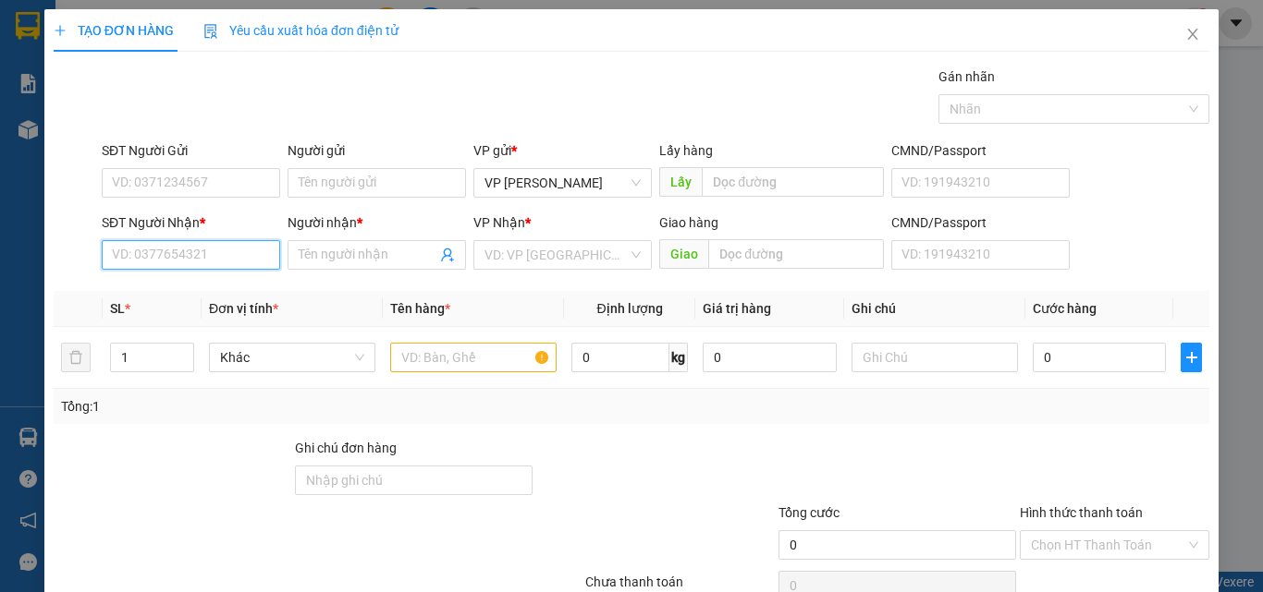
click at [181, 259] on input "SĐT Người Nhận *" at bounding box center [191, 255] width 178 height 30
type input "0907392250"
drag, startPoint x: 180, startPoint y: 295, endPoint x: 190, endPoint y: 324, distance: 30.4
click at [180, 296] on div "0907392250 - NHÀN" at bounding box center [189, 292] width 154 height 20
type input "NHÀN"
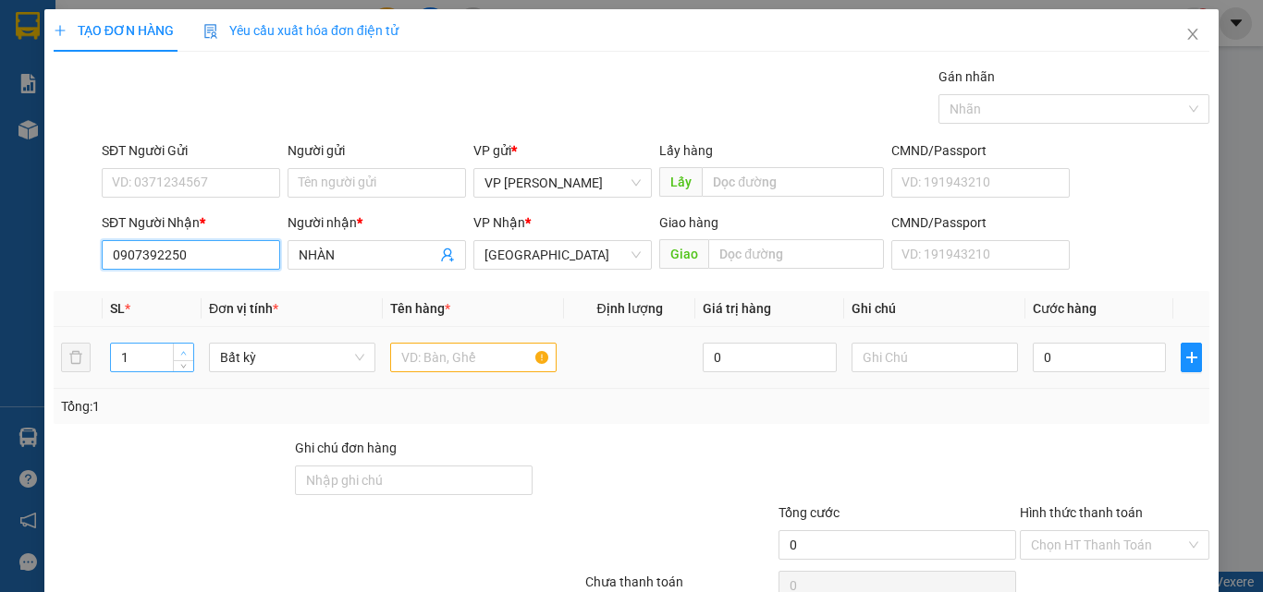
type input "0907392250"
click at [190, 352] on span "Increase Value" at bounding box center [183, 352] width 20 height 17
type input "3"
drag, startPoint x: 183, startPoint y: 345, endPoint x: 157, endPoint y: 279, distance: 70.5
click at [184, 345] on span "Increase Value" at bounding box center [183, 351] width 20 height 14
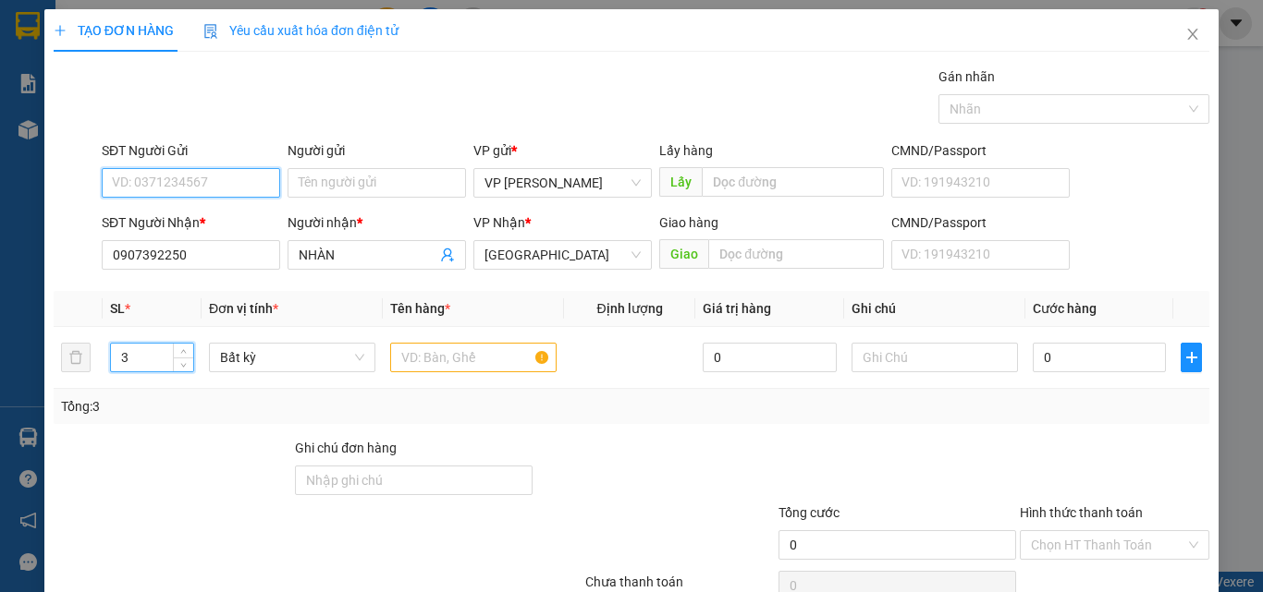
click at [146, 180] on input "SĐT Người Gửi" at bounding box center [191, 183] width 178 height 30
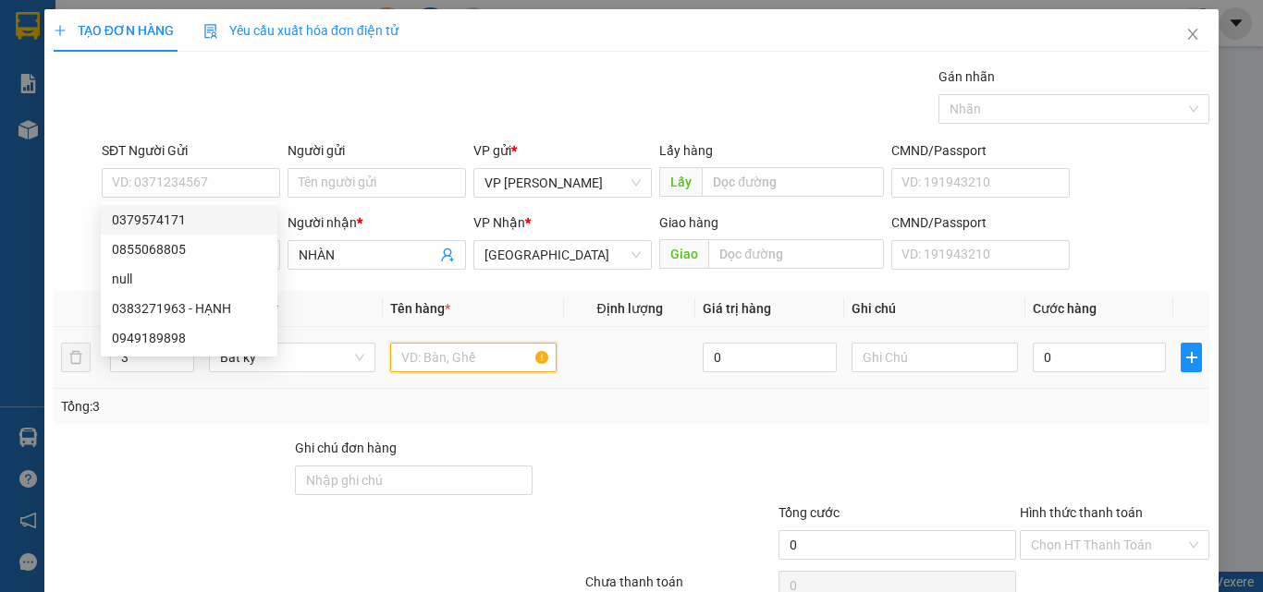
click at [454, 358] on input "text" at bounding box center [473, 358] width 166 height 30
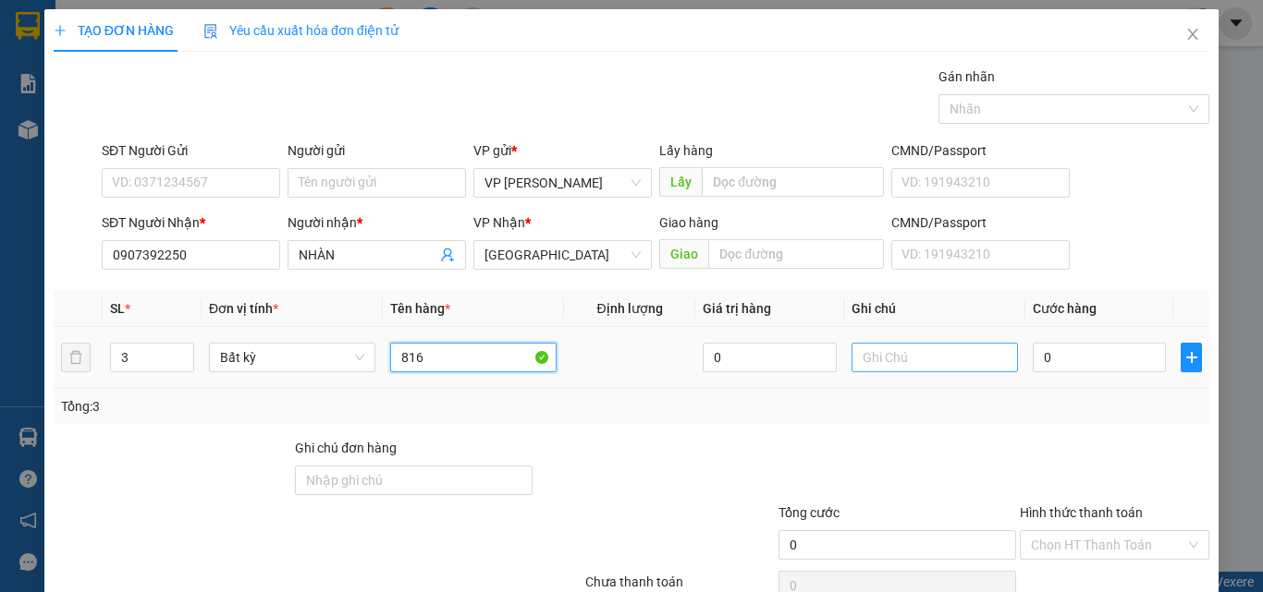
type input "816"
click at [883, 361] on input "text" at bounding box center [934, 358] width 166 height 30
type input "[DATE] THX -"
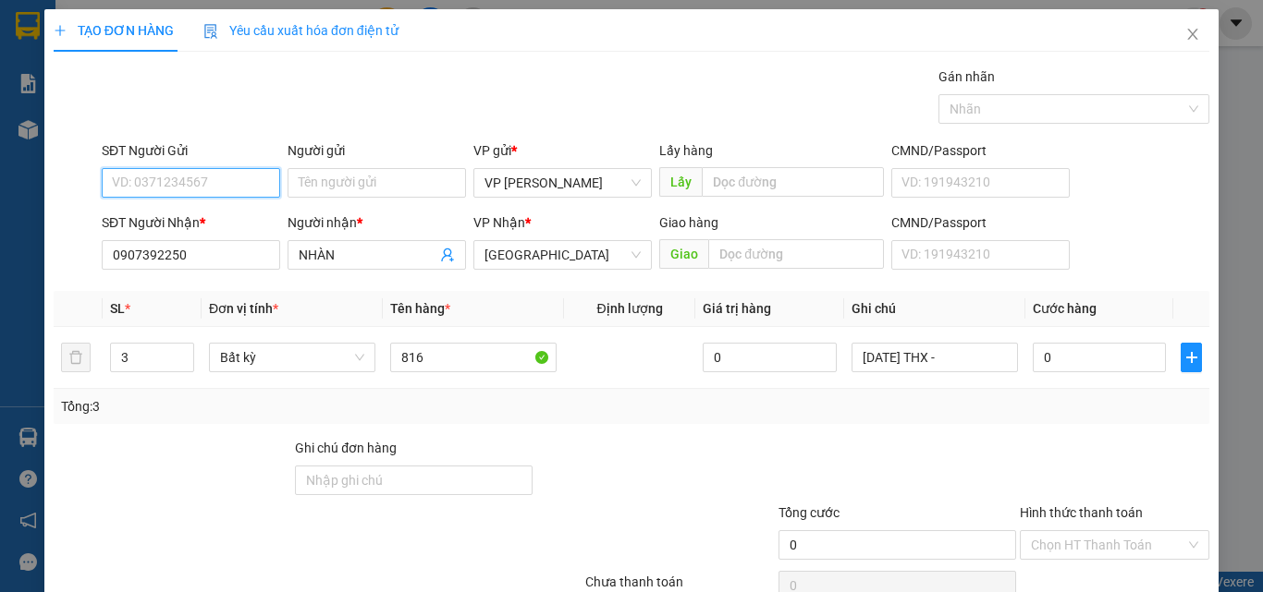
click at [223, 171] on input "SĐT Người Gửi" at bounding box center [191, 183] width 178 height 30
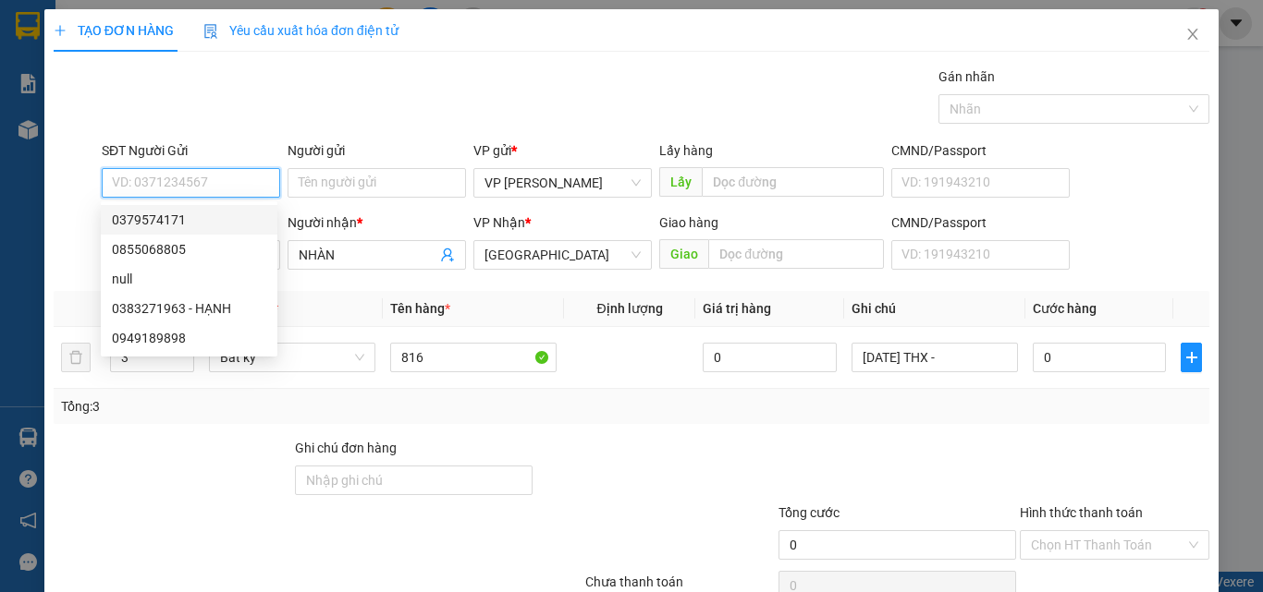
click at [204, 230] on div "0379574171" at bounding box center [189, 220] width 177 height 30
type input "0379574171"
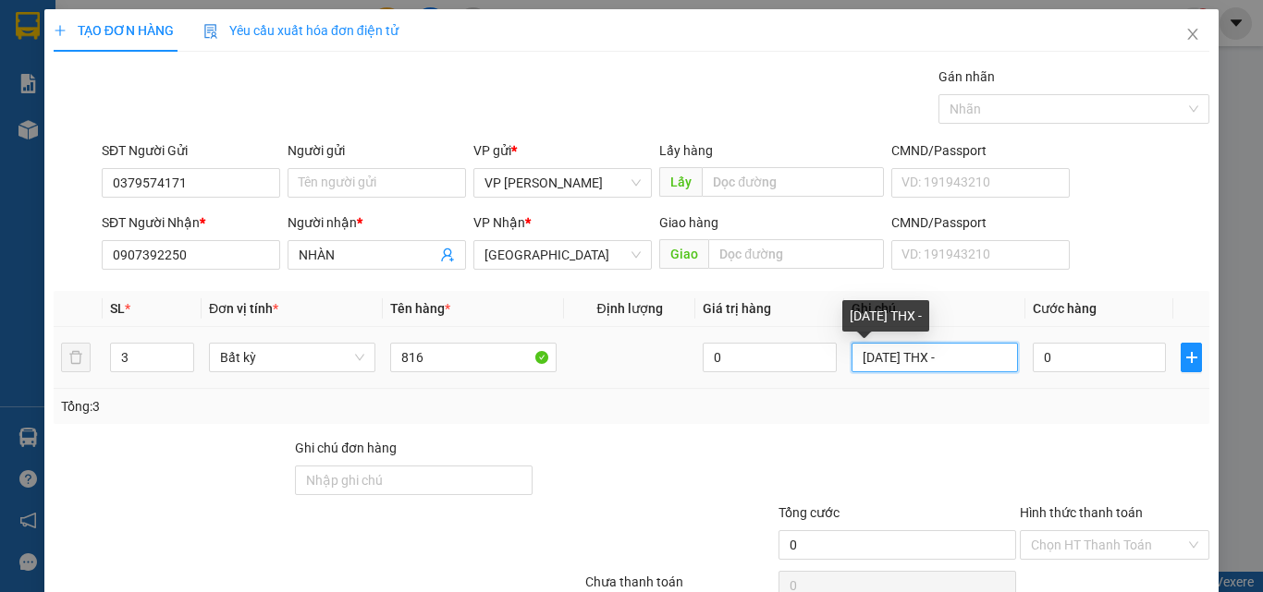
click at [940, 360] on input "[DATE] THX -" at bounding box center [934, 358] width 166 height 30
type input "2 THG 1 THX - NC MẮM"
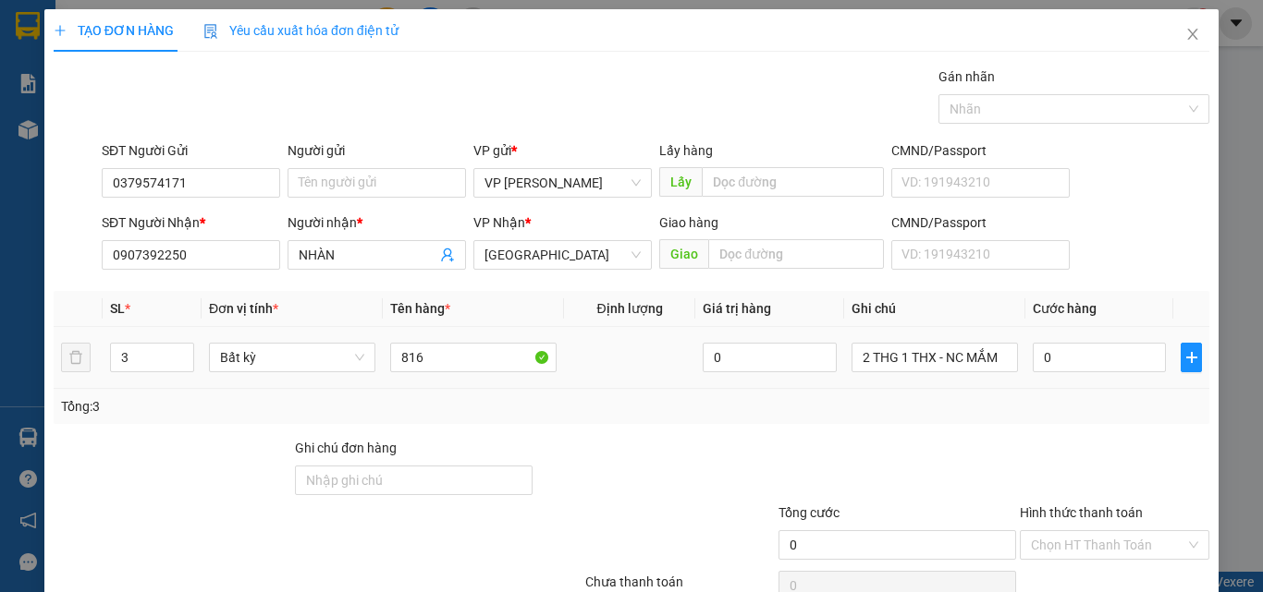
click at [1032, 372] on div "0" at bounding box center [1098, 357] width 133 height 37
click at [1076, 355] on input "0" at bounding box center [1098, 358] width 133 height 30
type input "1"
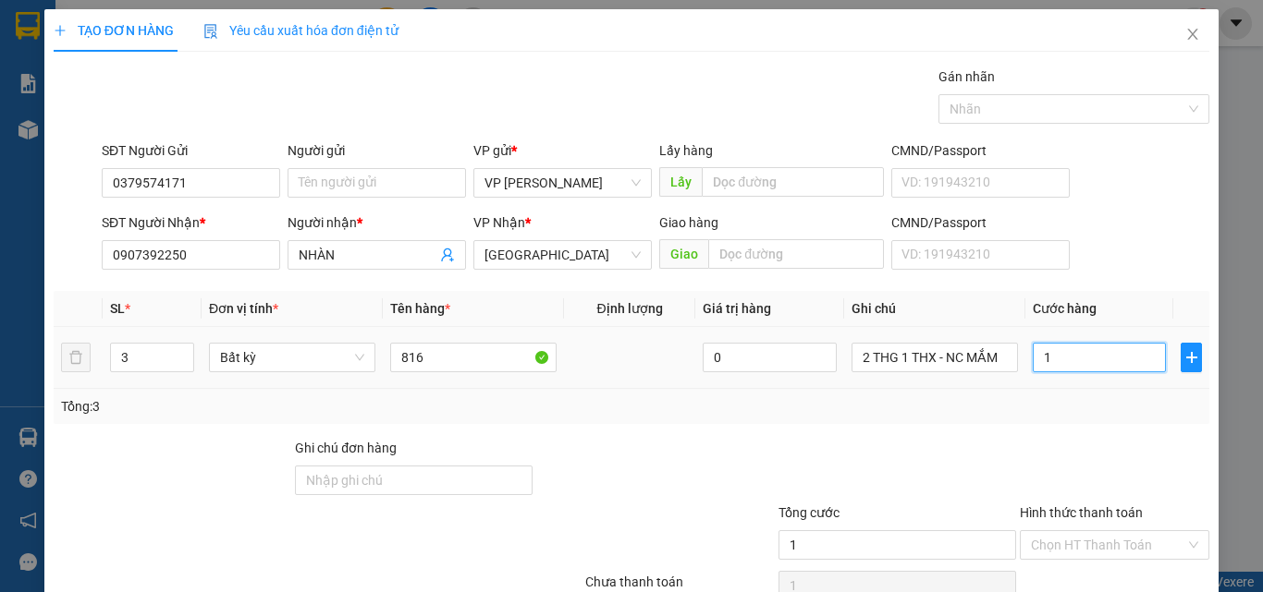
type input "16"
type input "160"
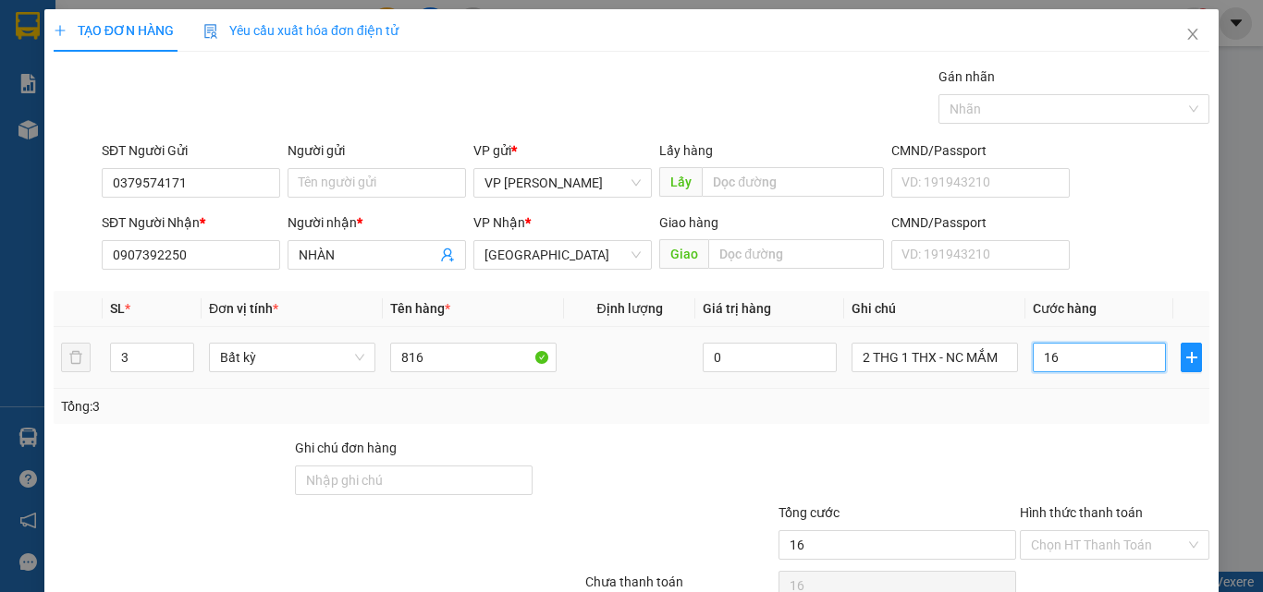
type input "160"
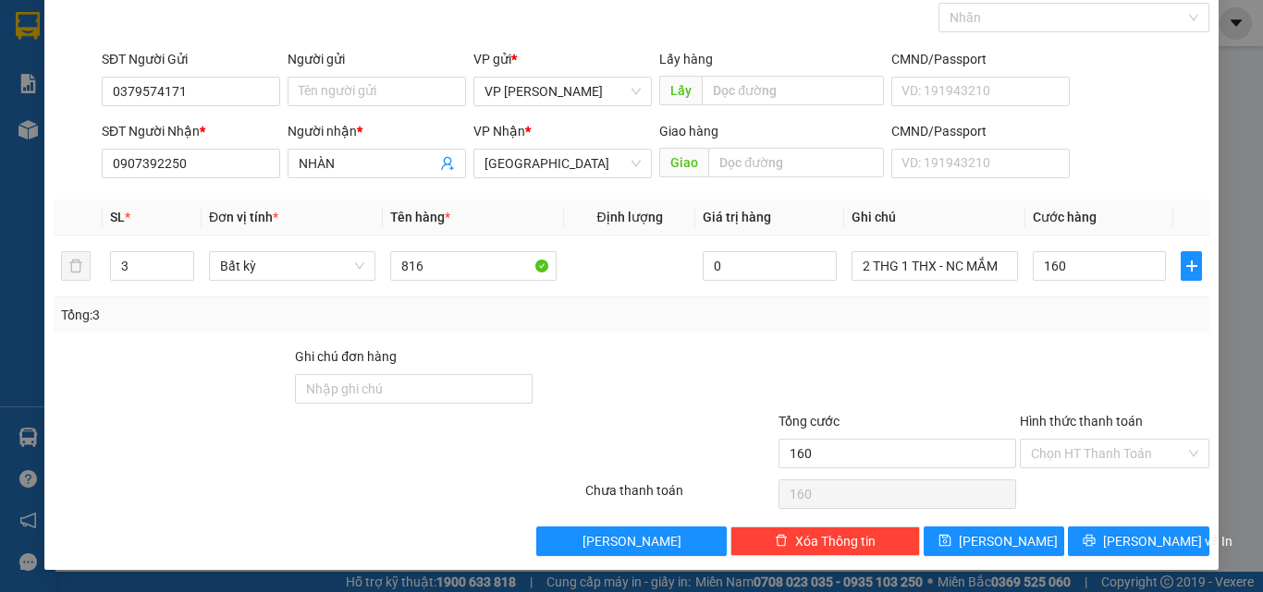
type input "160.000"
click at [1067, 474] on div "Hình thức thanh toán Chọn HT Thanh Toán" at bounding box center [1114, 443] width 189 height 65
click at [1080, 459] on input "Hình thức thanh toán" at bounding box center [1108, 454] width 154 height 28
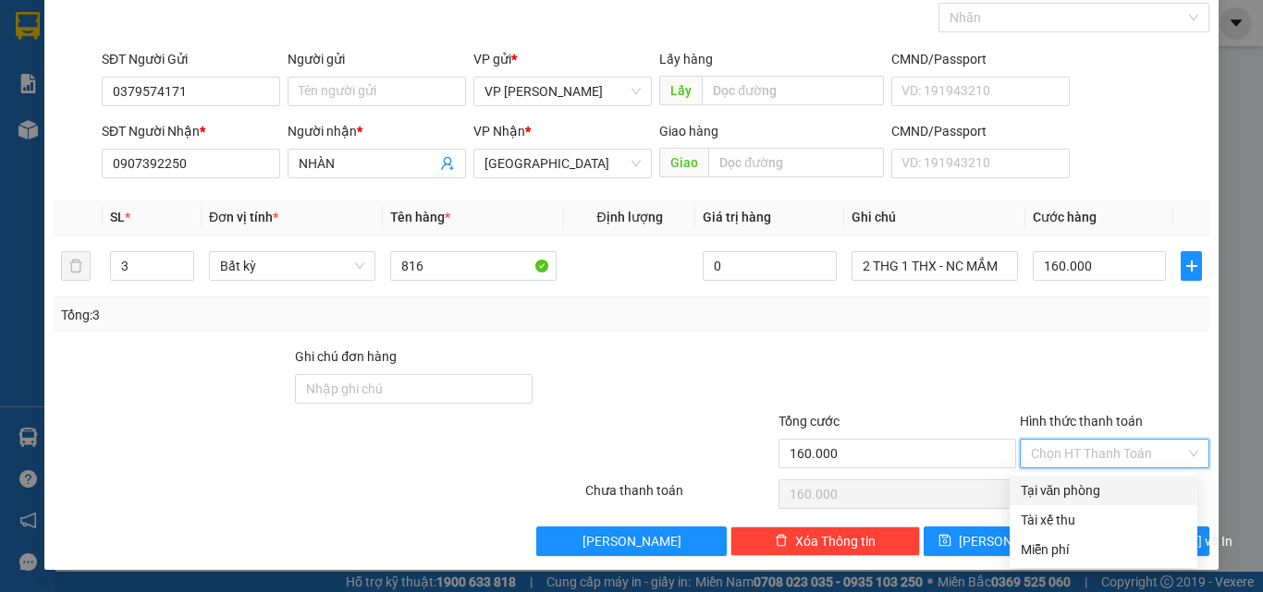
click at [1066, 485] on div "Tại văn phòng" at bounding box center [1102, 491] width 165 height 20
type input "0"
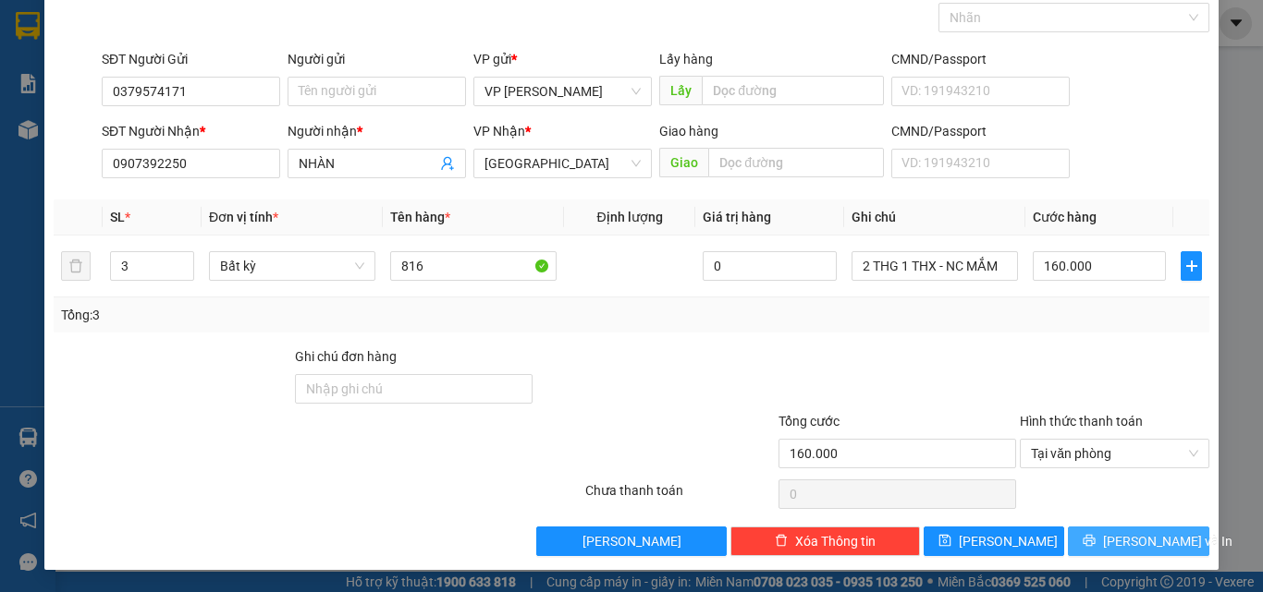
click at [1111, 541] on span "[PERSON_NAME] và In" at bounding box center [1167, 541] width 129 height 20
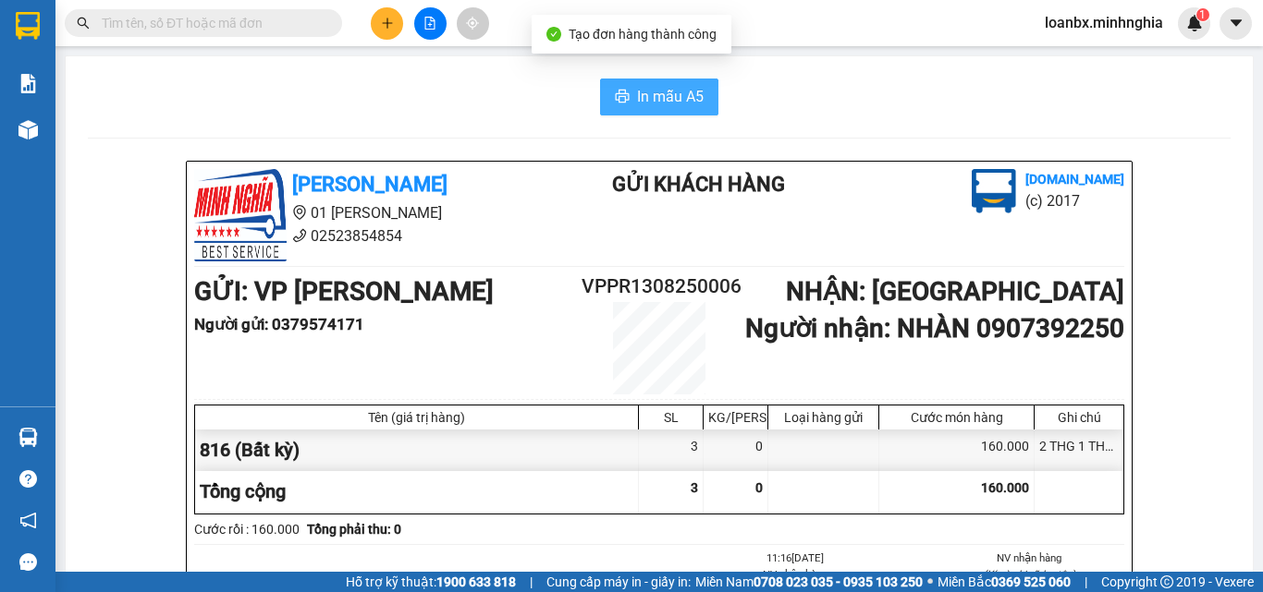
click at [670, 98] on span "In mẫu A5" at bounding box center [670, 96] width 67 height 23
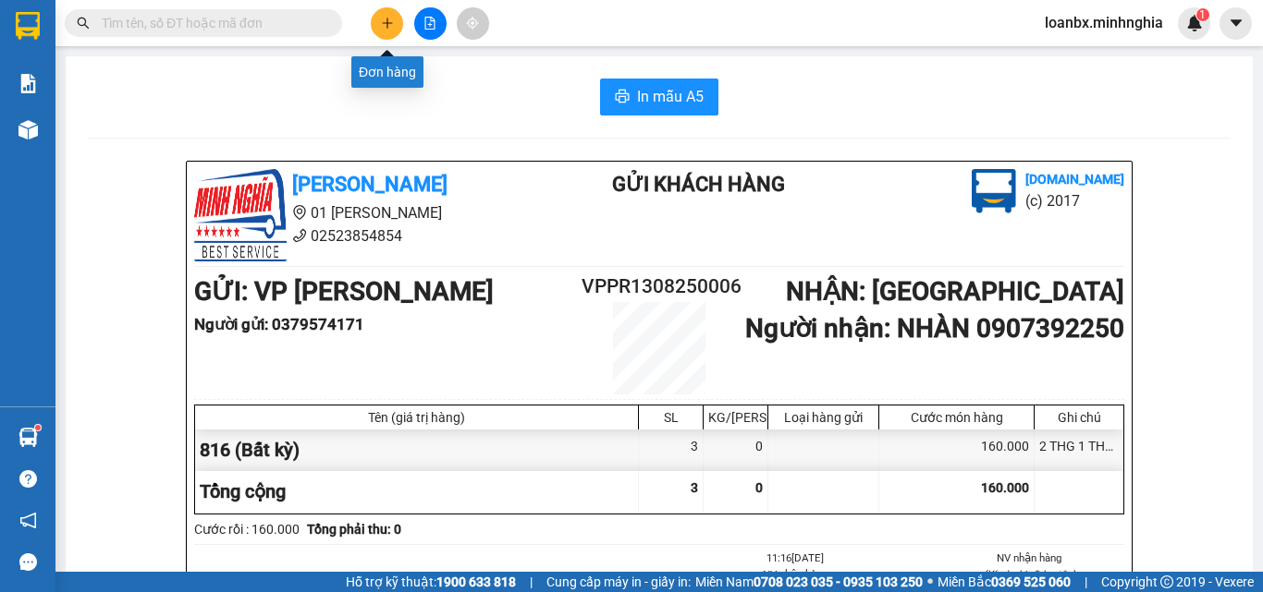
click at [383, 21] on icon "plus" at bounding box center [387, 23] width 13 height 13
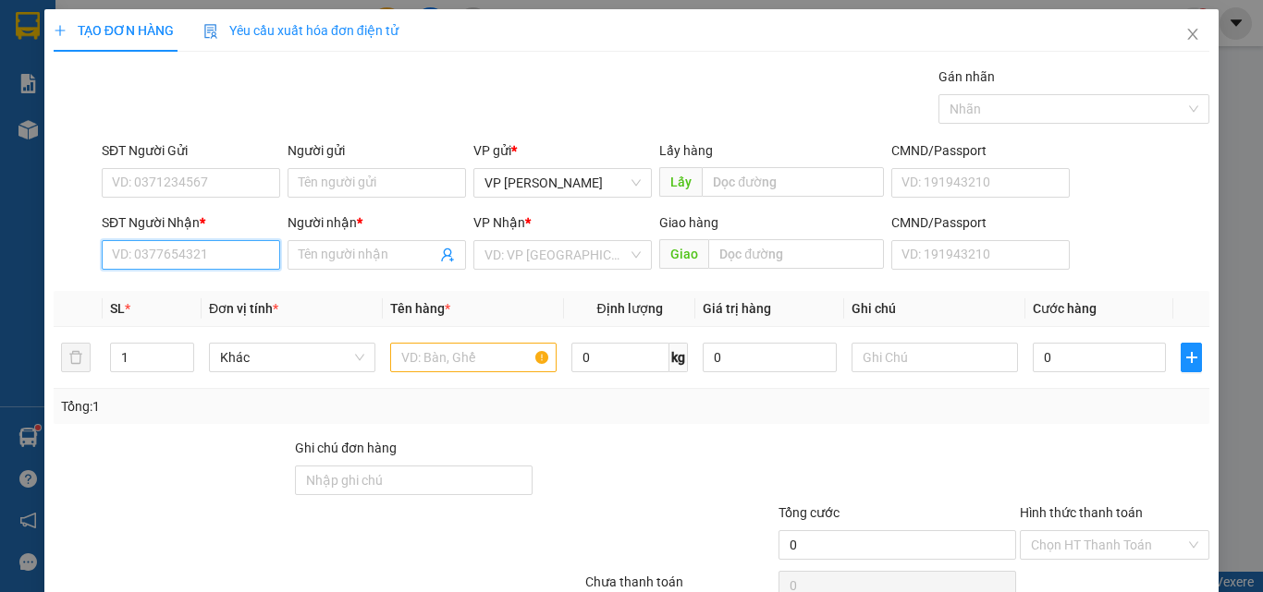
click at [156, 239] on div "SĐT Người Nhận * VD: 0377654321" at bounding box center [191, 245] width 178 height 65
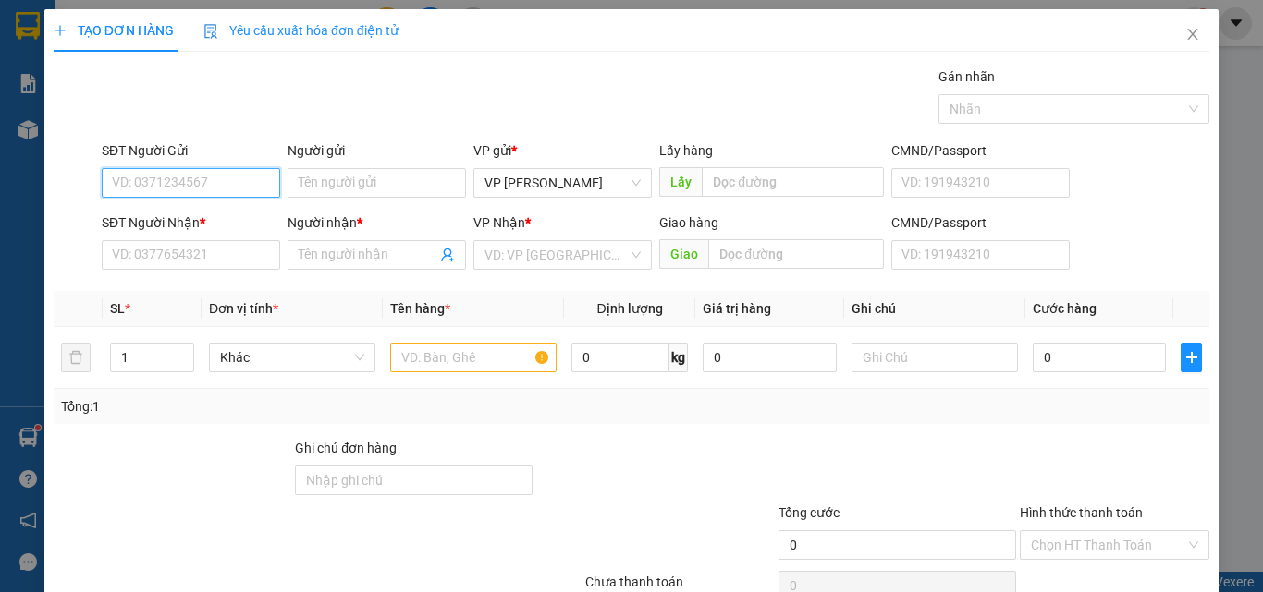
click at [178, 190] on input "SĐT Người Gửi" at bounding box center [191, 183] width 178 height 30
click at [206, 228] on div "0799911944 - THẮNG" at bounding box center [189, 220] width 154 height 20
type input "0799911944"
type input "THẮNG"
type input "0373347345"
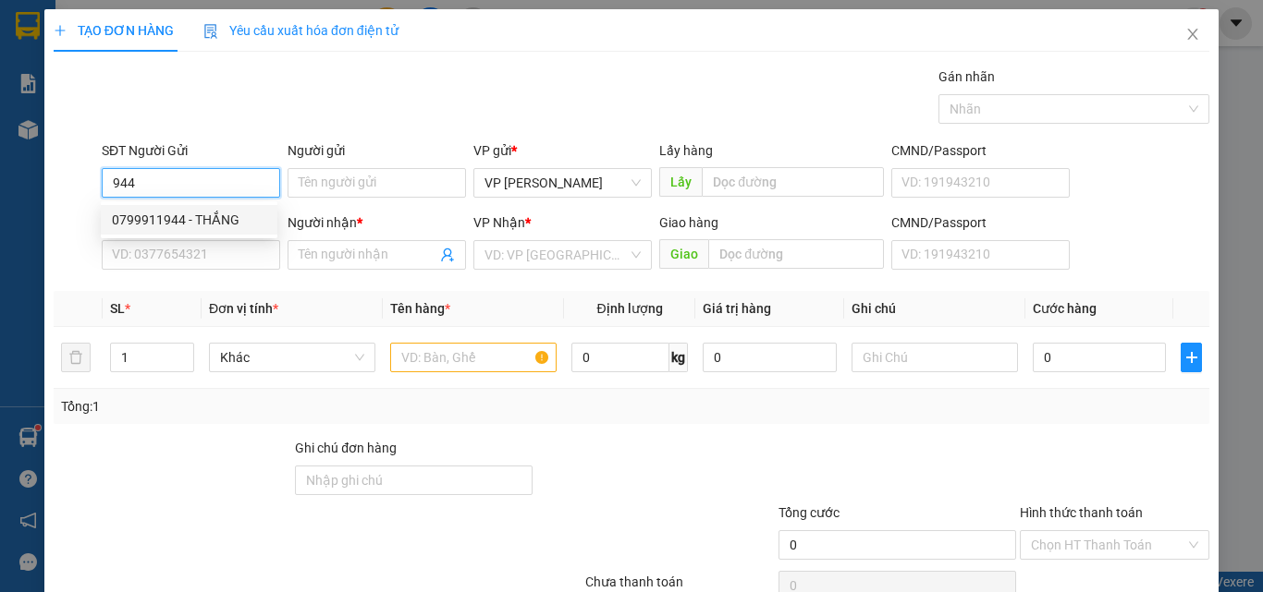
type input "NAM"
type input "CUA [PERSON_NAME]"
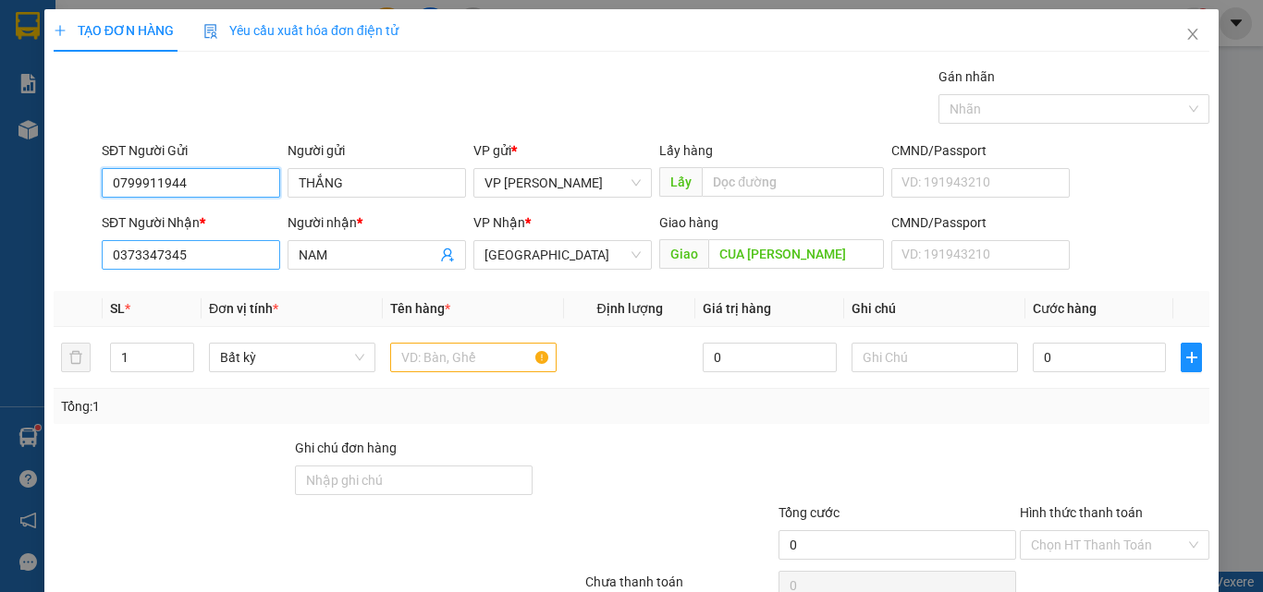
type input "0799911944"
drag, startPoint x: 207, startPoint y: 263, endPoint x: 0, endPoint y: 178, distance: 223.8
click at [0, 189] on div "TẠO ĐƠN HÀNG Yêu cầu xuất hóa đơn điện tử Transit Pickup Surcharge Ids Transit …" at bounding box center [631, 296] width 1263 height 592
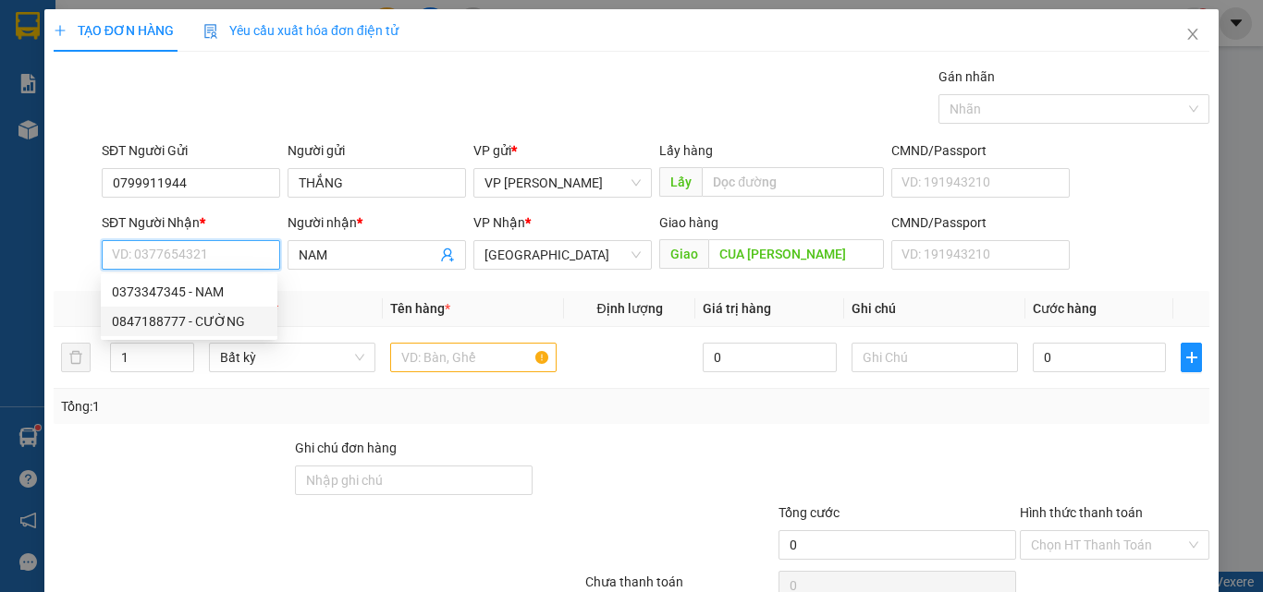
click at [230, 318] on div "0847188777 - CƯỜNG" at bounding box center [189, 321] width 154 height 20
type input "0847188777"
type input "CƯỜNG"
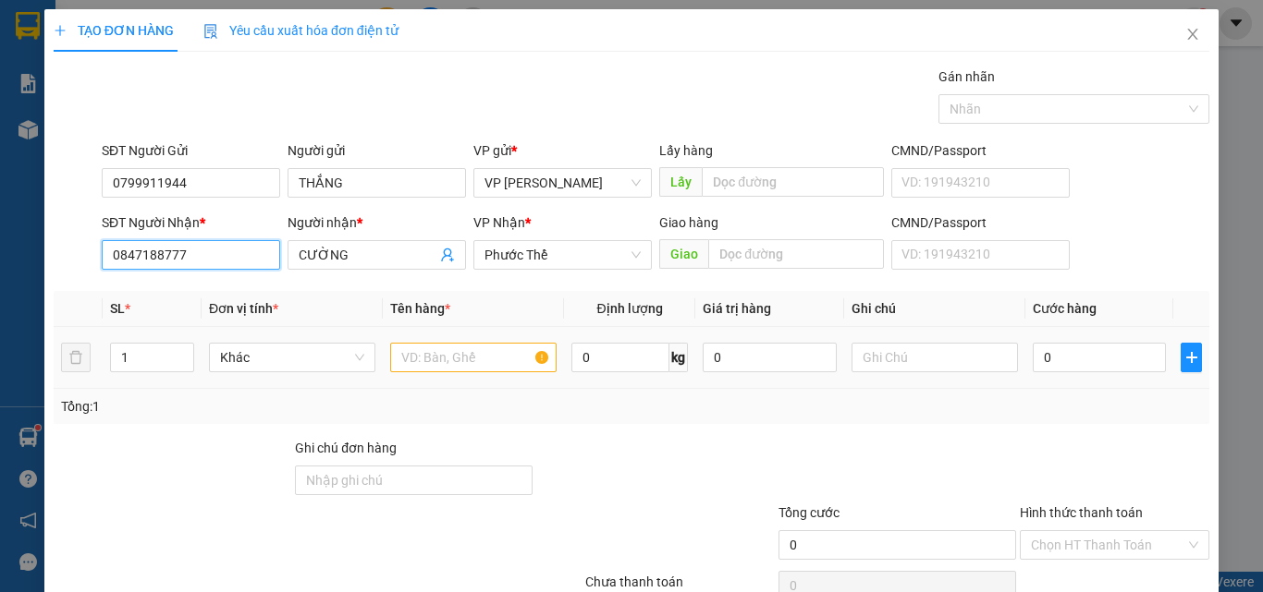
type input "0847188777"
click at [408, 372] on div at bounding box center [473, 357] width 166 height 37
click at [422, 354] on input "text" at bounding box center [473, 358] width 166 height 30
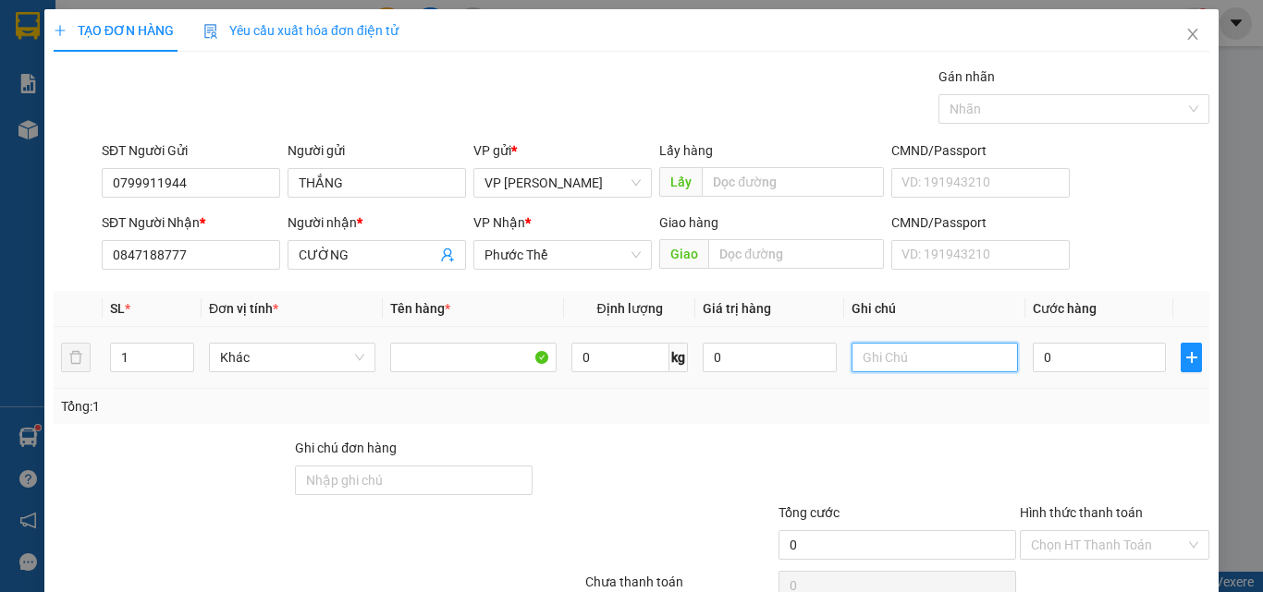
click at [891, 361] on input "text" at bounding box center [934, 358] width 166 height 30
type input "1 HỘP RĂNG"
click at [1041, 364] on input "0" at bounding box center [1098, 358] width 133 height 30
type input "2"
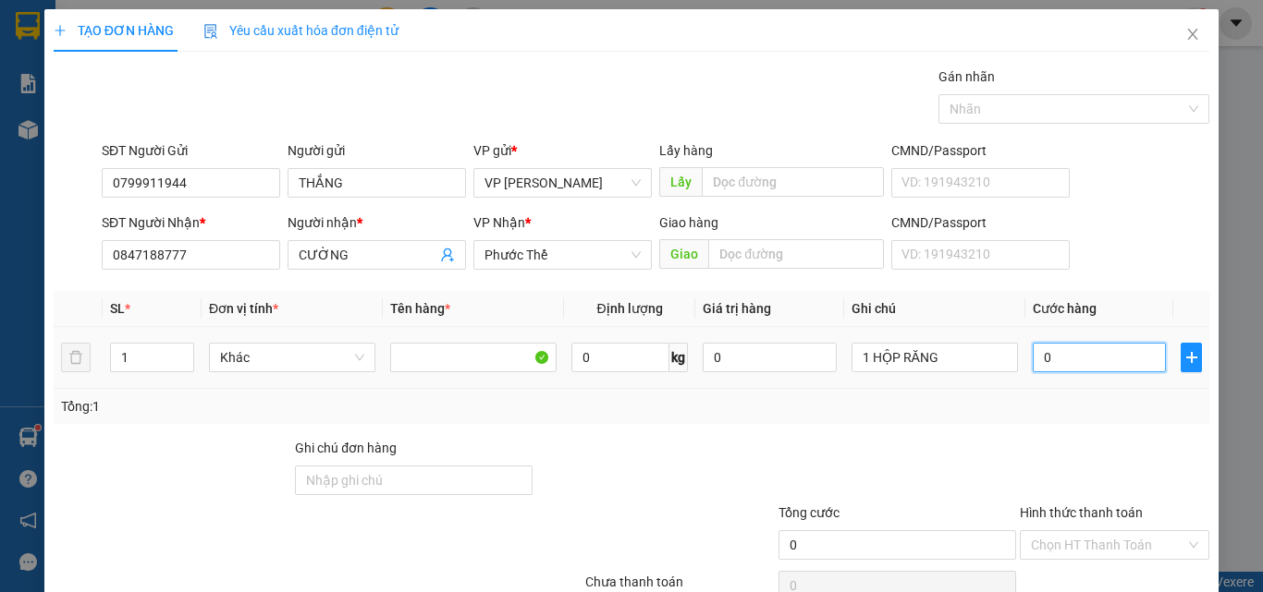
type input "2"
type input "20"
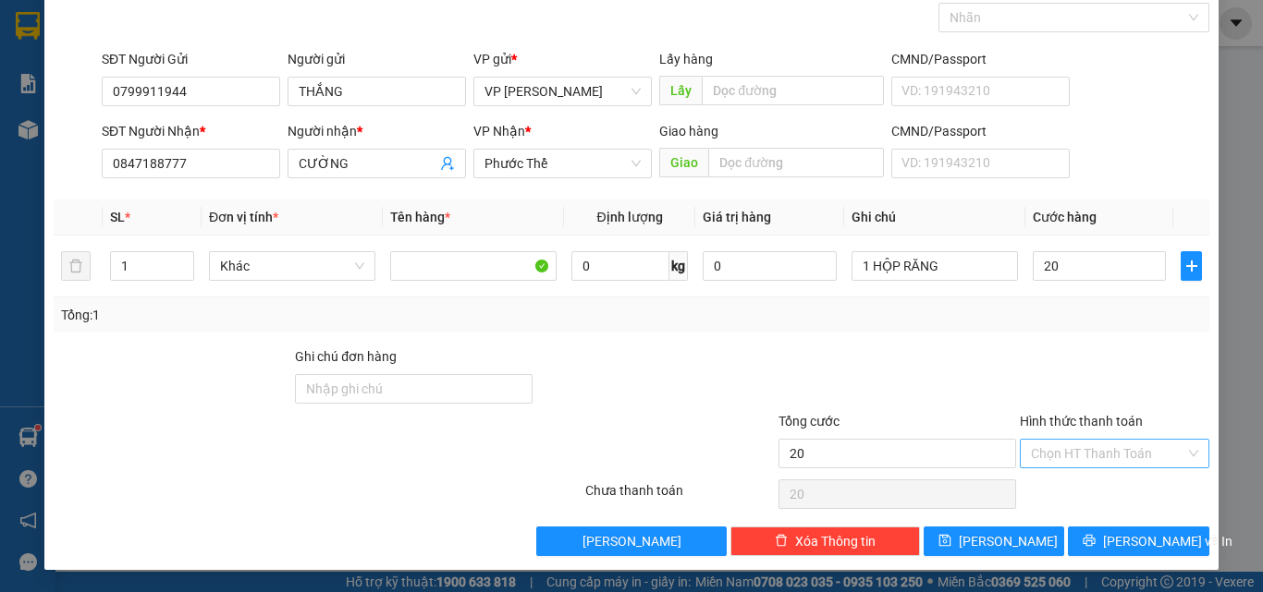
type input "20.000"
click at [1065, 442] on input "Hình thức thanh toán" at bounding box center [1108, 454] width 154 height 28
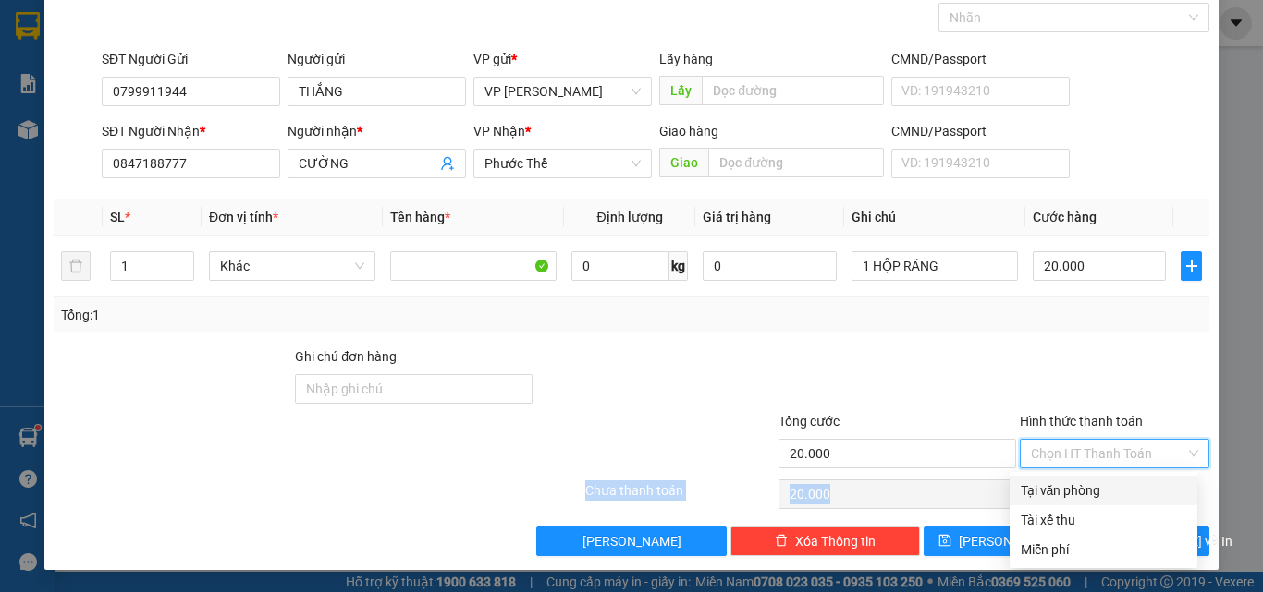
click at [1060, 482] on div "Transit Pickup Surcharge Ids Transit Deliver Surcharge Ids Transit Deliver Surc…" at bounding box center [631, 265] width 1155 height 581
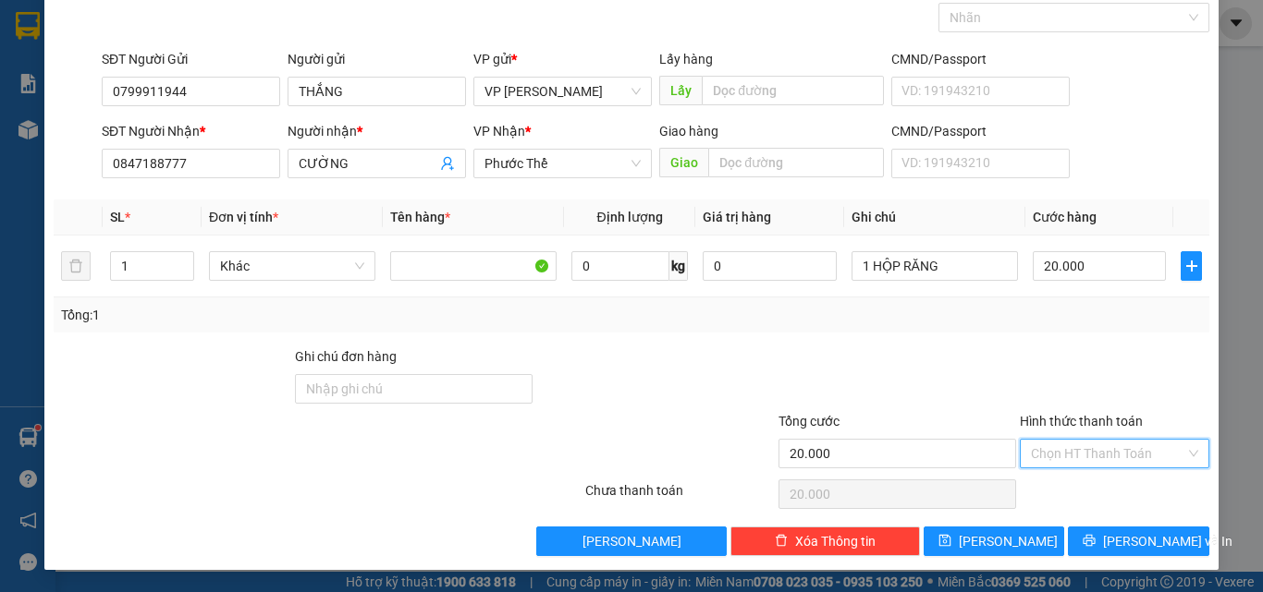
click at [1084, 454] on input "Hình thức thanh toán" at bounding box center [1108, 454] width 154 height 28
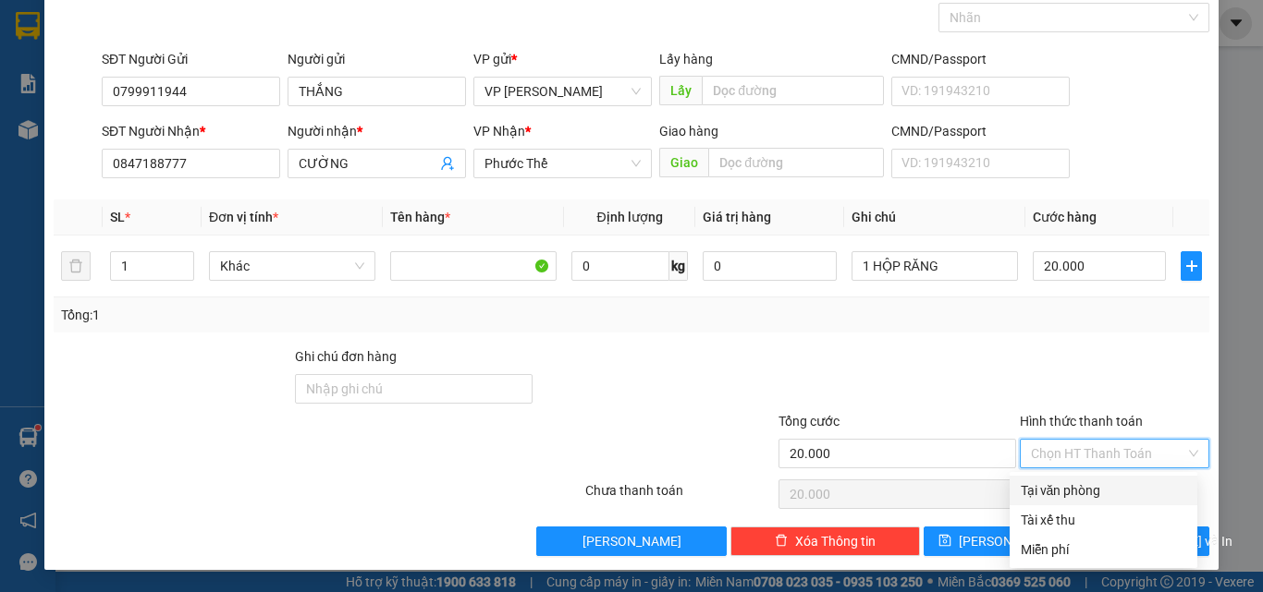
click at [1065, 484] on div "Tại văn phòng" at bounding box center [1102, 491] width 165 height 20
type input "0"
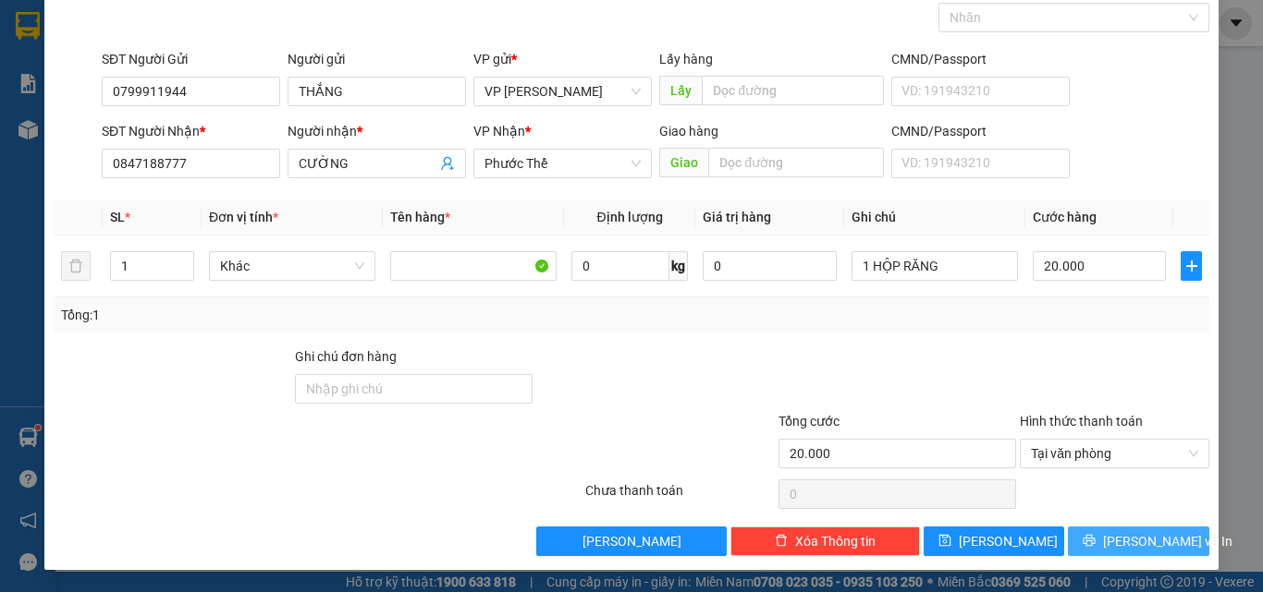
click at [1093, 542] on icon "printer" at bounding box center [1088, 540] width 13 height 13
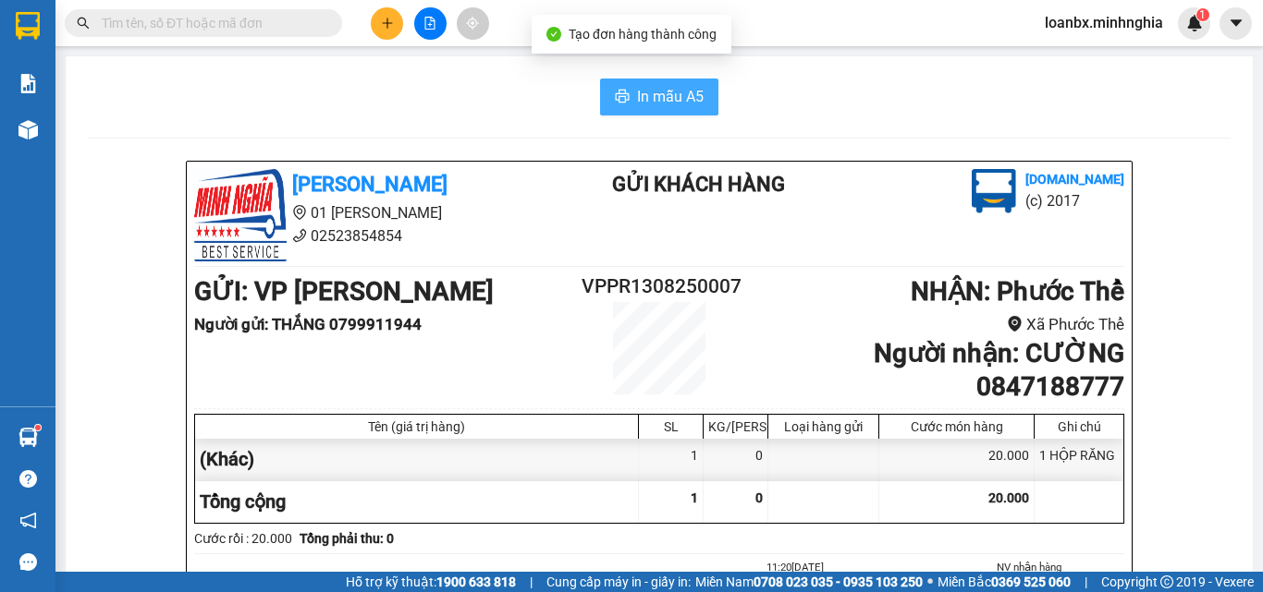
click at [653, 102] on span "In mẫu A5" at bounding box center [670, 96] width 67 height 23
click at [701, 91] on button "In mẫu A5" at bounding box center [659, 97] width 118 height 37
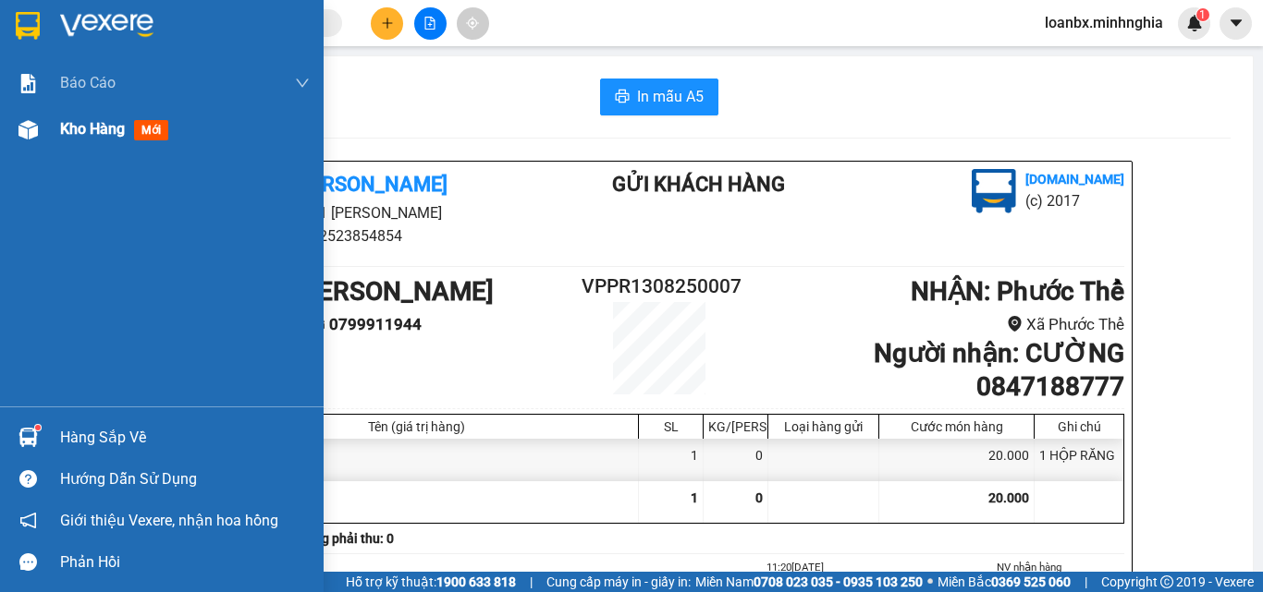
click at [44, 132] on div "Kho hàng mới" at bounding box center [162, 129] width 324 height 46
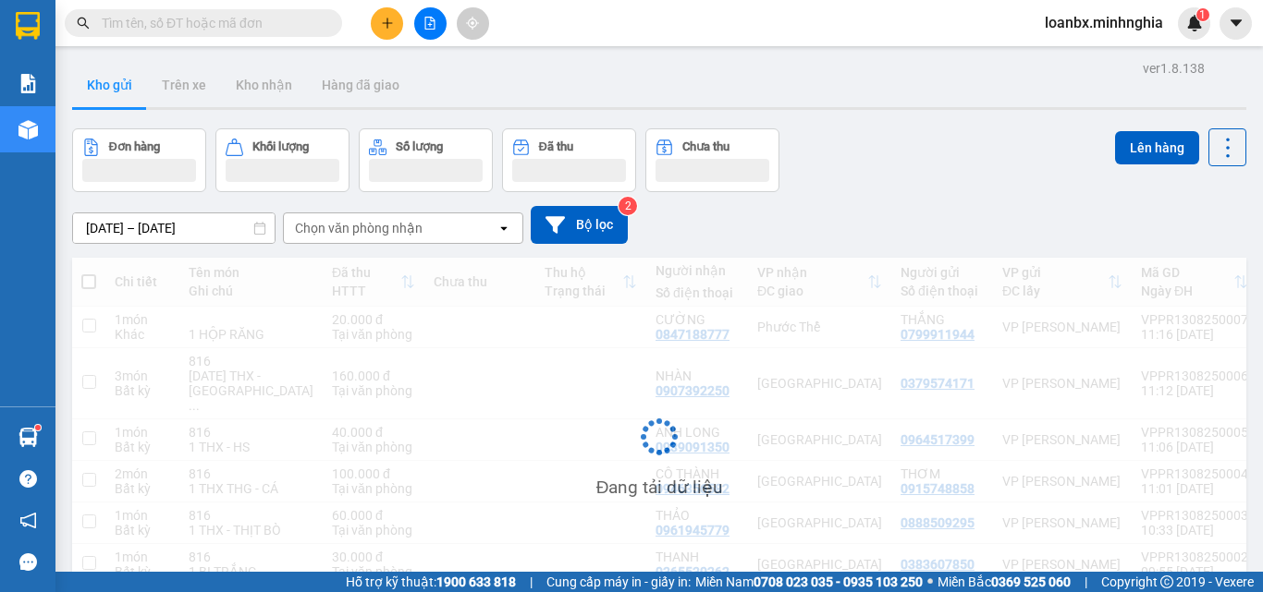
scroll to position [141, 0]
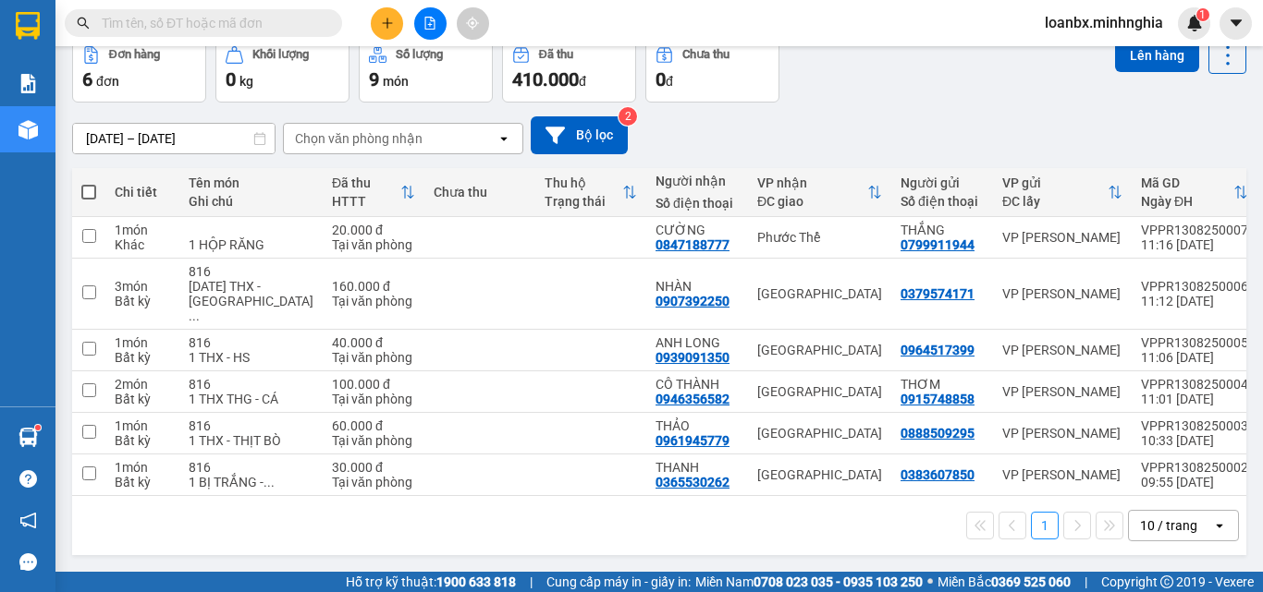
click at [97, 168] on th at bounding box center [88, 192] width 33 height 49
click at [92, 185] on span at bounding box center [88, 192] width 15 height 15
click at [89, 183] on input "checkbox" at bounding box center [89, 183] width 0 height 0
checkbox input "true"
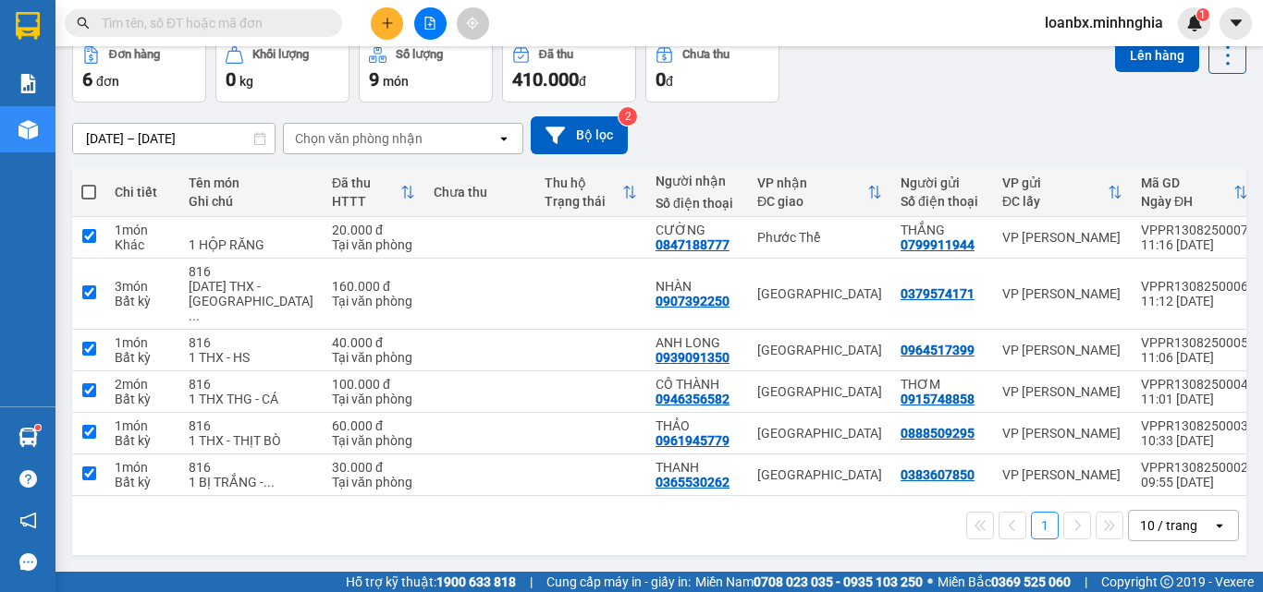
checkbox input "true"
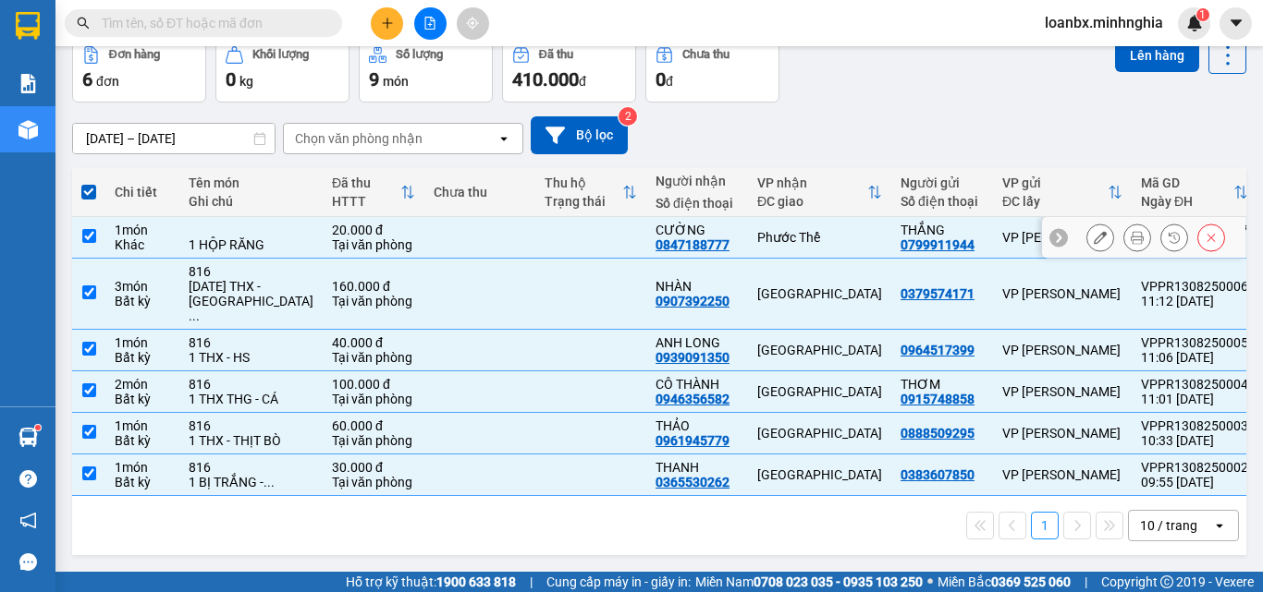
drag, startPoint x: 197, startPoint y: 199, endPoint x: 227, endPoint y: 201, distance: 30.6
click at [201, 238] on div "1 HỘP RĂNG" at bounding box center [251, 245] width 125 height 15
checkbox input "false"
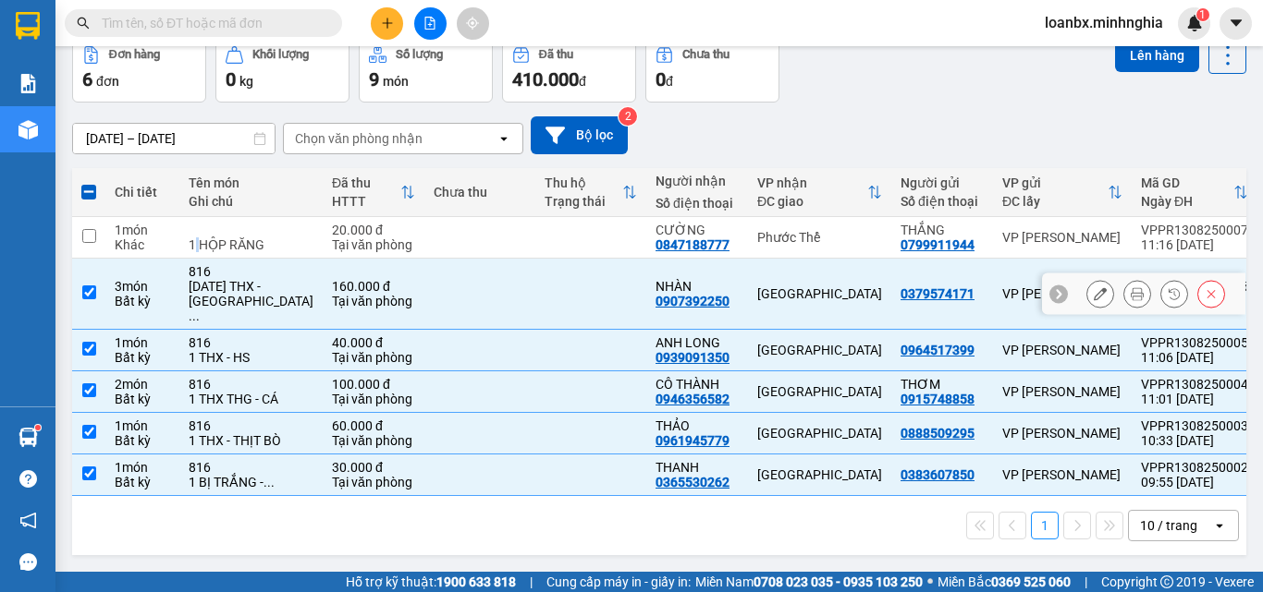
scroll to position [0, 0]
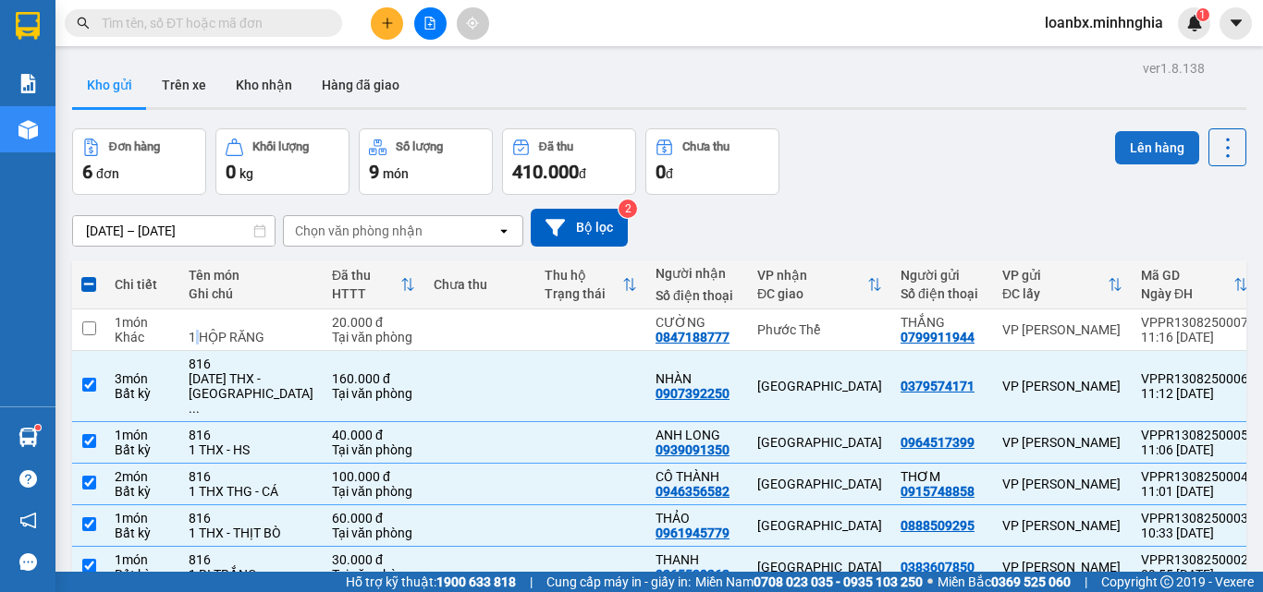
click at [1131, 153] on button "Lên hàng" at bounding box center [1157, 147] width 84 height 33
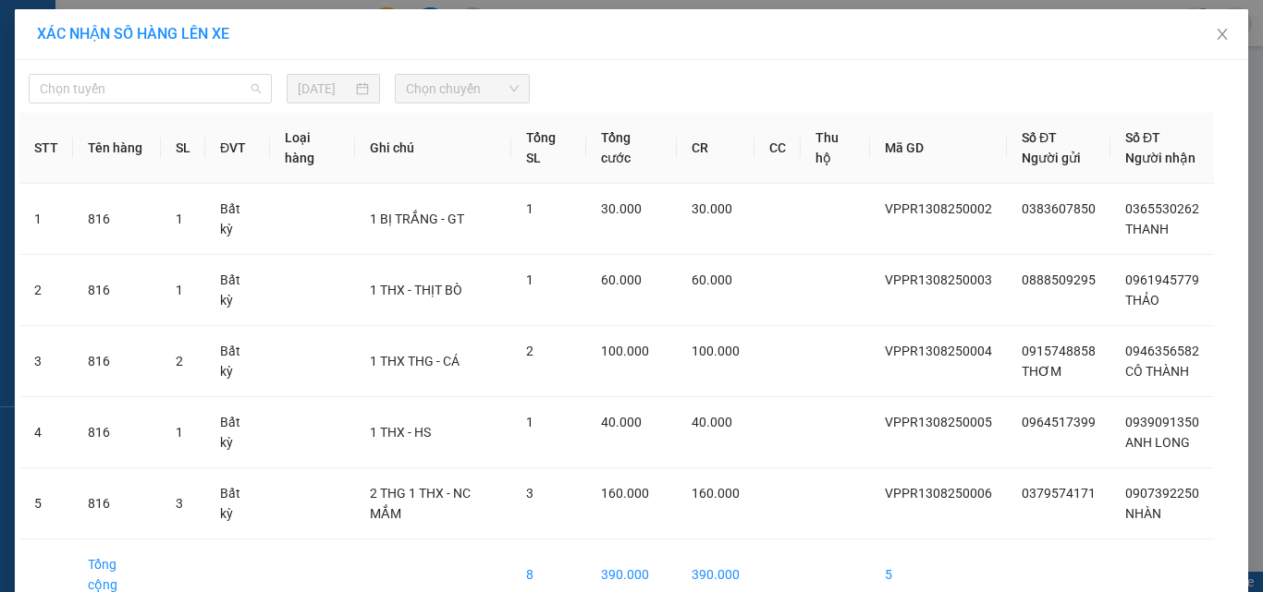
drag, startPoint x: 201, startPoint y: 89, endPoint x: 189, endPoint y: 131, distance: 43.9
click at [201, 89] on span "Chọn tuyến" at bounding box center [150, 89] width 221 height 28
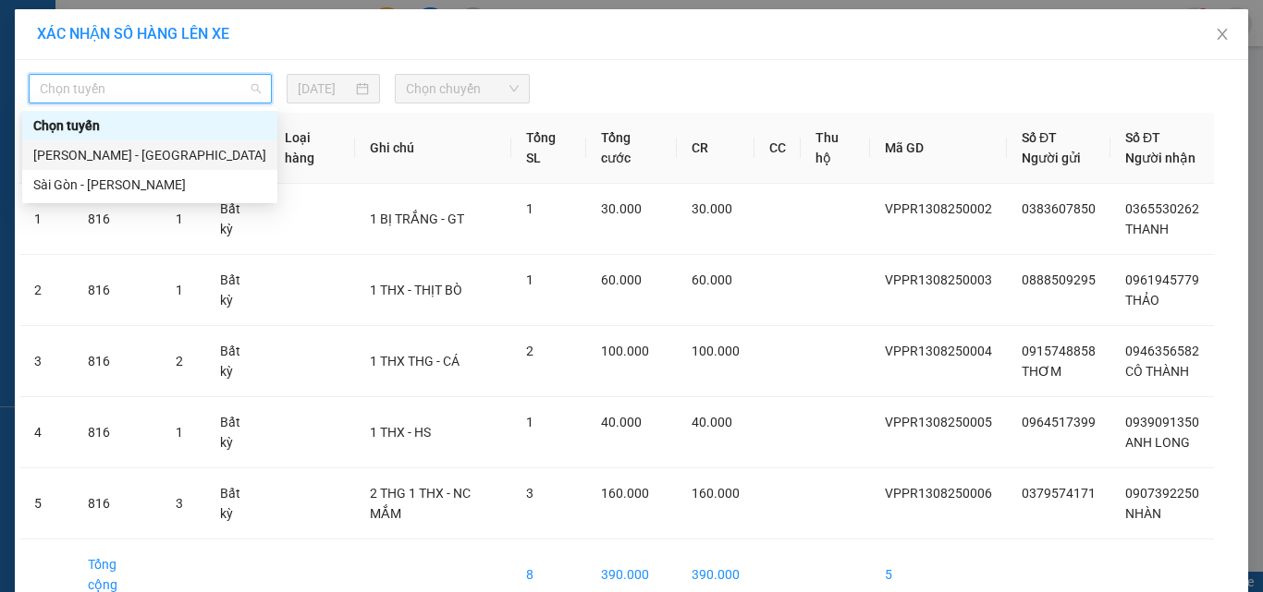
click at [165, 159] on div "[PERSON_NAME] - [GEOGRAPHIC_DATA]" at bounding box center [149, 155] width 233 height 20
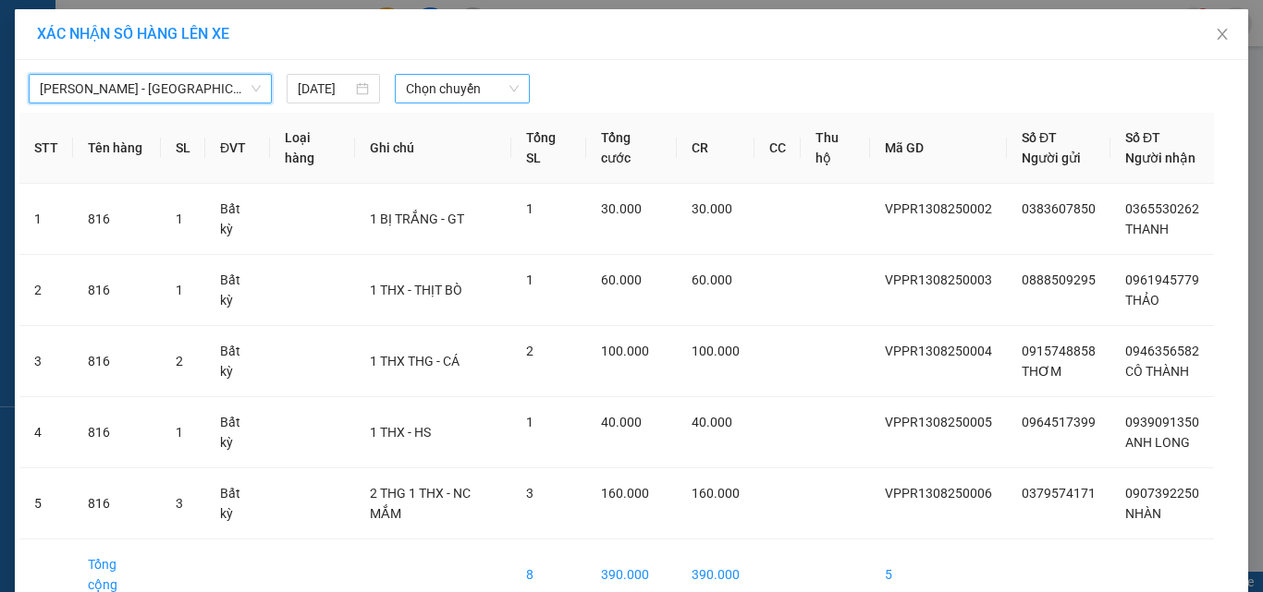
drag, startPoint x: 435, startPoint y: 86, endPoint x: 454, endPoint y: 92, distance: 19.6
click at [450, 89] on span "Chọn chuyến" at bounding box center [463, 89] width 114 height 28
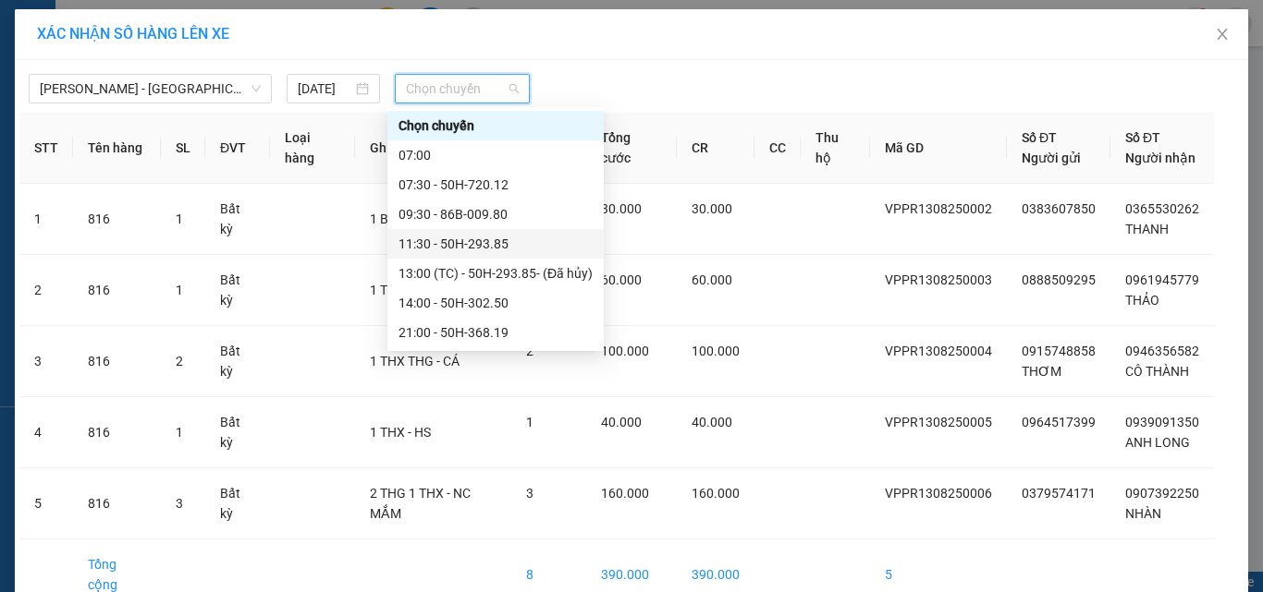
click at [427, 255] on div "11:30 - 50H-293.85" at bounding box center [495, 244] width 216 height 30
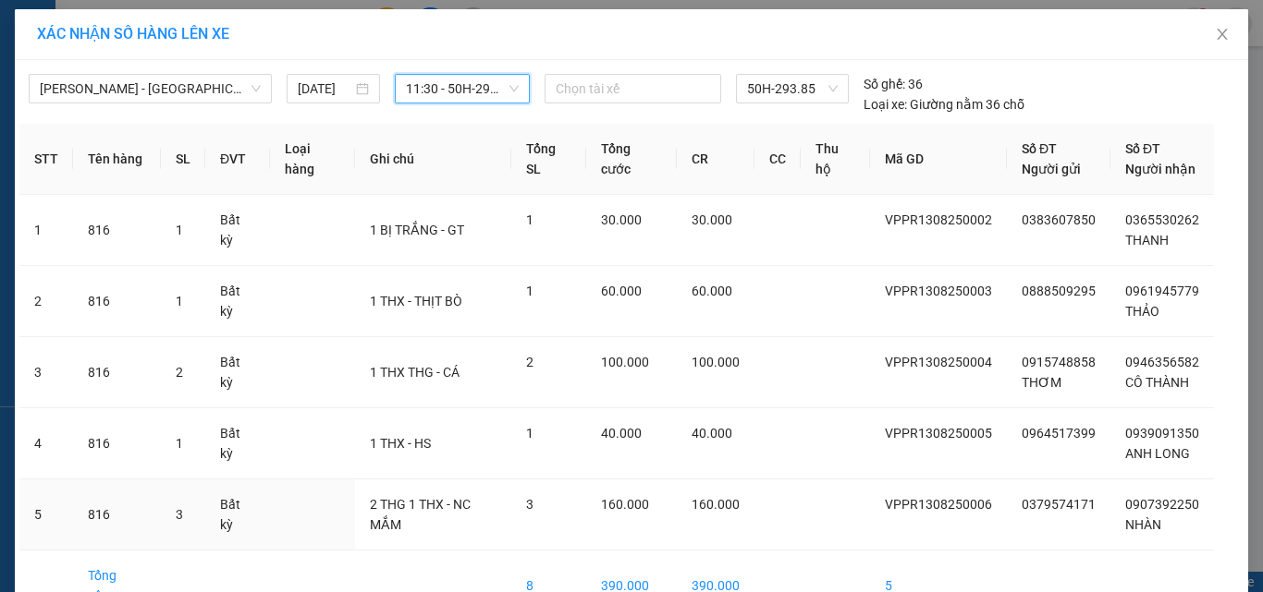
scroll to position [93, 0]
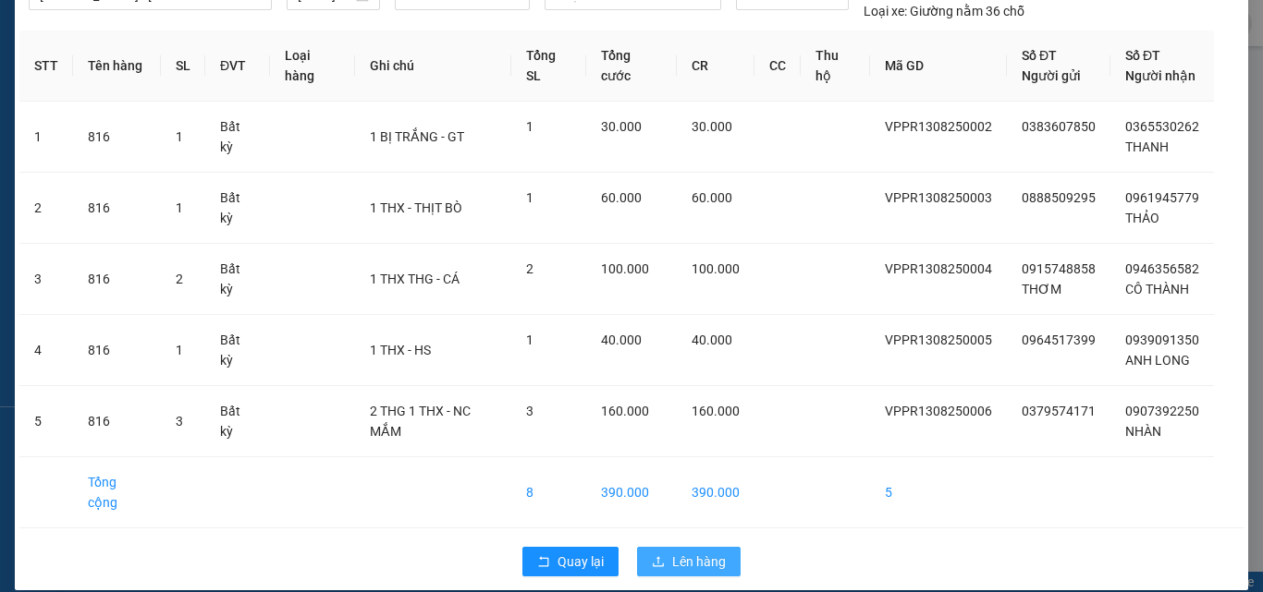
click at [663, 547] on button "Lên hàng" at bounding box center [689, 562] width 104 height 30
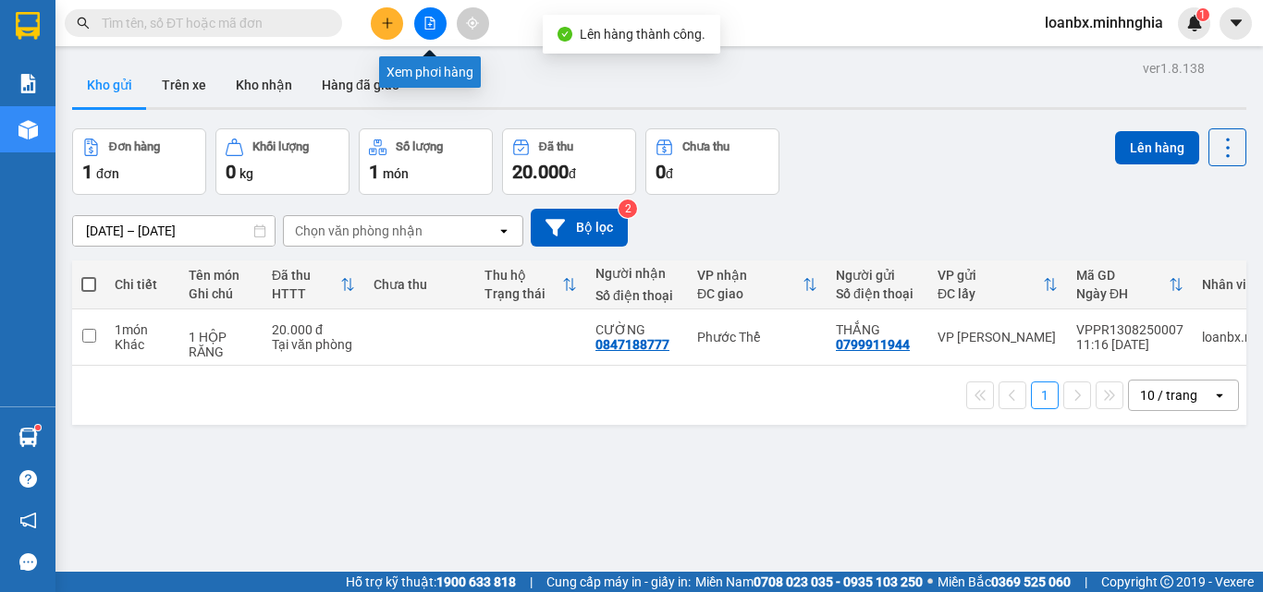
click at [436, 20] on button at bounding box center [430, 23] width 32 height 32
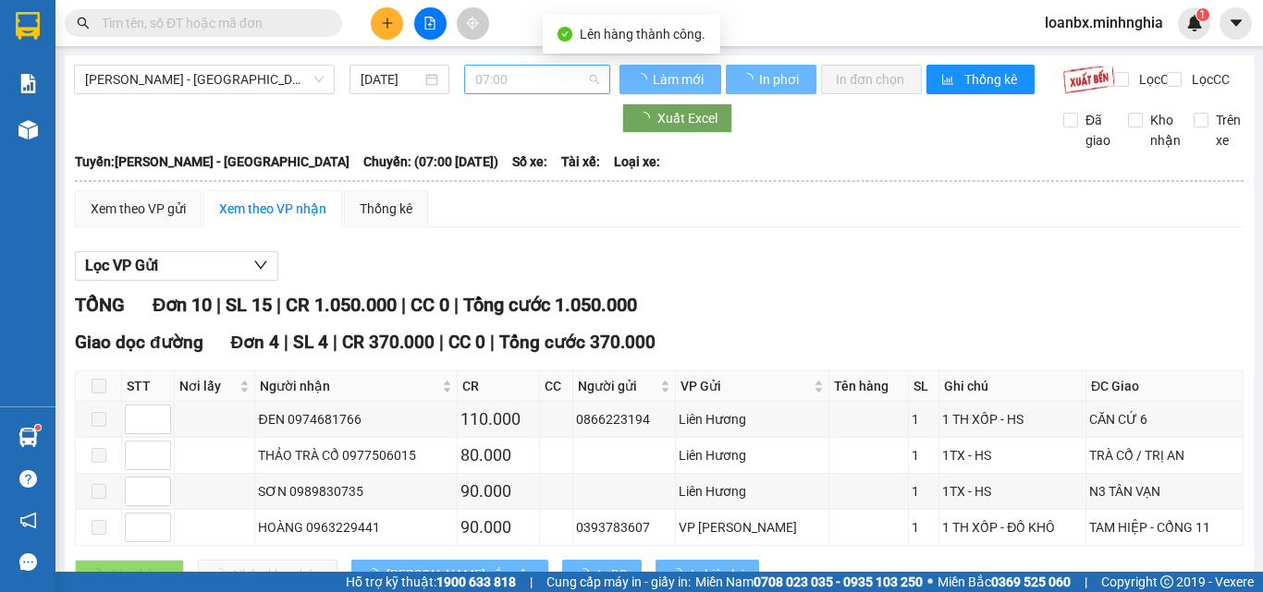
click at [531, 83] on span "07:00" at bounding box center [537, 80] width 124 height 28
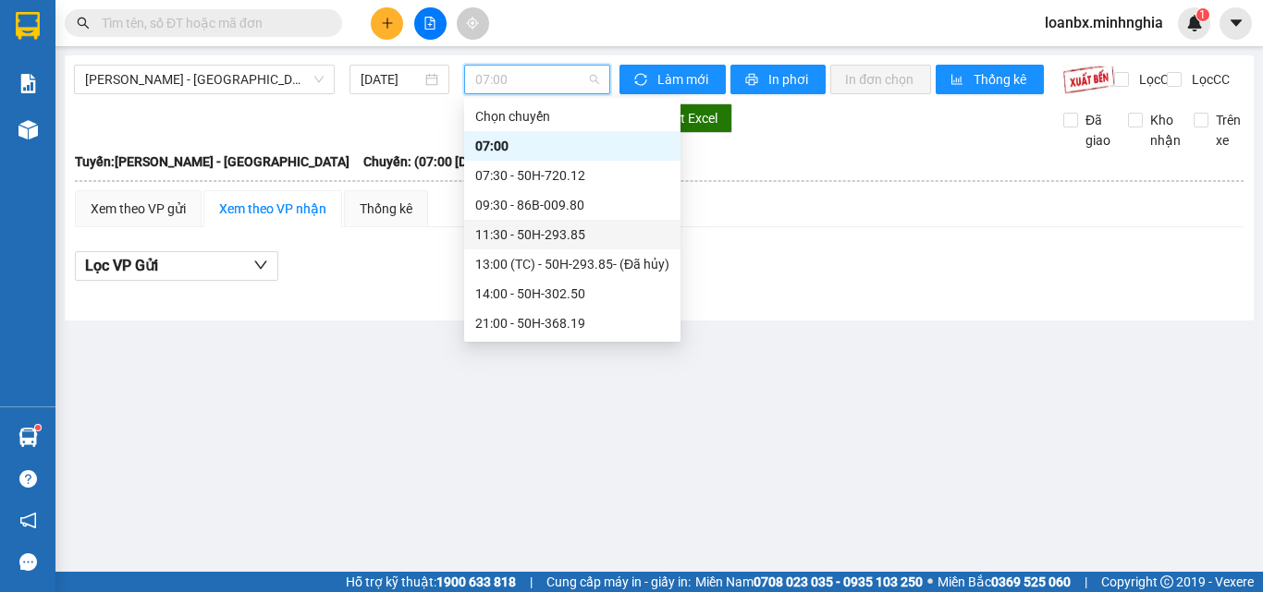
click at [536, 233] on div "11:30 - 50H-293.85" at bounding box center [572, 235] width 194 height 20
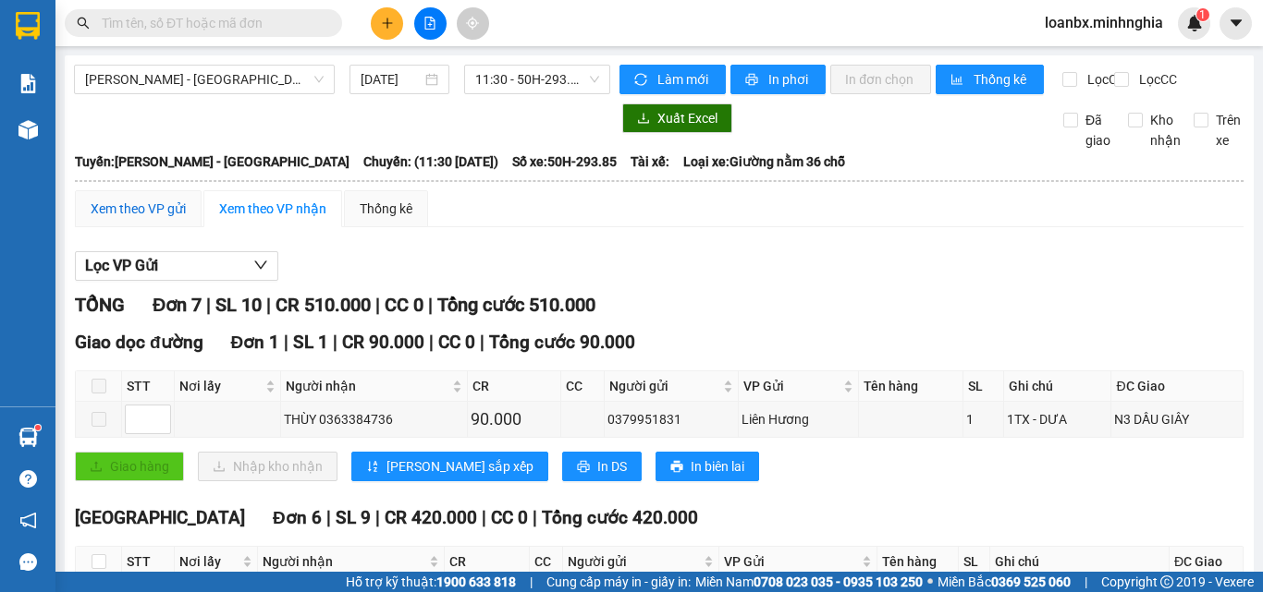
click at [142, 219] on div "Xem theo VP gửi" at bounding box center [138, 209] width 95 height 20
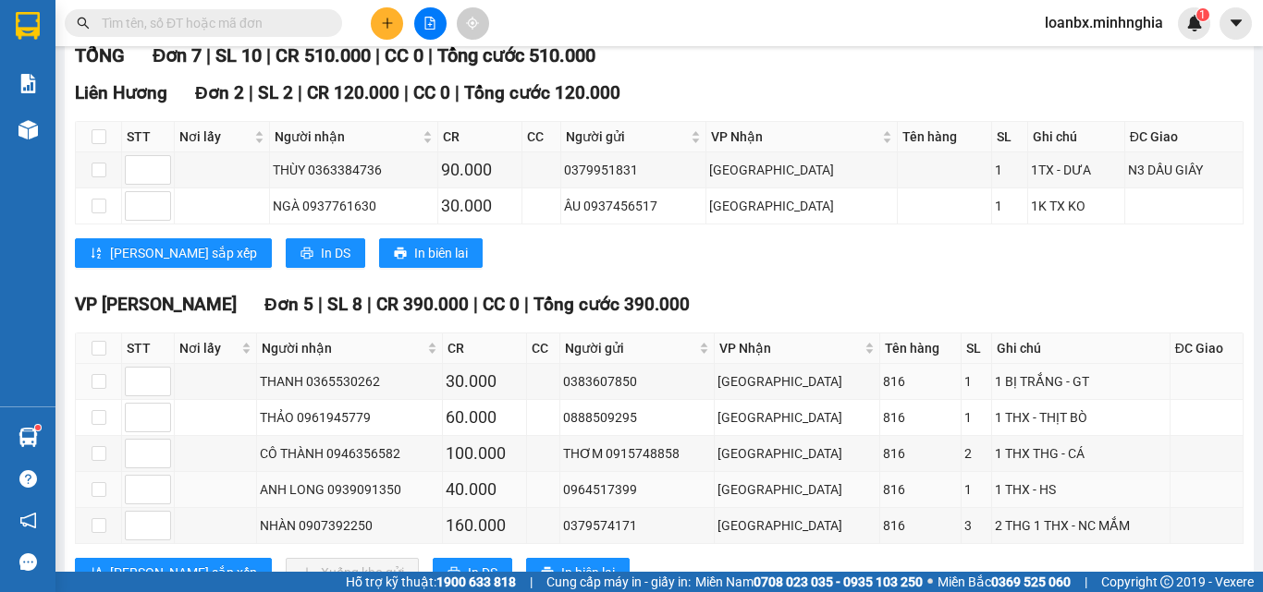
scroll to position [333, 0]
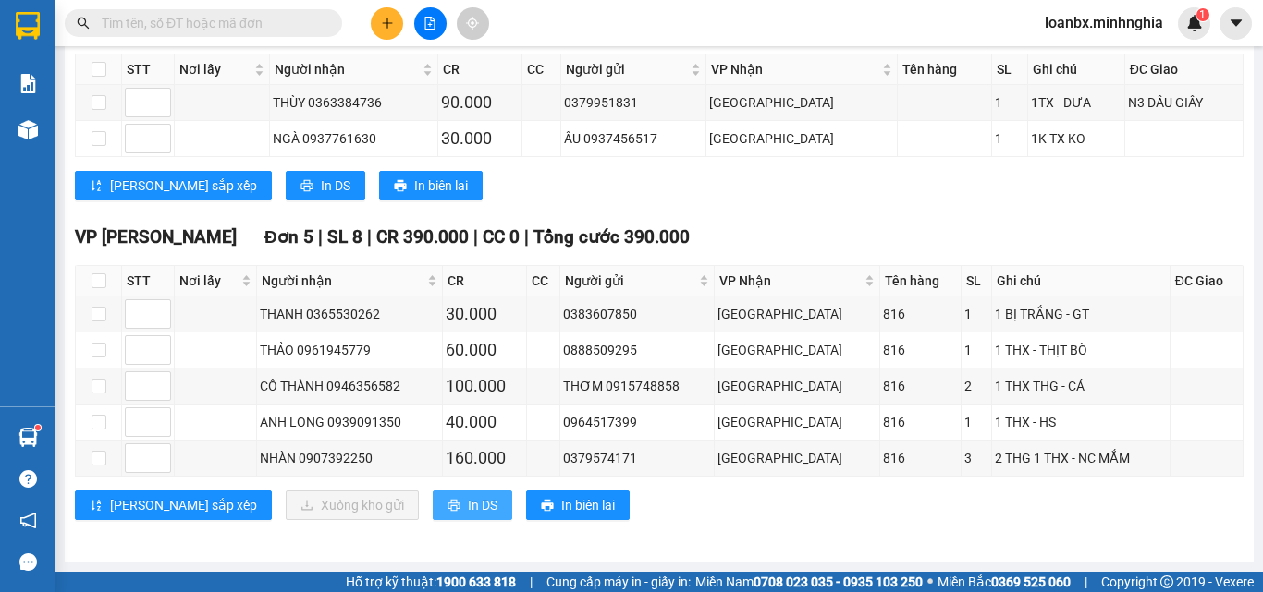
click at [433, 503] on button "In DS" at bounding box center [472, 506] width 79 height 30
click at [372, 19] on button at bounding box center [387, 23] width 32 height 32
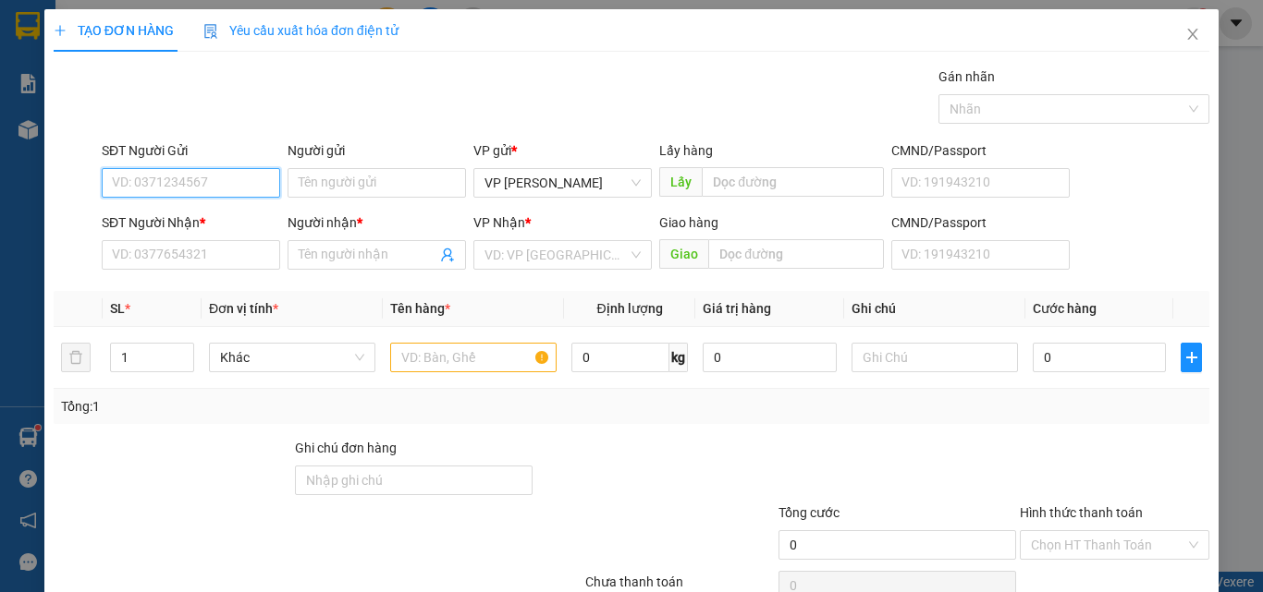
click at [135, 171] on input "SĐT Người Gửi" at bounding box center [191, 183] width 178 height 30
type input "0918048977"
click at [184, 220] on div "0918048977 - TÂM" at bounding box center [189, 220] width 154 height 20
type input "TÂM"
type input "0943178008"
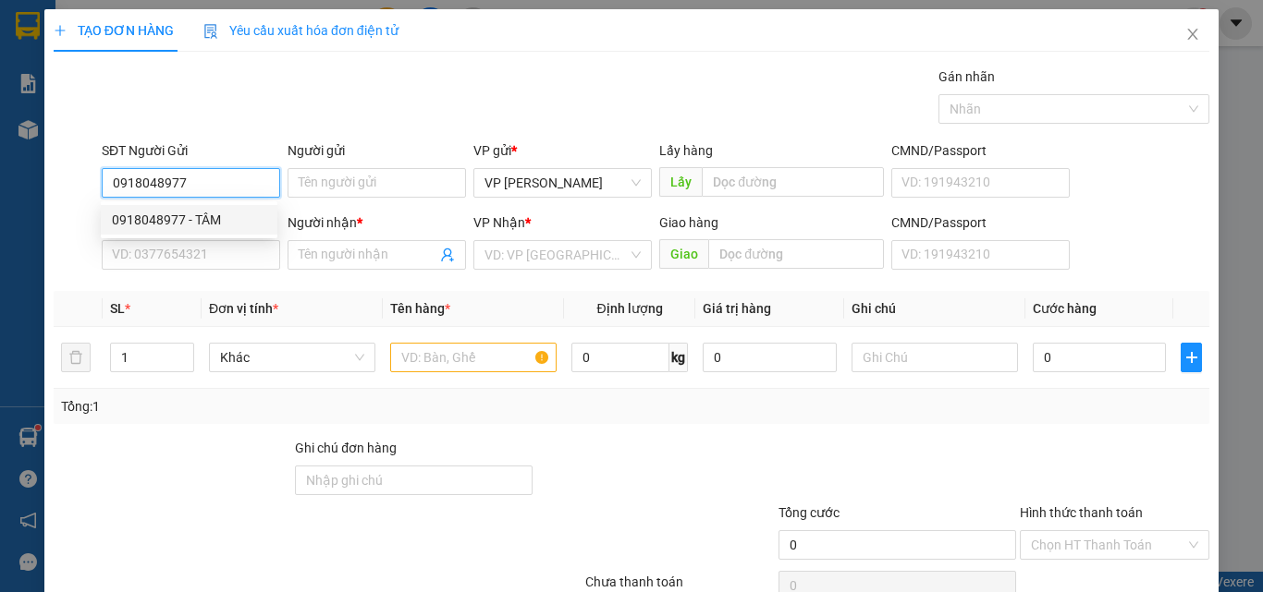
type input "TUẤN"
type input "0918048977"
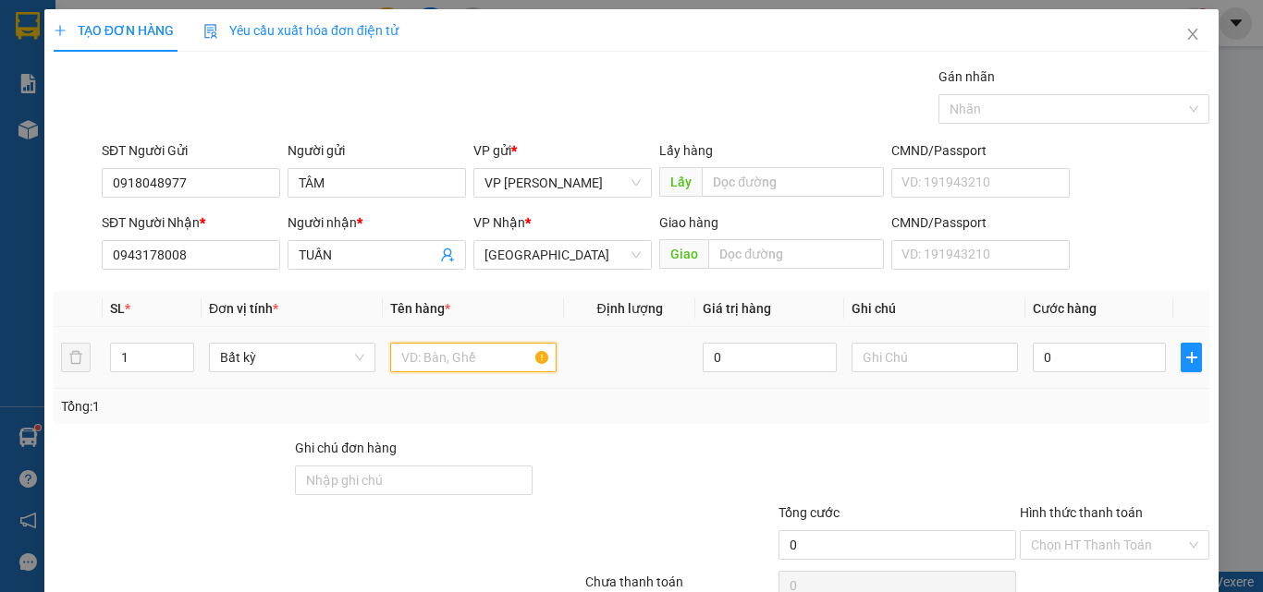
drag, startPoint x: 446, startPoint y: 356, endPoint x: 428, endPoint y: 327, distance: 33.6
click at [446, 355] on input "text" at bounding box center [473, 358] width 166 height 30
type input "816"
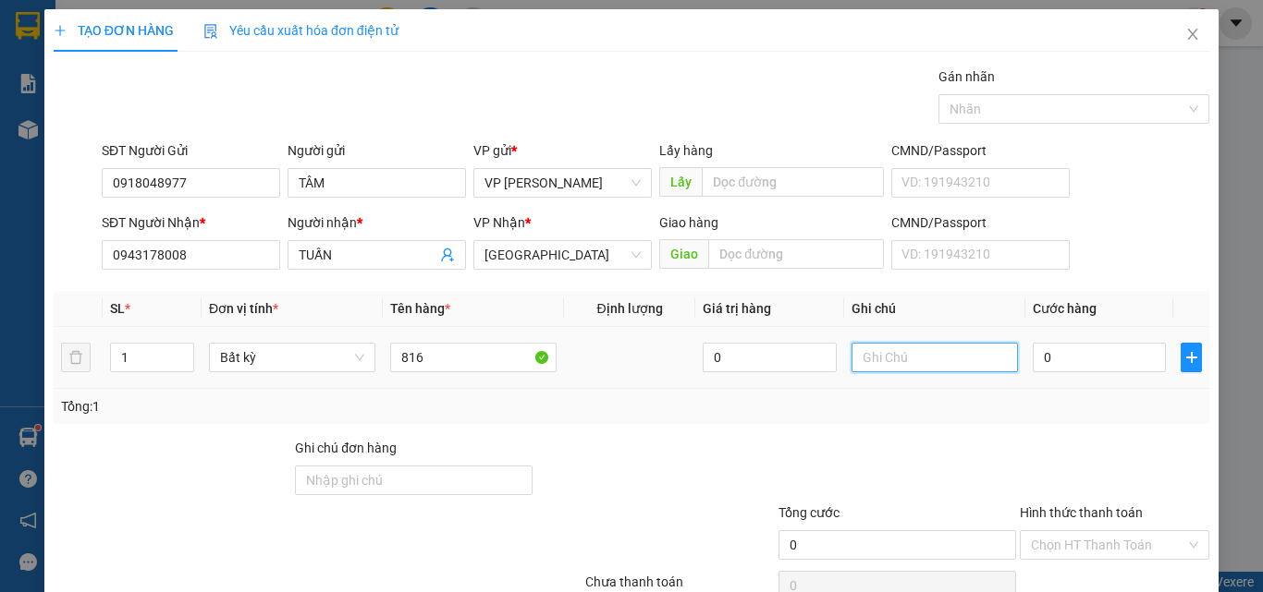
click at [895, 361] on input "text" at bounding box center [934, 358] width 166 height 30
type input "1 THX - CÁ"
click at [1054, 362] on input "0" at bounding box center [1098, 358] width 133 height 30
type input "4"
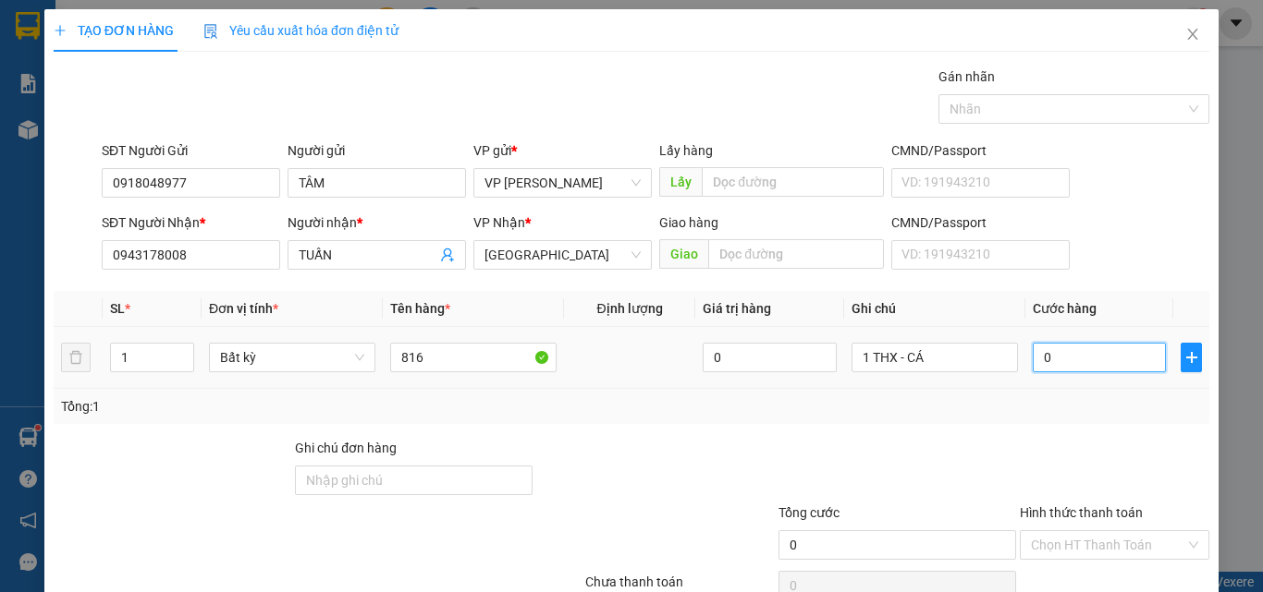
type input "4"
type input "40"
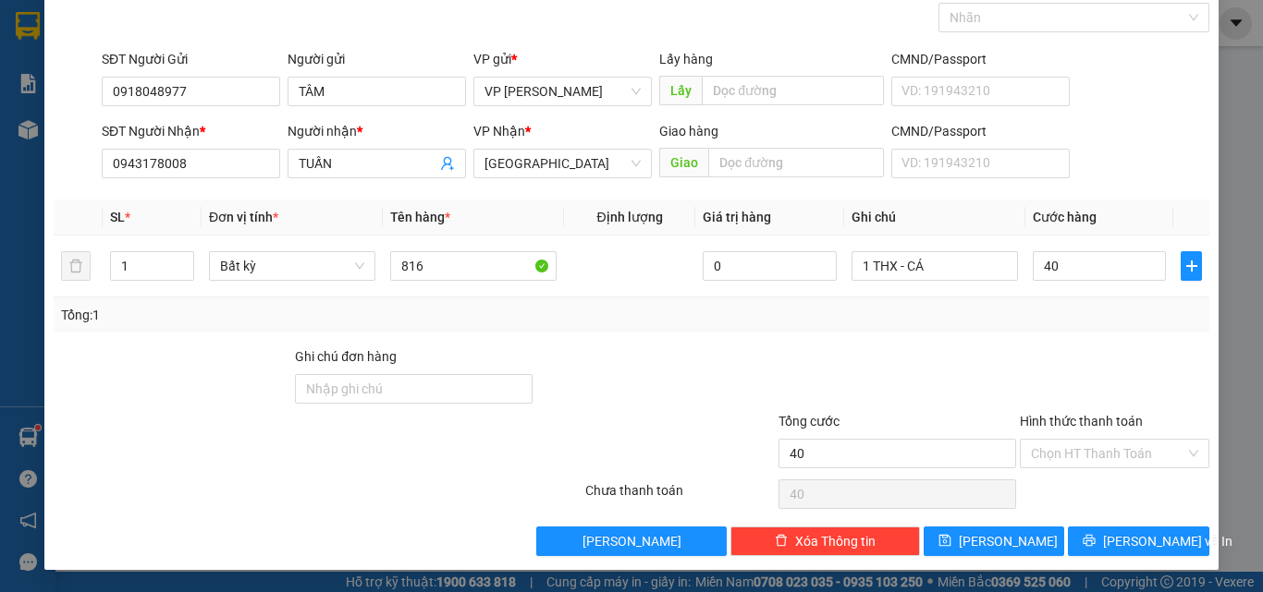
type input "40.000"
click at [1078, 483] on div "Chọn HT Thanh Toán" at bounding box center [1114, 494] width 193 height 37
drag, startPoint x: 1110, startPoint y: 446, endPoint x: 1110, endPoint y: 465, distance: 18.5
click at [1111, 449] on input "Hình thức thanh toán" at bounding box center [1108, 454] width 154 height 28
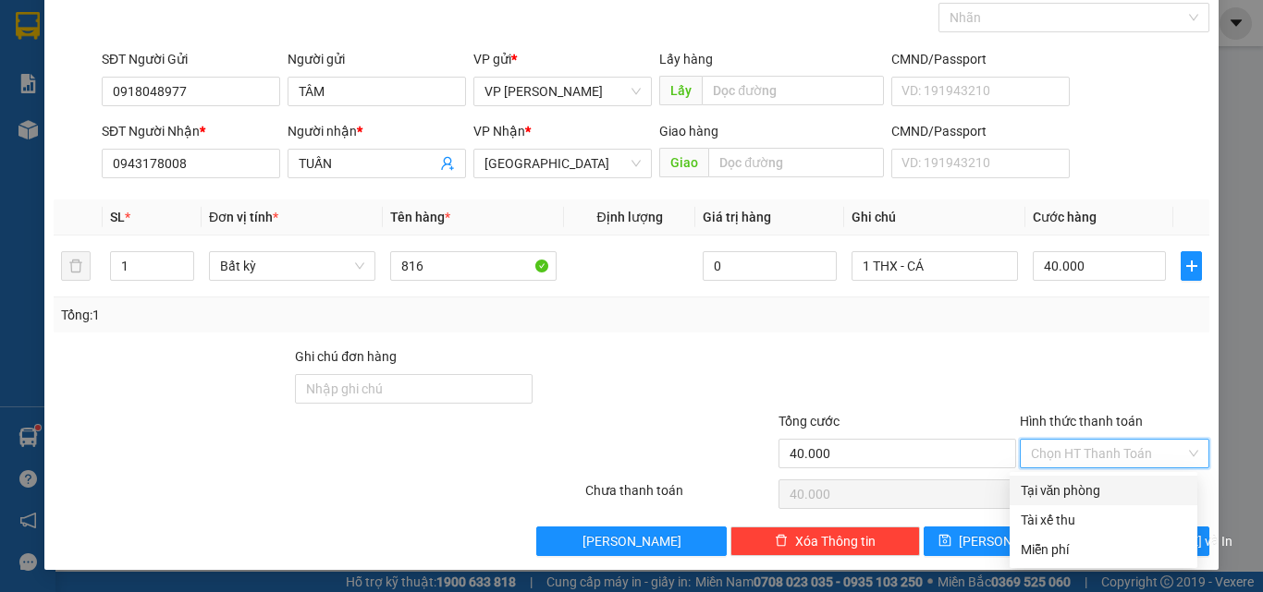
drag, startPoint x: 1101, startPoint y: 478, endPoint x: 1101, endPoint y: 488, distance: 10.2
click at [1101, 486] on div "Tại văn phòng" at bounding box center [1103, 491] width 188 height 30
type input "0"
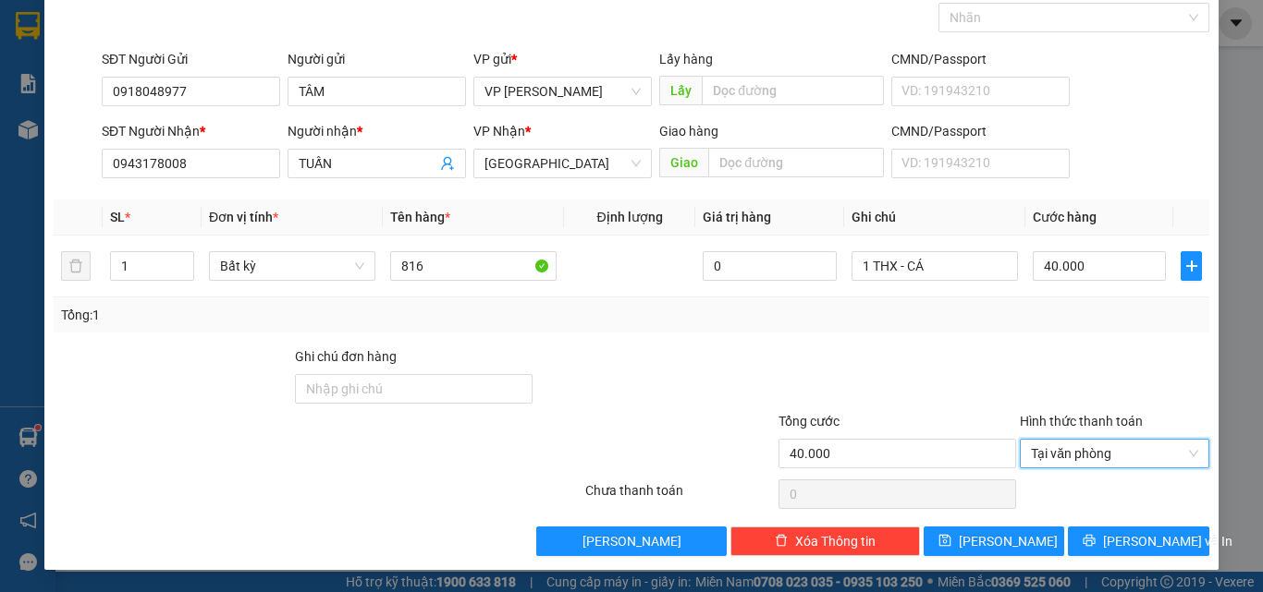
click at [1098, 560] on div "TẠO ĐƠN HÀNG Yêu cầu xuất hóa đơn điện tử Transit Pickup Surcharge Ids Transit …" at bounding box center [631, 244] width 1174 height 653
click at [1113, 527] on button "[PERSON_NAME] và In" at bounding box center [1138, 542] width 141 height 30
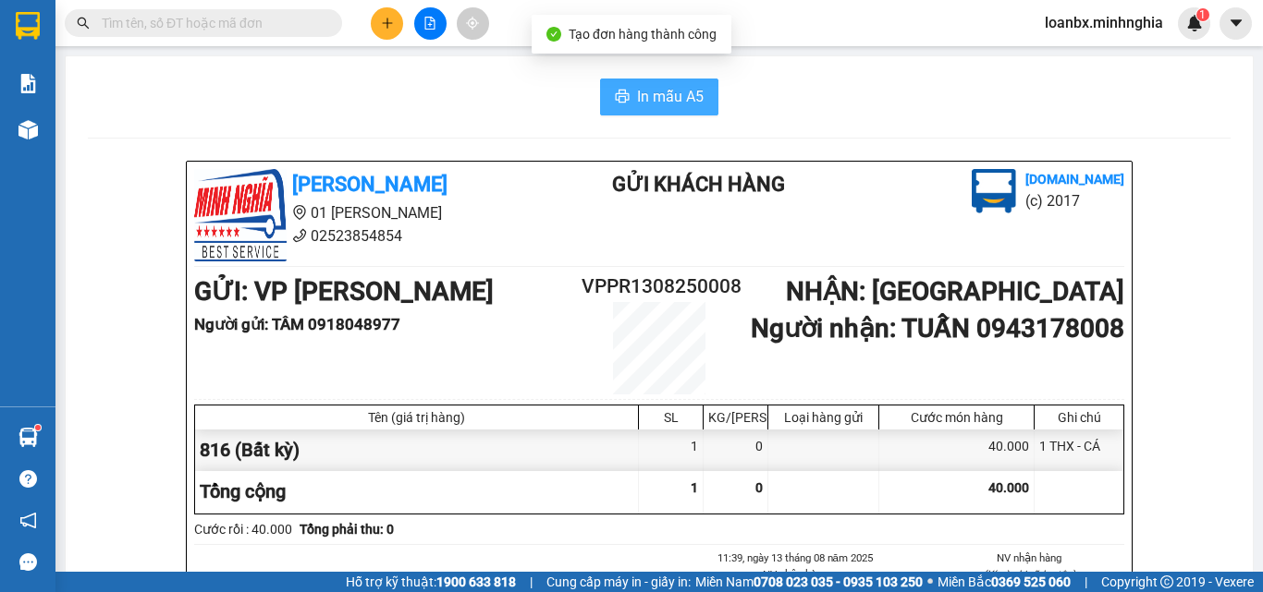
click at [637, 104] on span "In mẫu A5" at bounding box center [670, 96] width 67 height 23
